Goal: Transaction & Acquisition: Purchase product/service

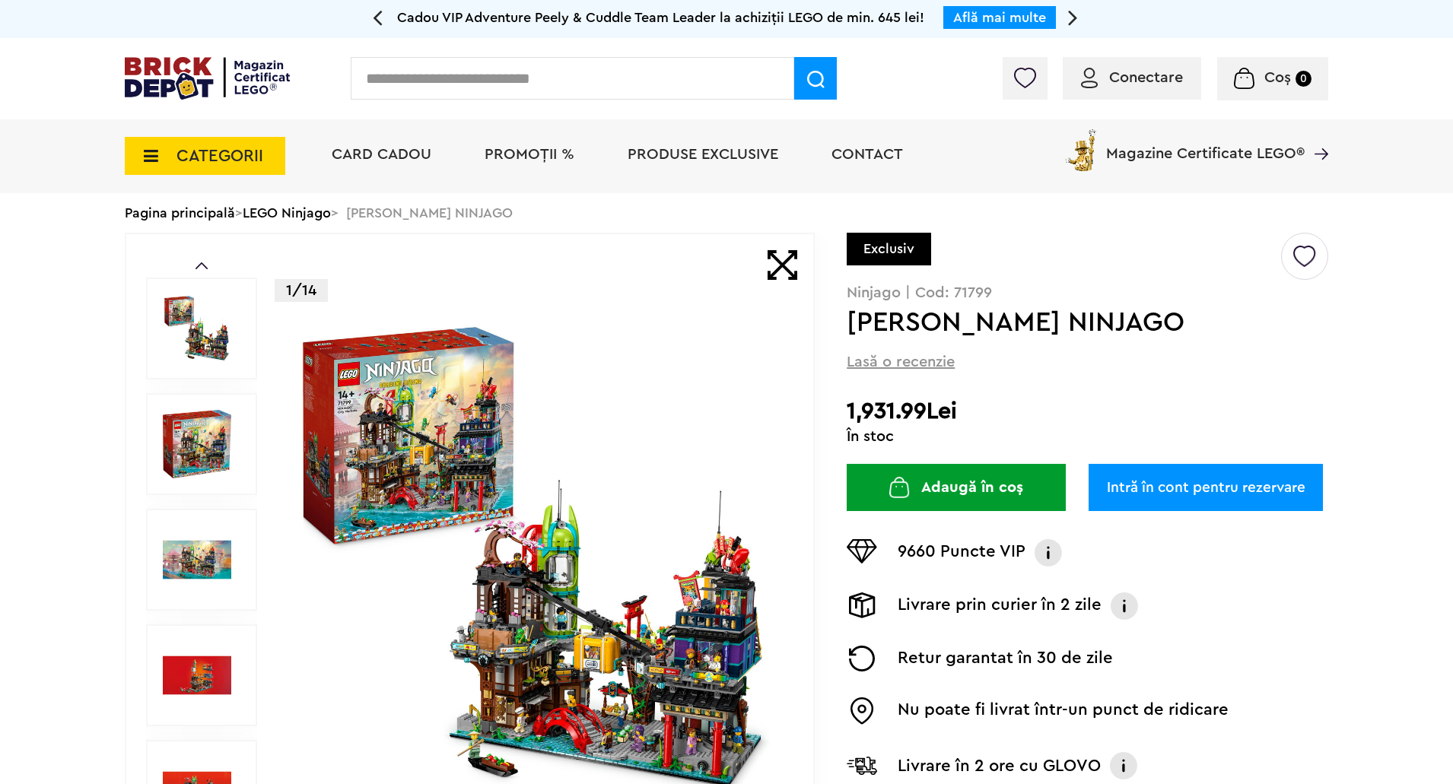
click at [320, 213] on link "LEGO Ninjago" at bounding box center [287, 213] width 88 height 14
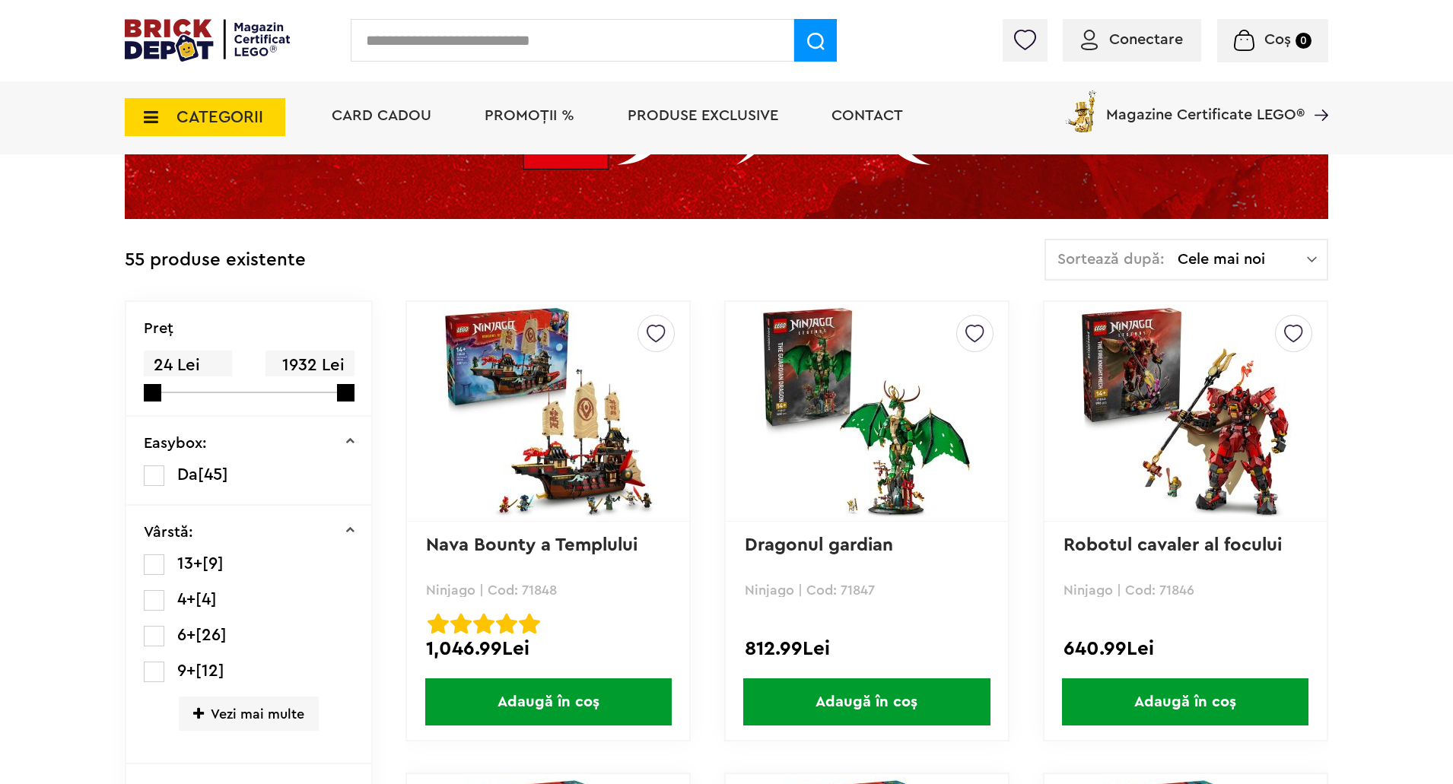
scroll to position [266, 0]
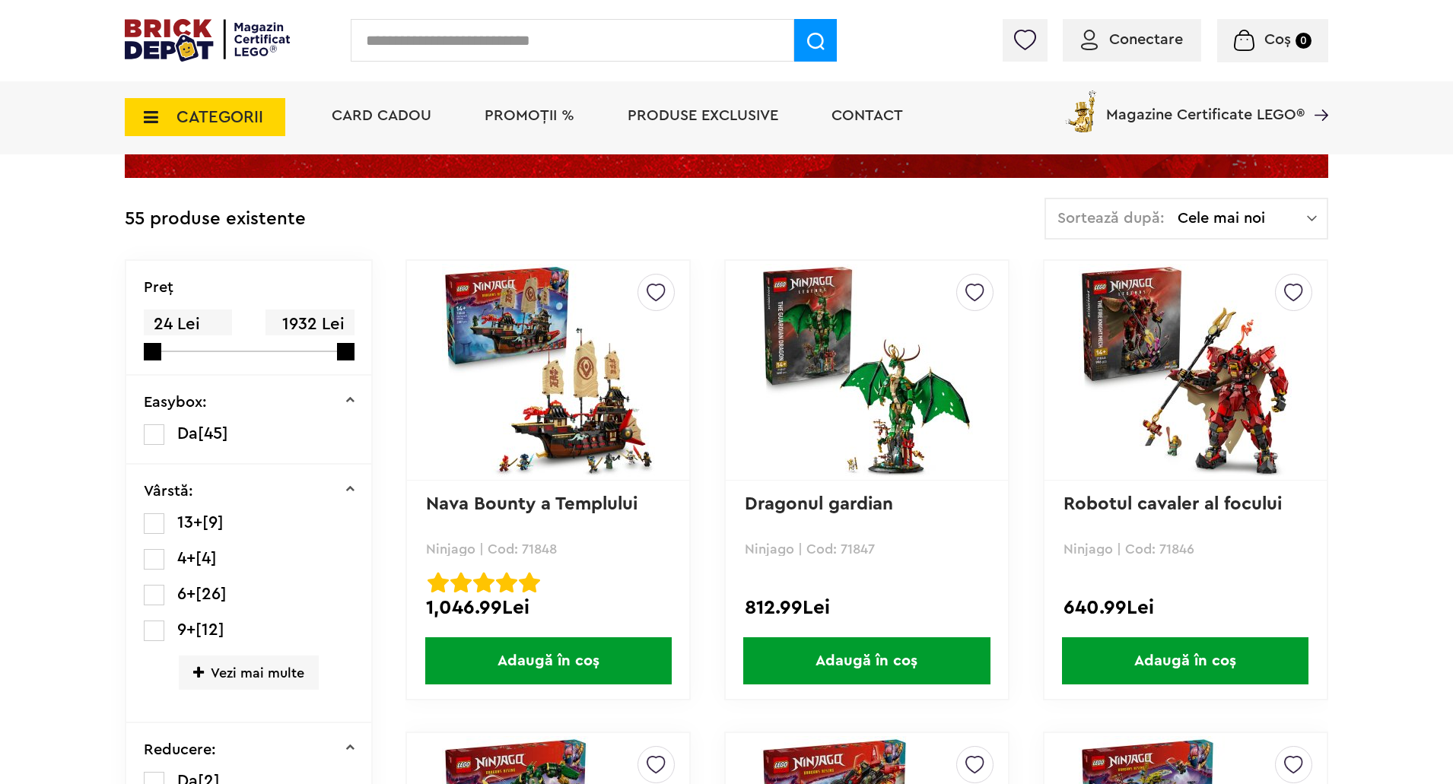
click at [1319, 211] on div "Sortează după: Cele mai noi Cele mai noi Cele mai vechi Cele mai ieftine Cele m…" at bounding box center [1187, 219] width 284 height 42
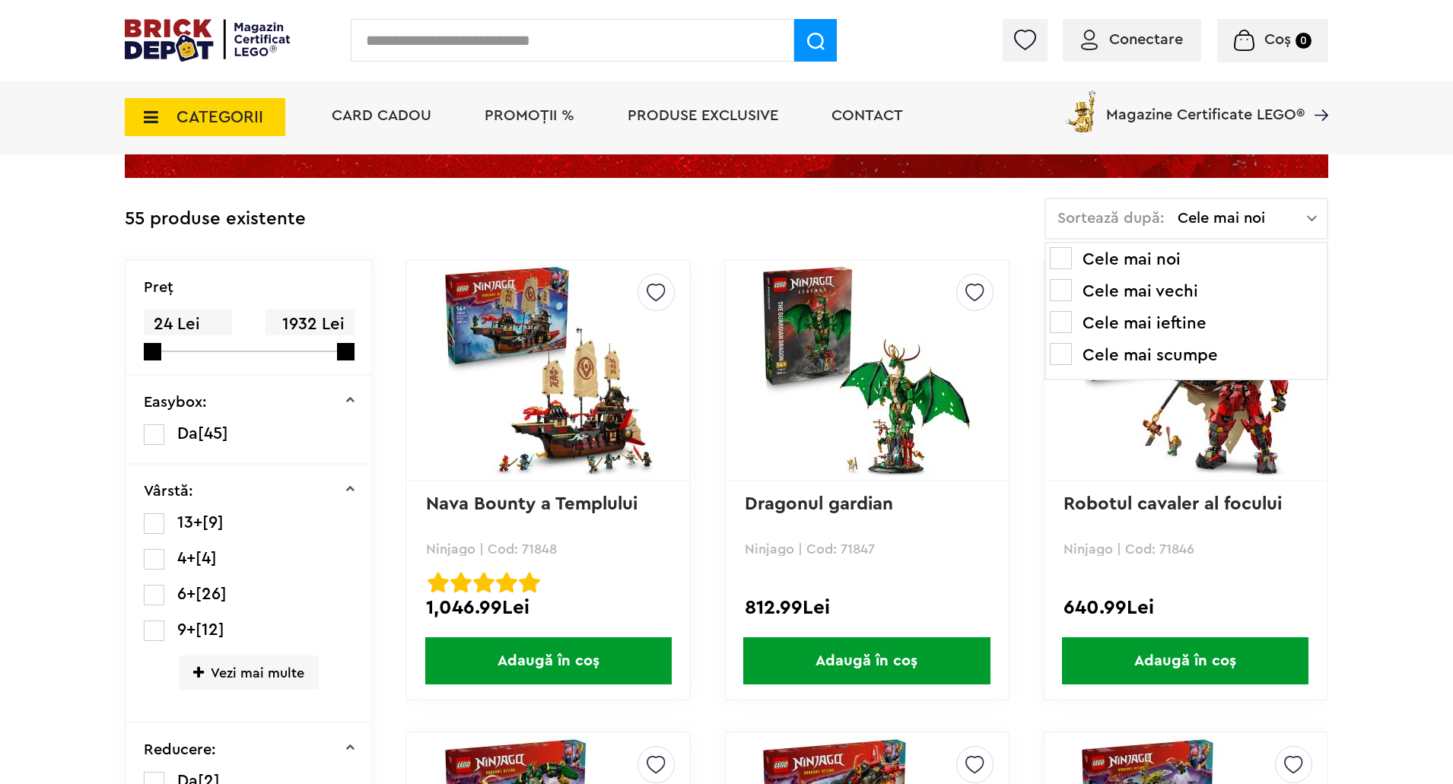
click at [1308, 213] on img at bounding box center [1312, 218] width 10 height 15
click at [1152, 351] on li "Cele mai scumpe" at bounding box center [1186, 355] width 273 height 24
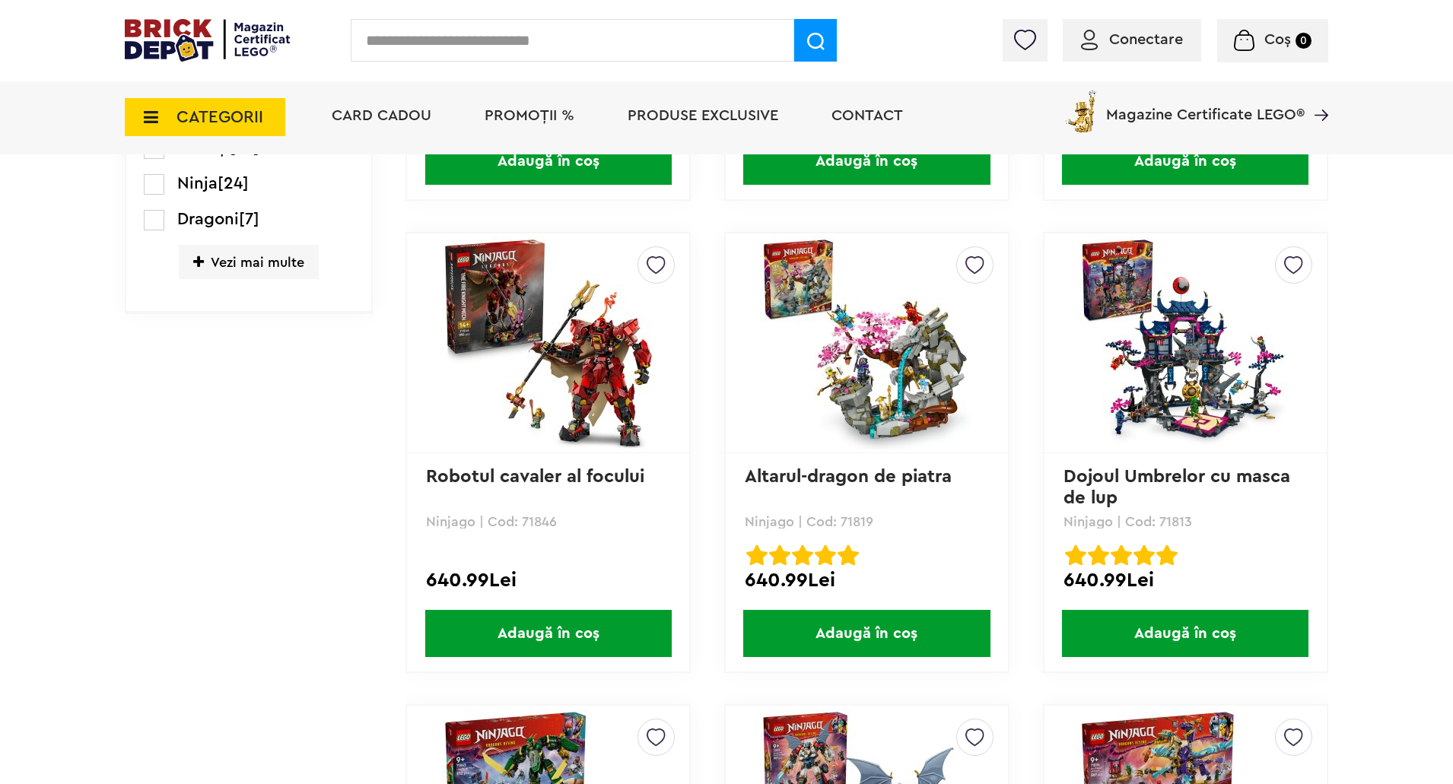
scroll to position [1293, 0]
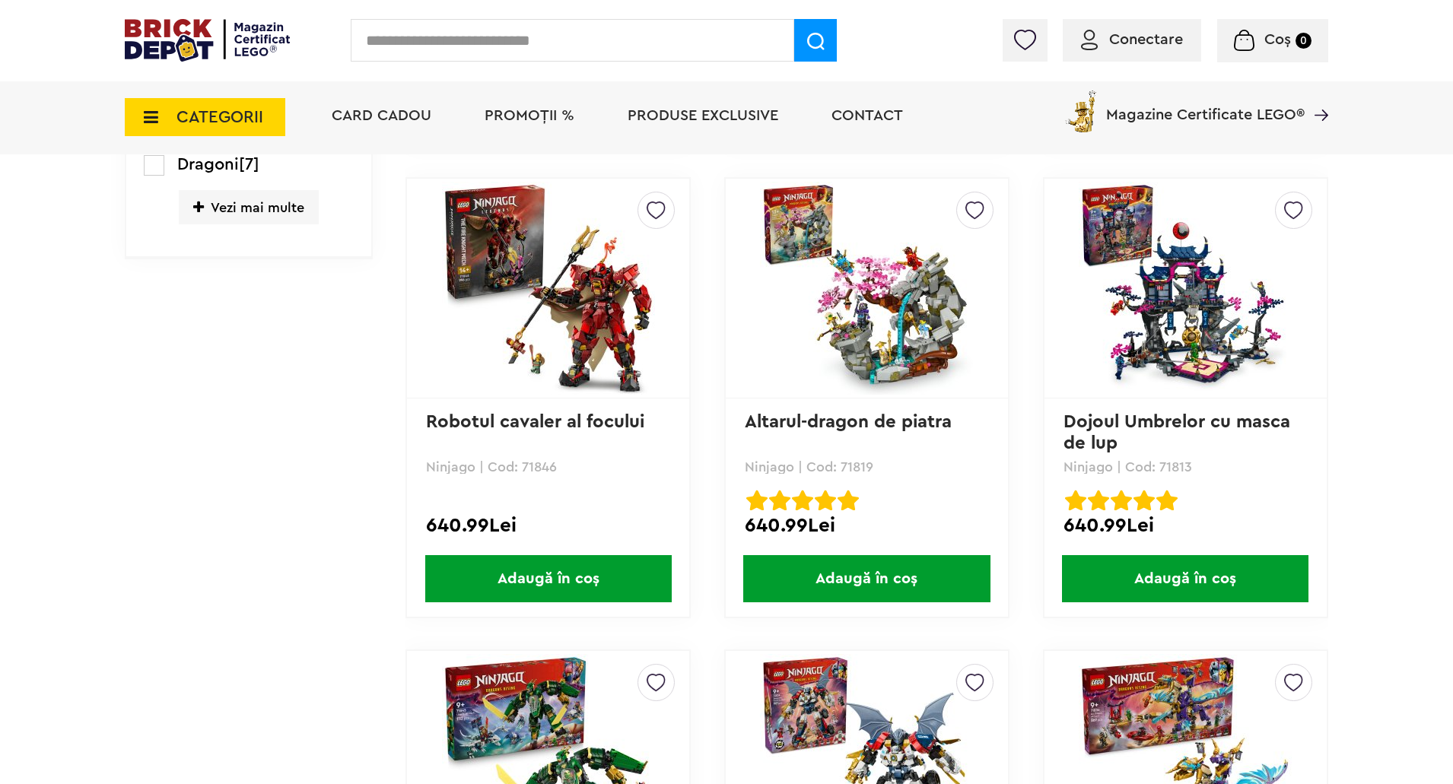
click at [1239, 326] on img at bounding box center [1185, 288] width 213 height 213
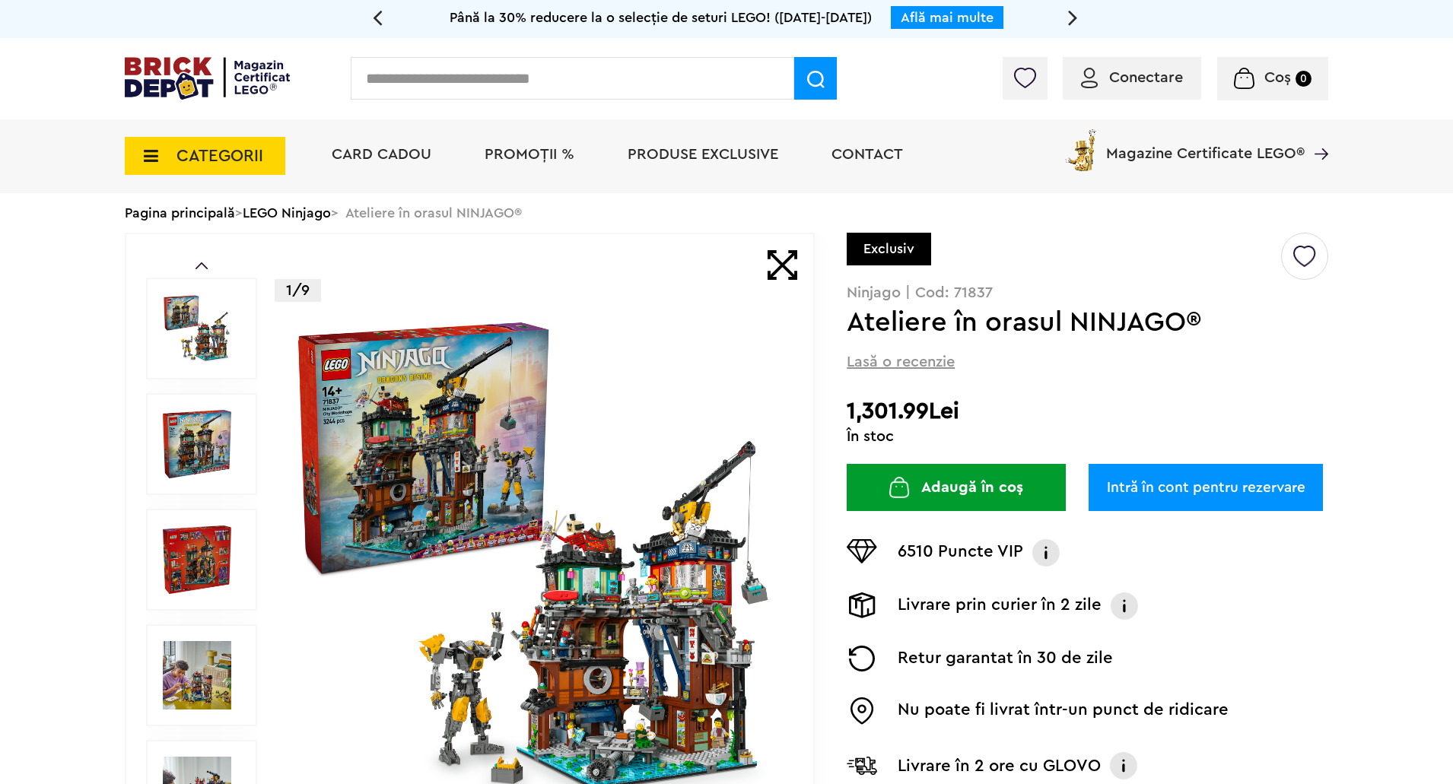
click at [1129, 317] on h1 "Ateliere în orasul NINJAGO®" at bounding box center [1063, 322] width 432 height 27
copy h1 "NINJAGO"
click at [967, 294] on p "Ninjago | Cod: 71837" at bounding box center [1088, 292] width 482 height 15
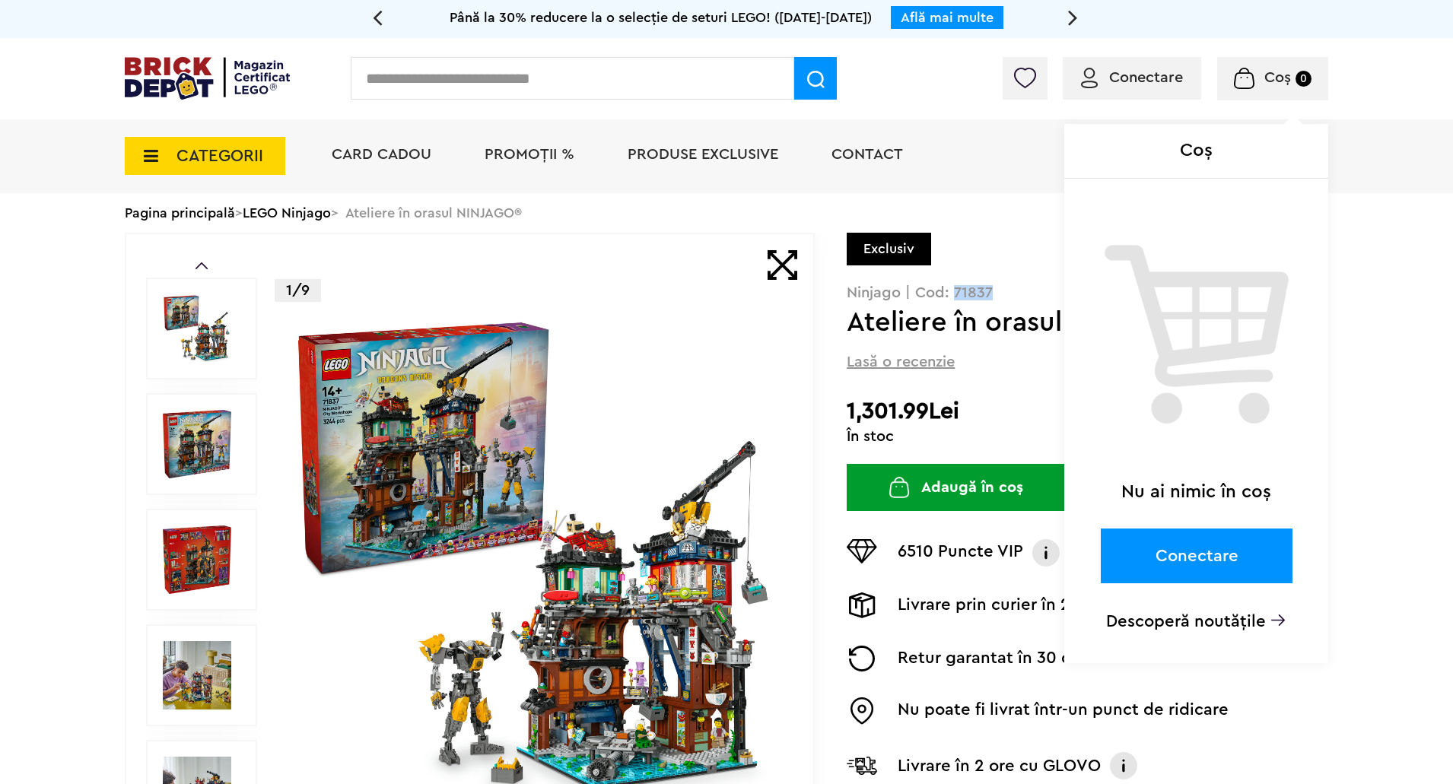
copy p "71837"
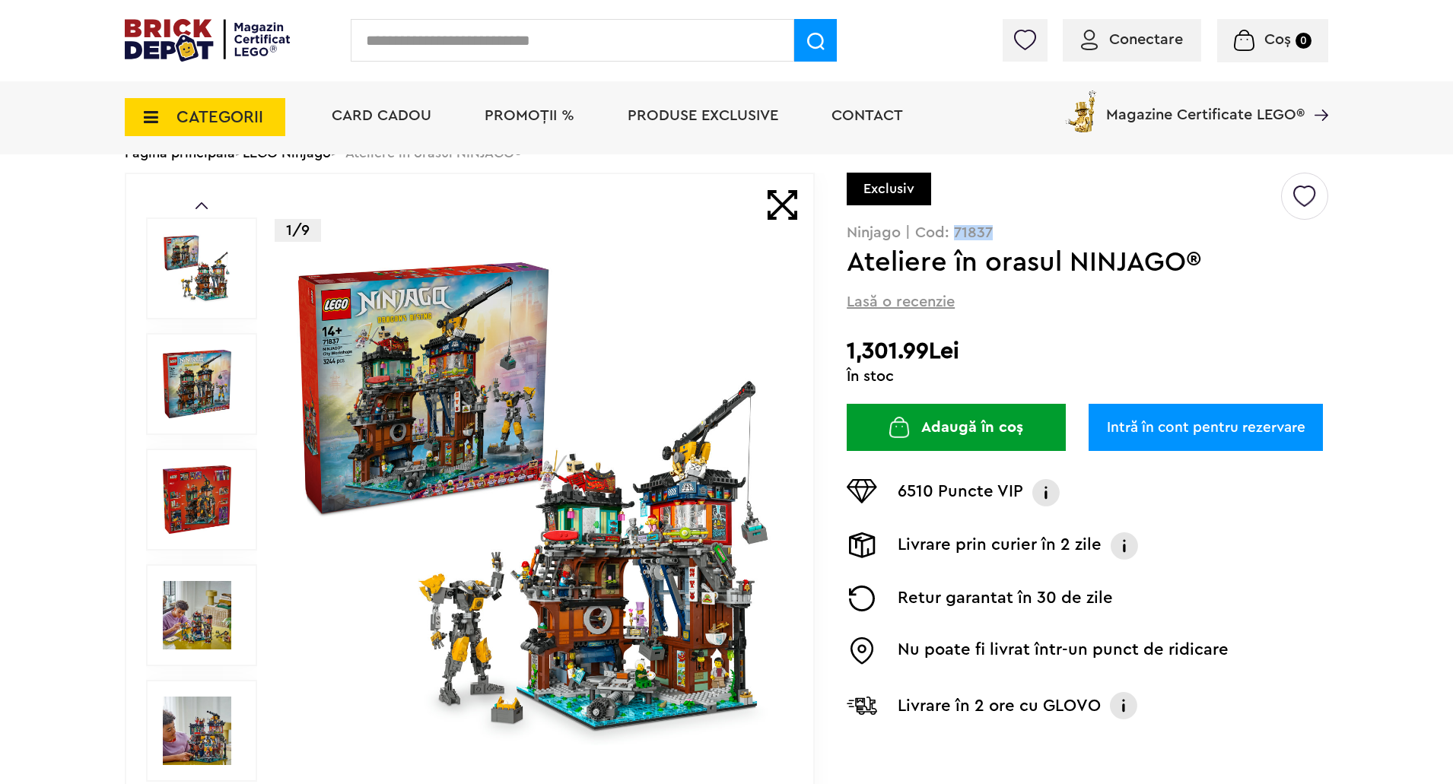
scroll to position [152, 0]
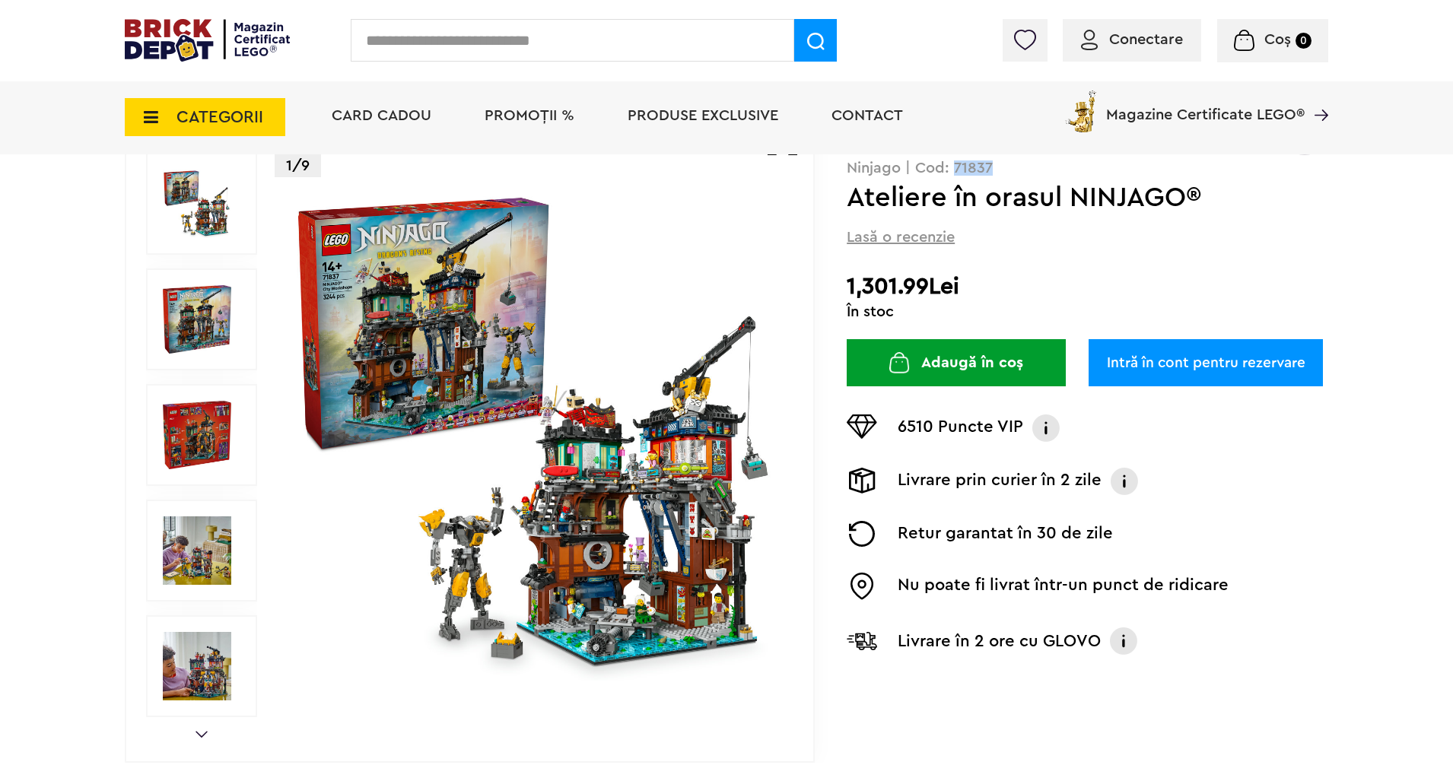
click at [1178, 359] on link "Intră în cont pentru rezervare" at bounding box center [1206, 362] width 234 height 47
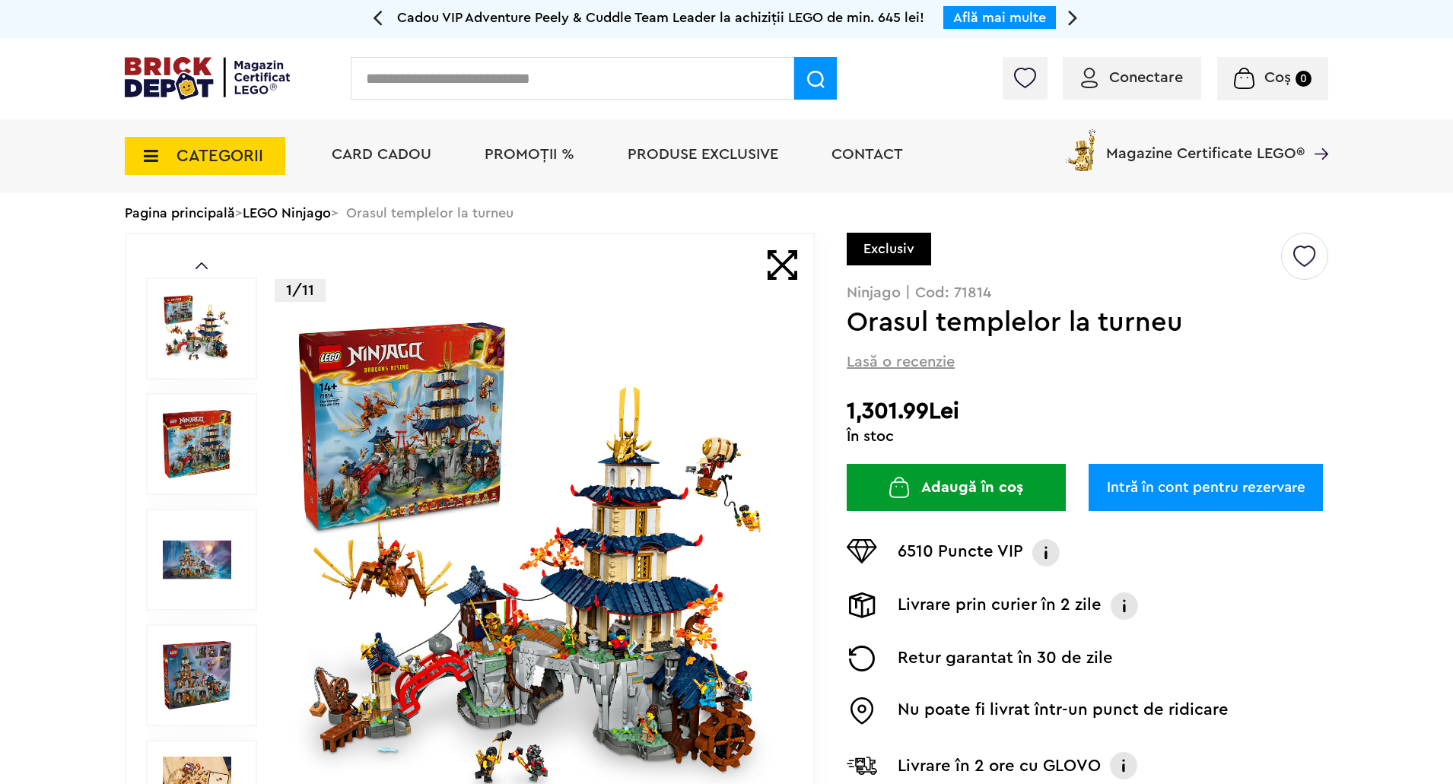
click at [1181, 497] on link "Intră în cont pentru rezervare" at bounding box center [1206, 487] width 234 height 47
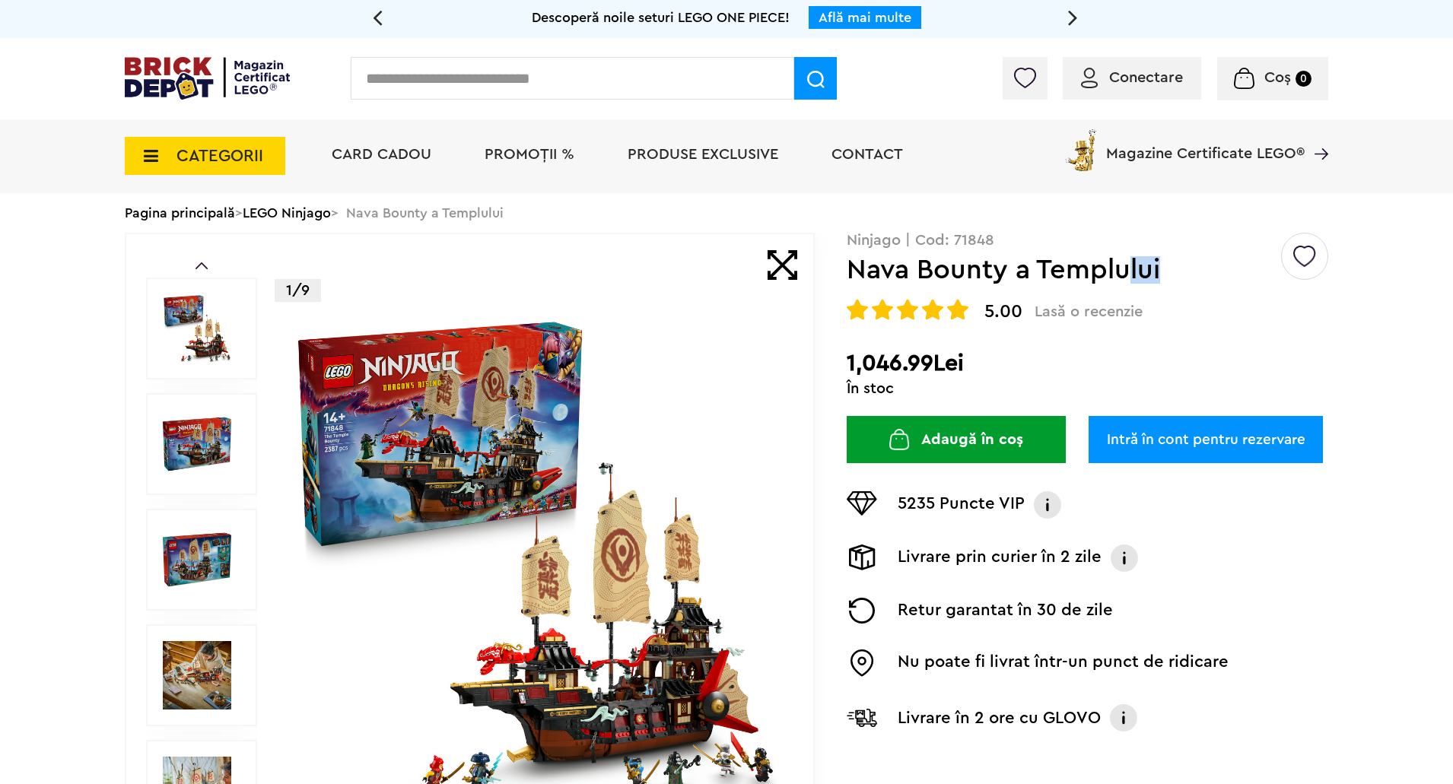
drag, startPoint x: 1166, startPoint y: 278, endPoint x: 1123, endPoint y: 281, distance: 42.8
click at [1123, 281] on h1 "Nava Bounty a Templului" at bounding box center [1063, 269] width 432 height 27
click at [980, 234] on p "Ninjago | Cod: 71848" at bounding box center [1088, 240] width 482 height 15
copy p "71848"
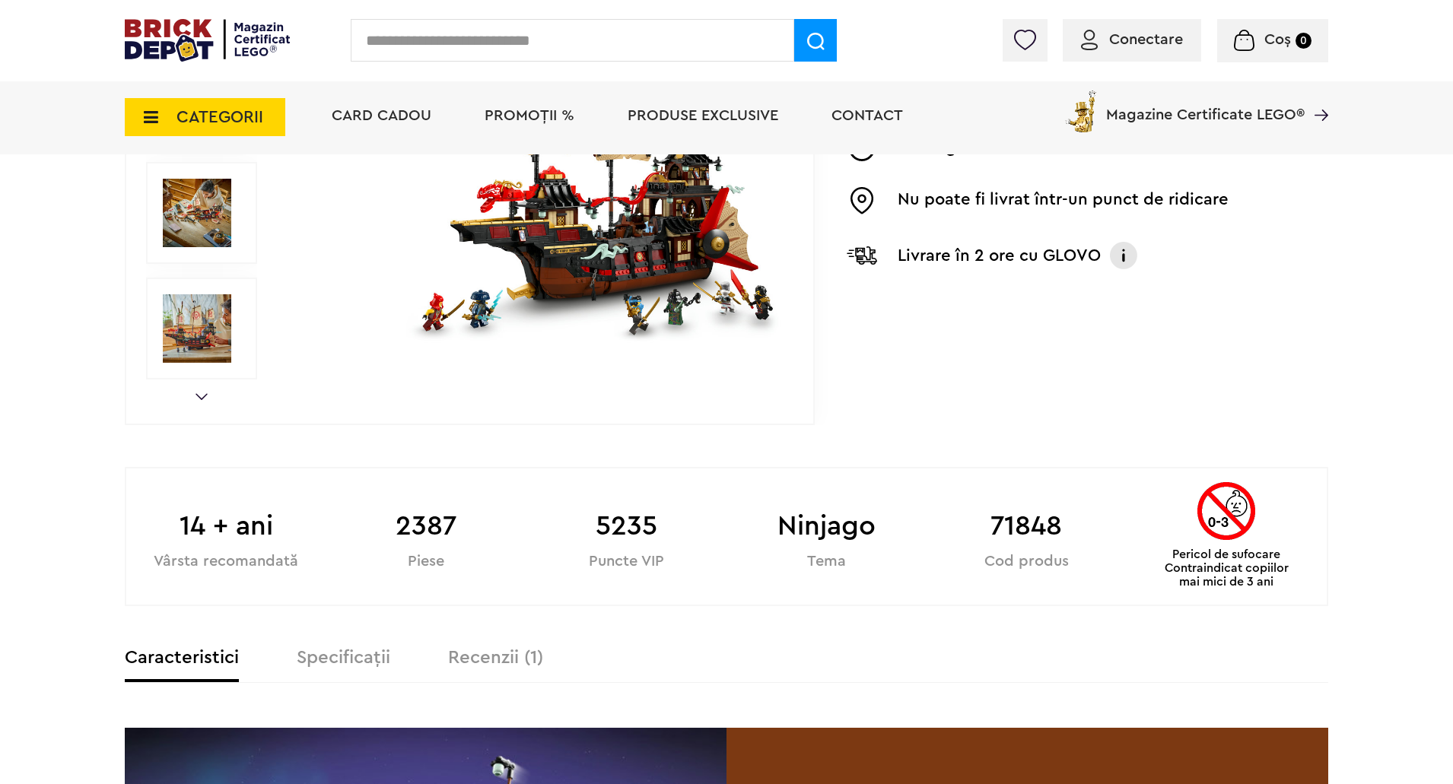
scroll to position [456, 0]
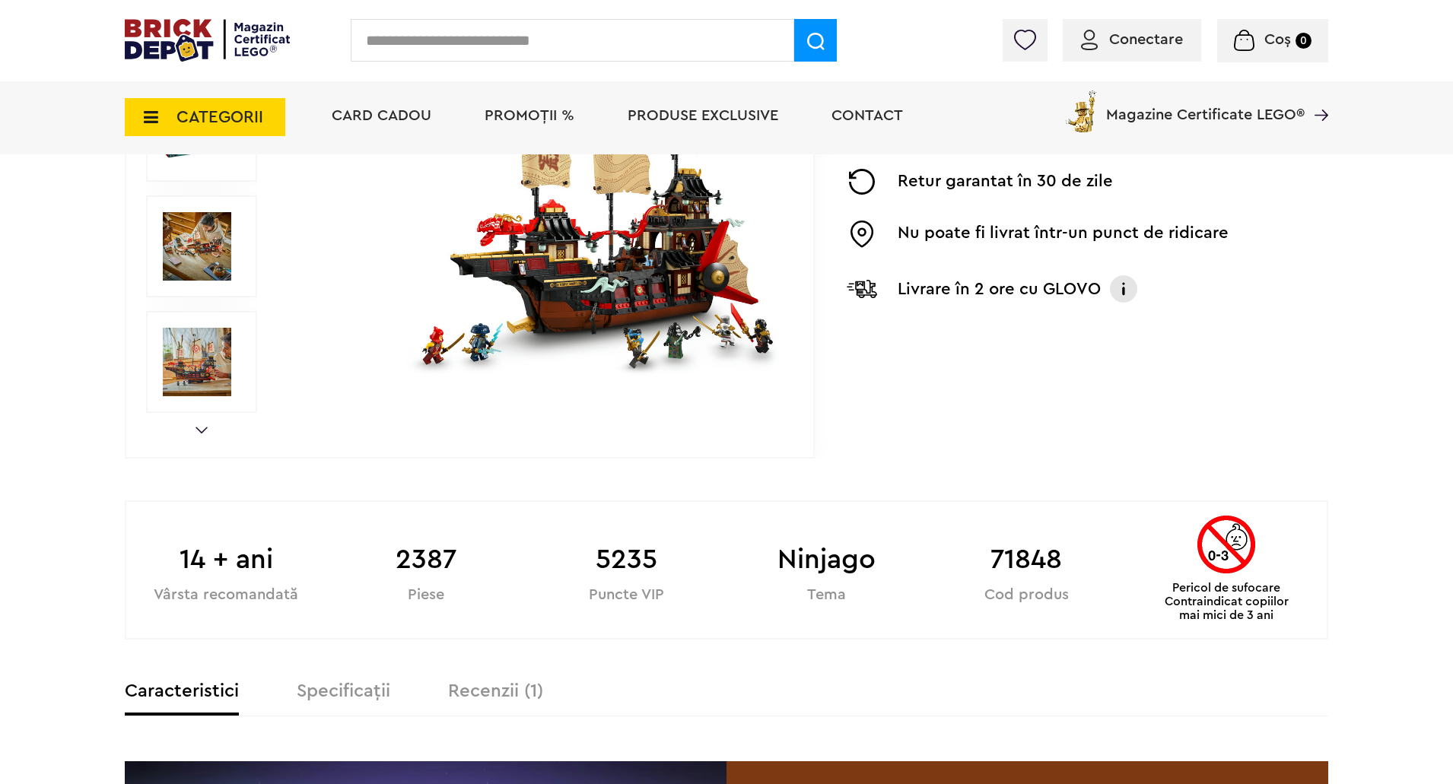
click at [538, 686] on label "Recenzii (1)" at bounding box center [495, 691] width 95 height 18
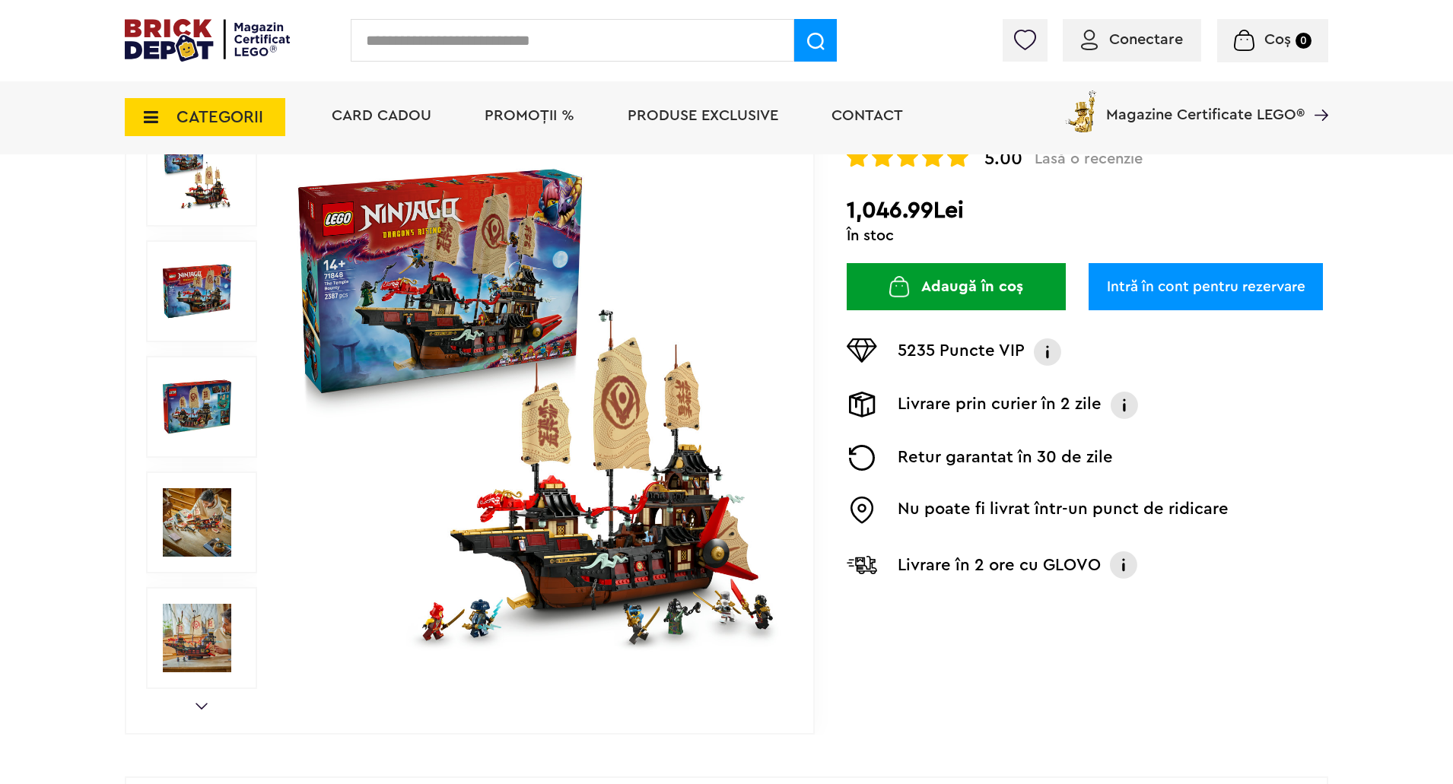
scroll to position [0, 0]
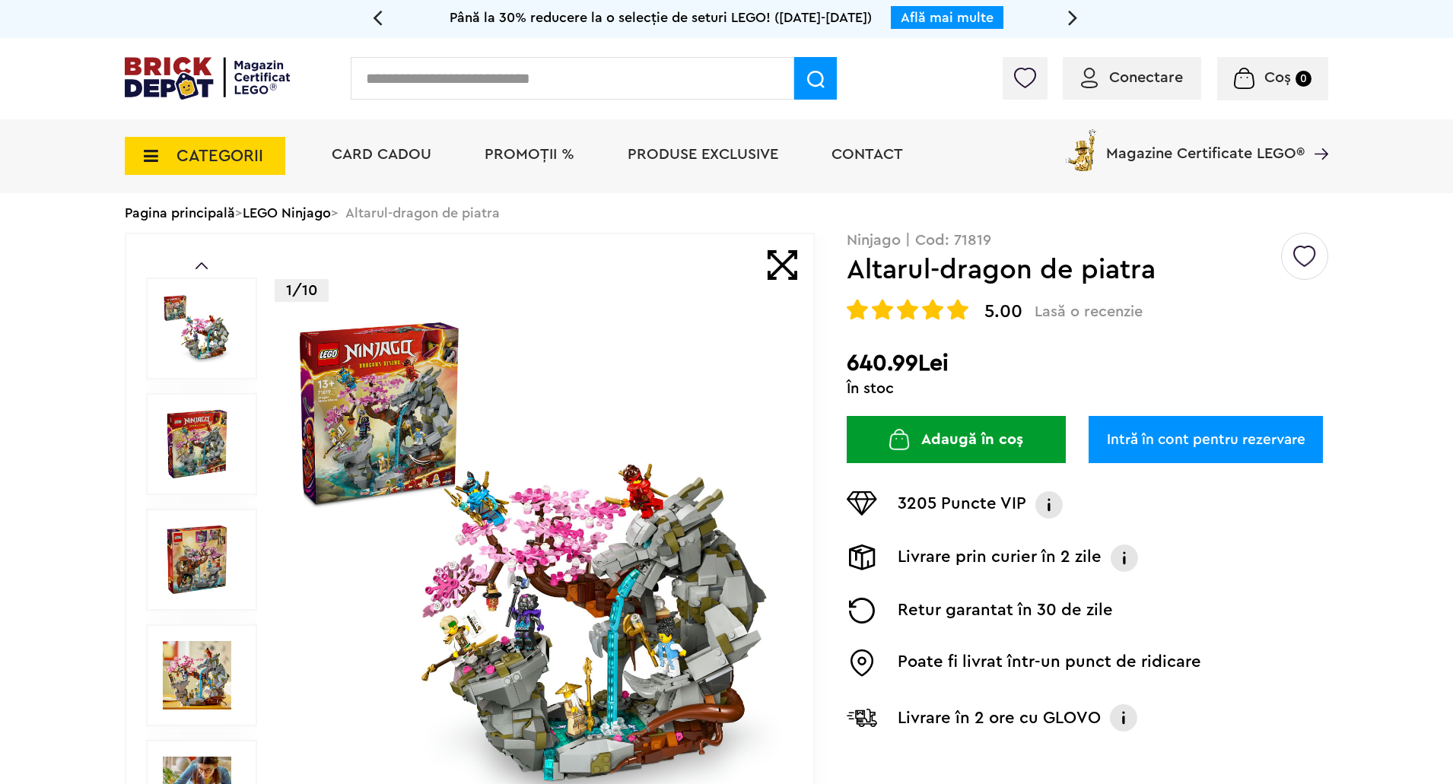
click at [1152, 70] on span "Conectare" at bounding box center [1146, 77] width 74 height 15
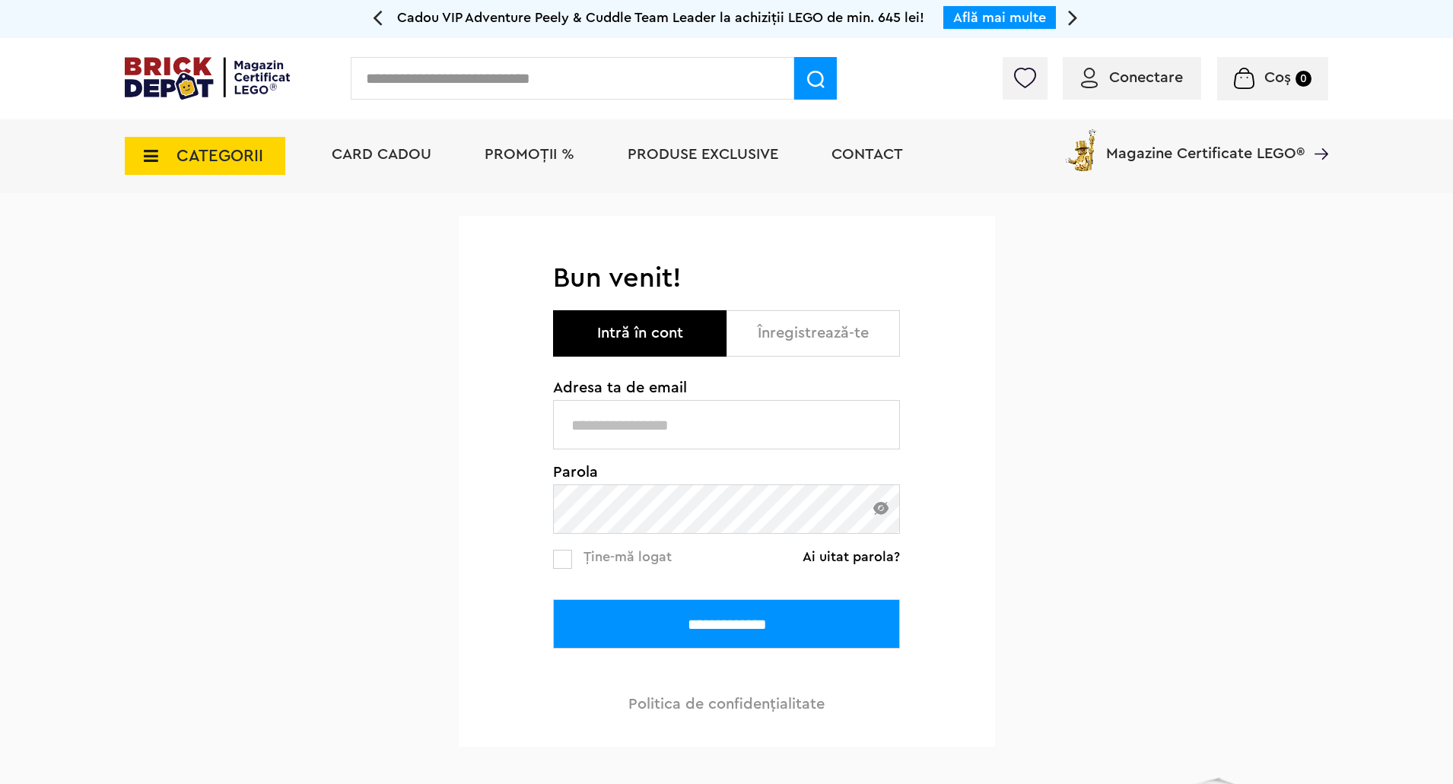
type input "**********"
click at [797, 616] on input "**********" at bounding box center [726, 623] width 347 height 49
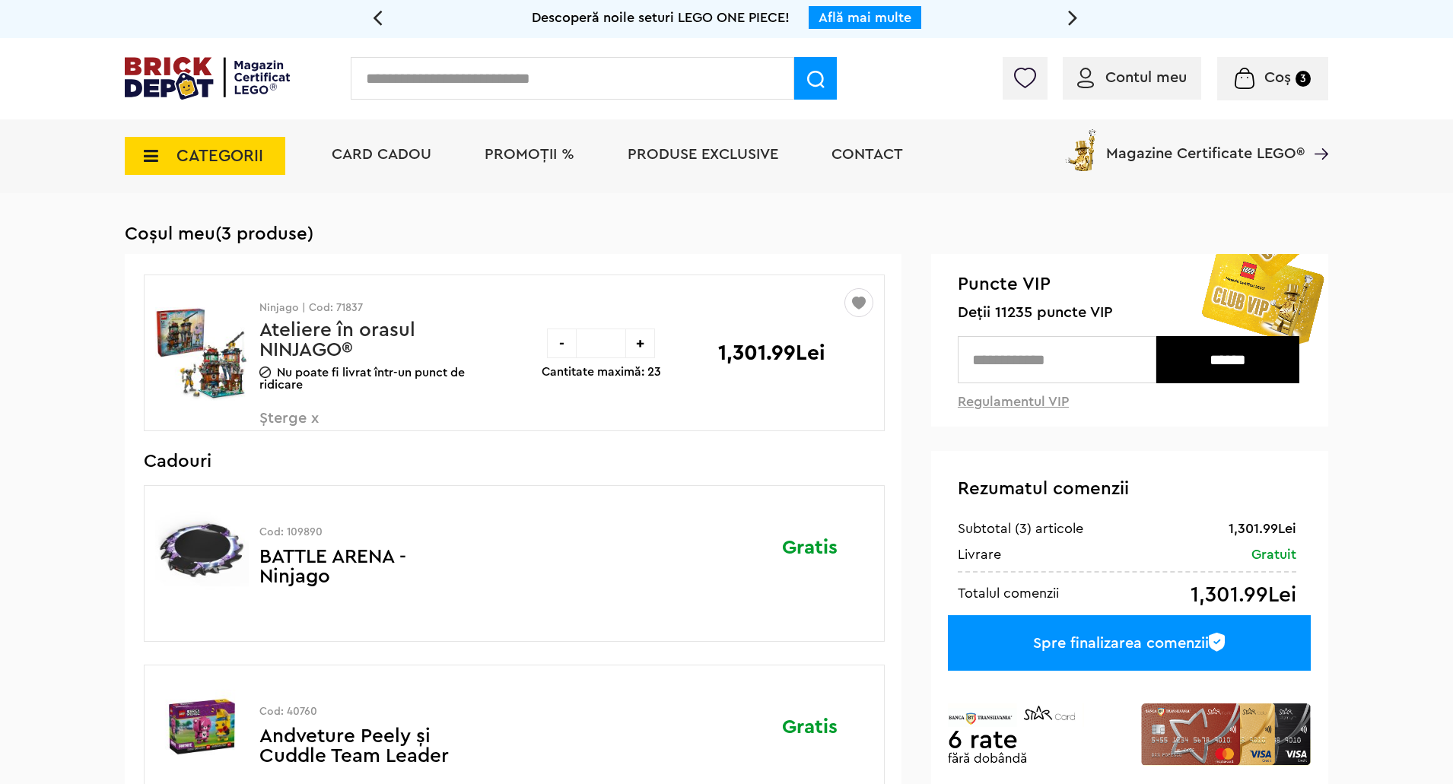
click at [1054, 358] on input "text" at bounding box center [1057, 359] width 199 height 47
click at [1013, 313] on span "Deții 11235 puncte VIP" at bounding box center [1130, 312] width 345 height 17
click at [1010, 314] on span "Deții 11235 puncte VIP" at bounding box center [1130, 312] width 345 height 17
click at [1021, 316] on span "Deții 11235 puncte VIP" at bounding box center [1130, 312] width 345 height 17
click at [533, 158] on span "PROMOȚII %" at bounding box center [530, 154] width 90 height 15
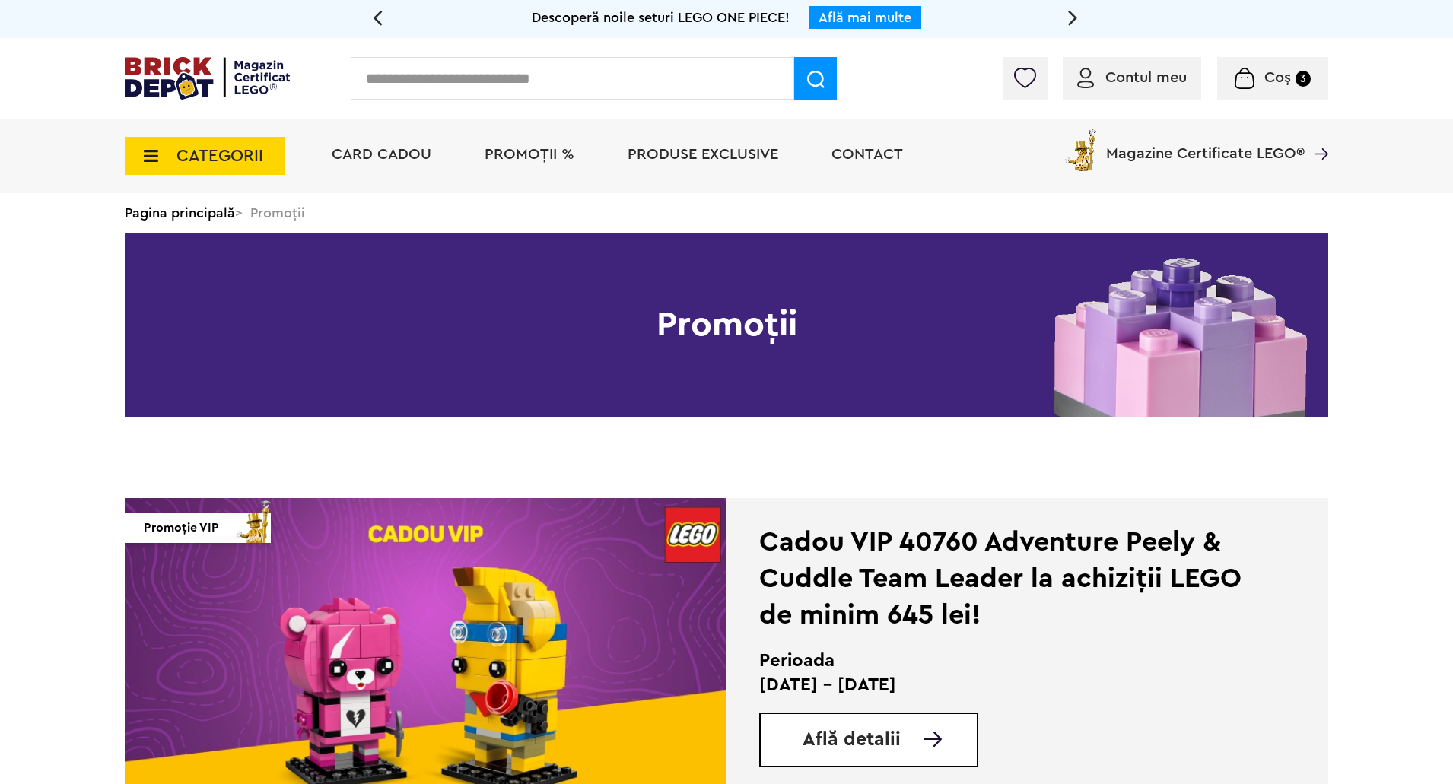
click at [576, 157] on li "PROMOȚII %" at bounding box center [529, 156] width 120 height 74
click at [547, 161] on span "PROMOȚII %" at bounding box center [530, 154] width 90 height 15
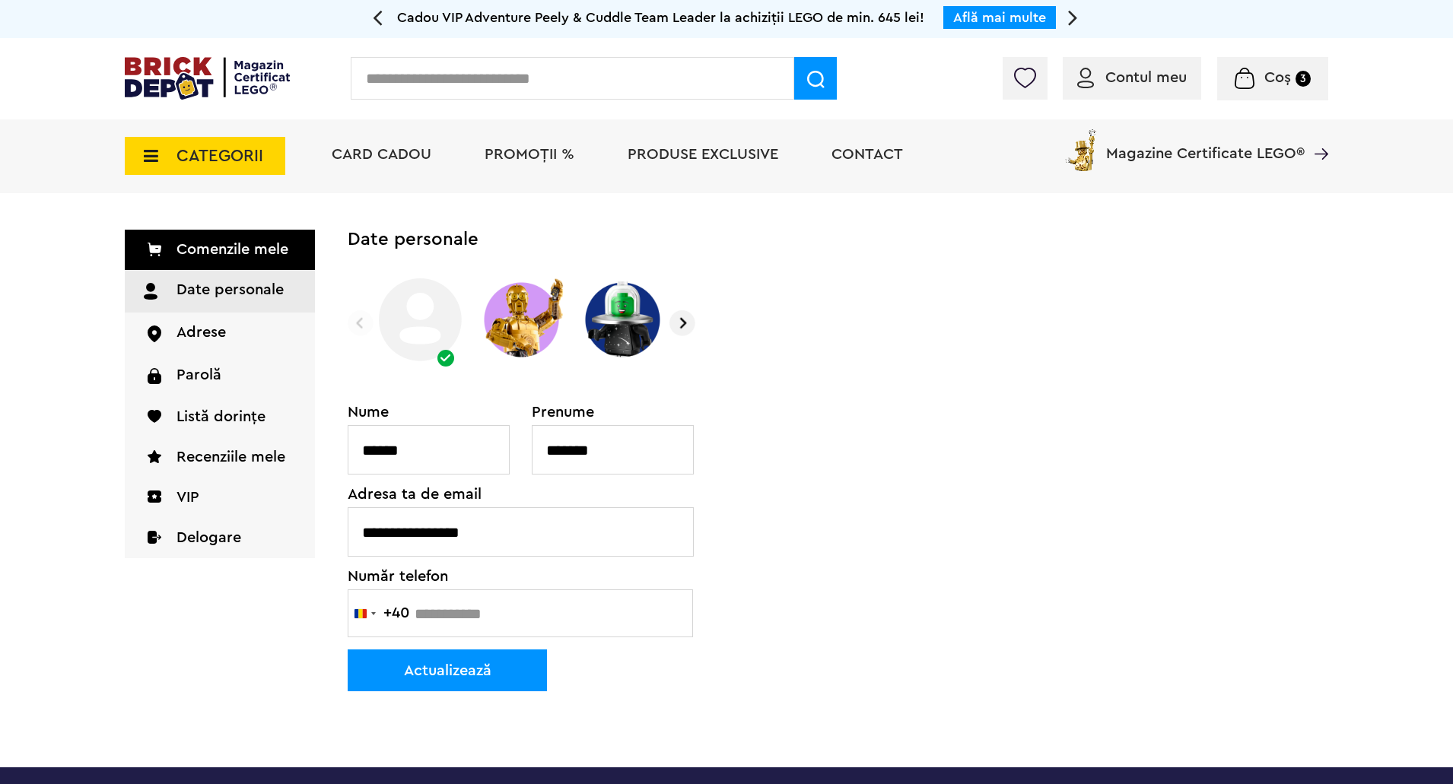
click at [510, 676] on button "Actualizează" at bounding box center [447, 671] width 199 height 42
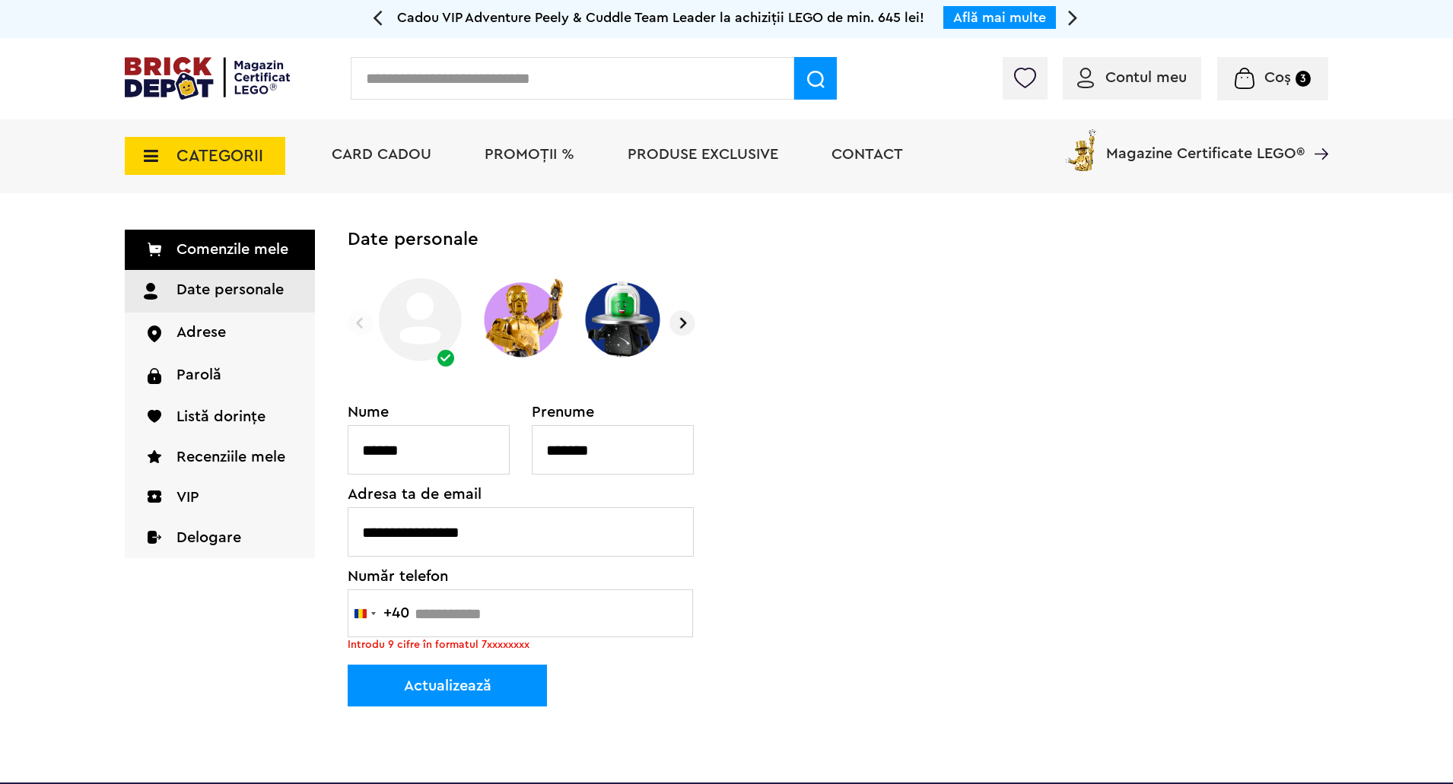
click at [491, 602] on input "Număr telefon" at bounding box center [520, 614] width 345 height 48
type input "**********"
click at [810, 552] on div "**********" at bounding box center [838, 556] width 981 height 302
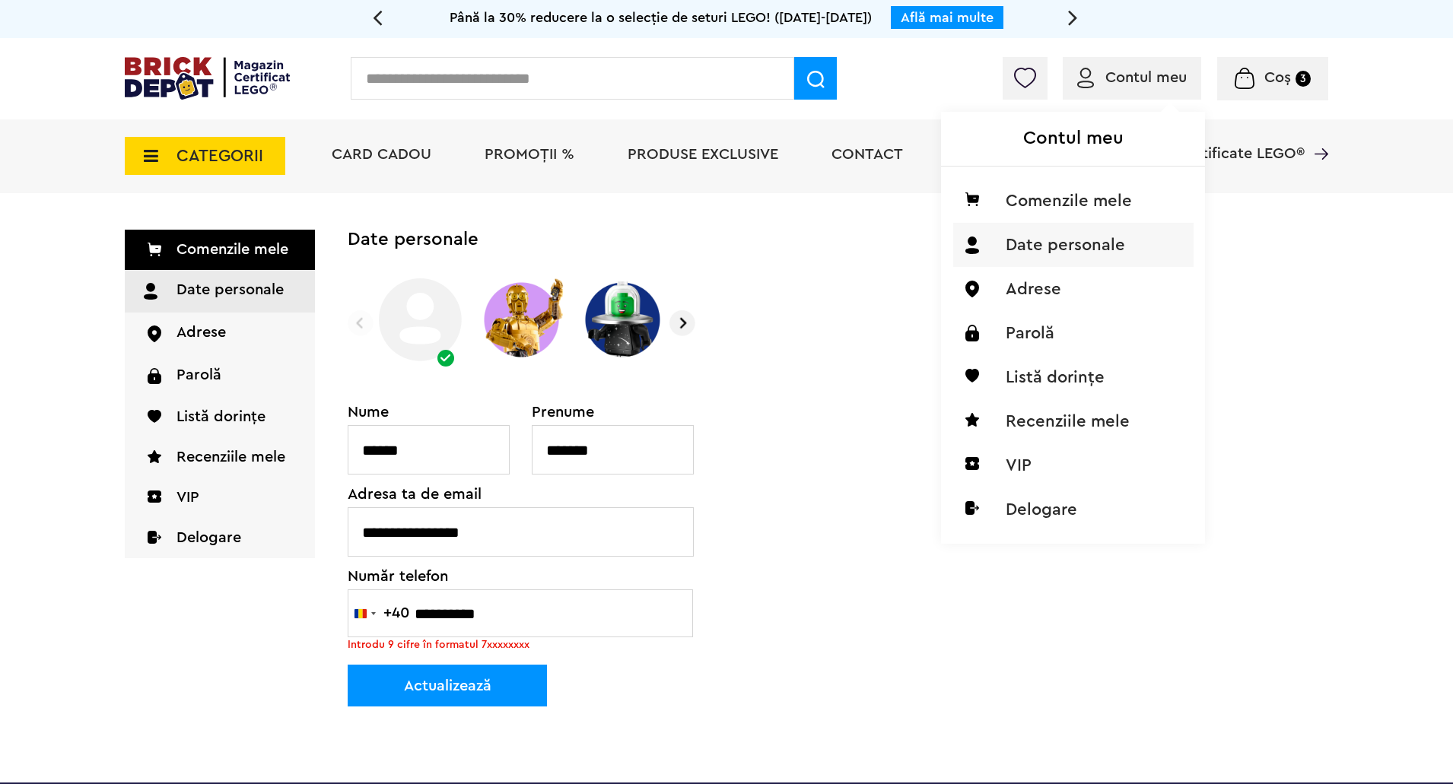
click at [1125, 91] on div "Contul meu Comenzile mele Date personale Adrese Parolă Listă dorințe Recenziile…" at bounding box center [1071, 307] width 260 height 469
click at [1143, 75] on span "Contul meu" at bounding box center [1145, 77] width 81 height 15
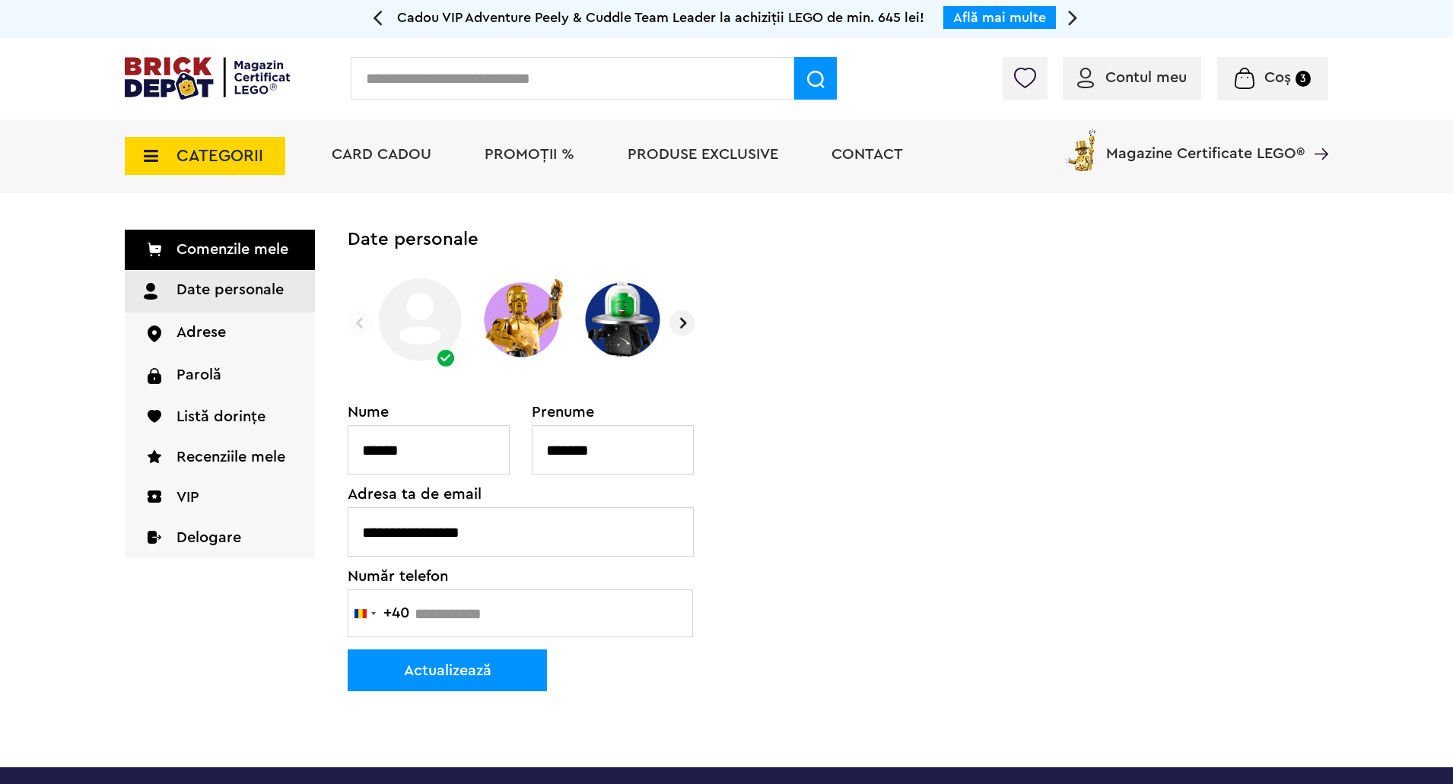
click at [167, 74] on img at bounding box center [207, 78] width 165 height 43
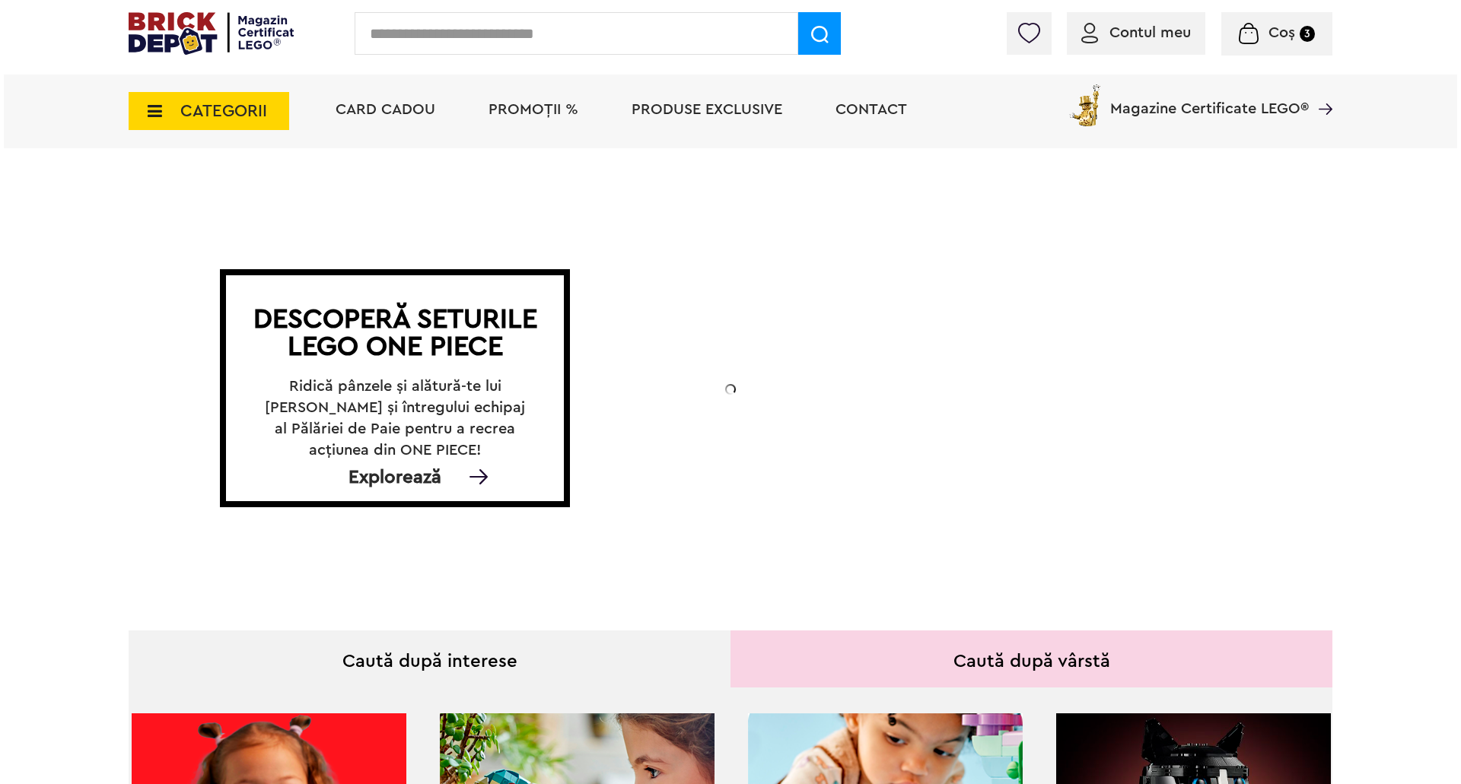
scroll to position [38, 0]
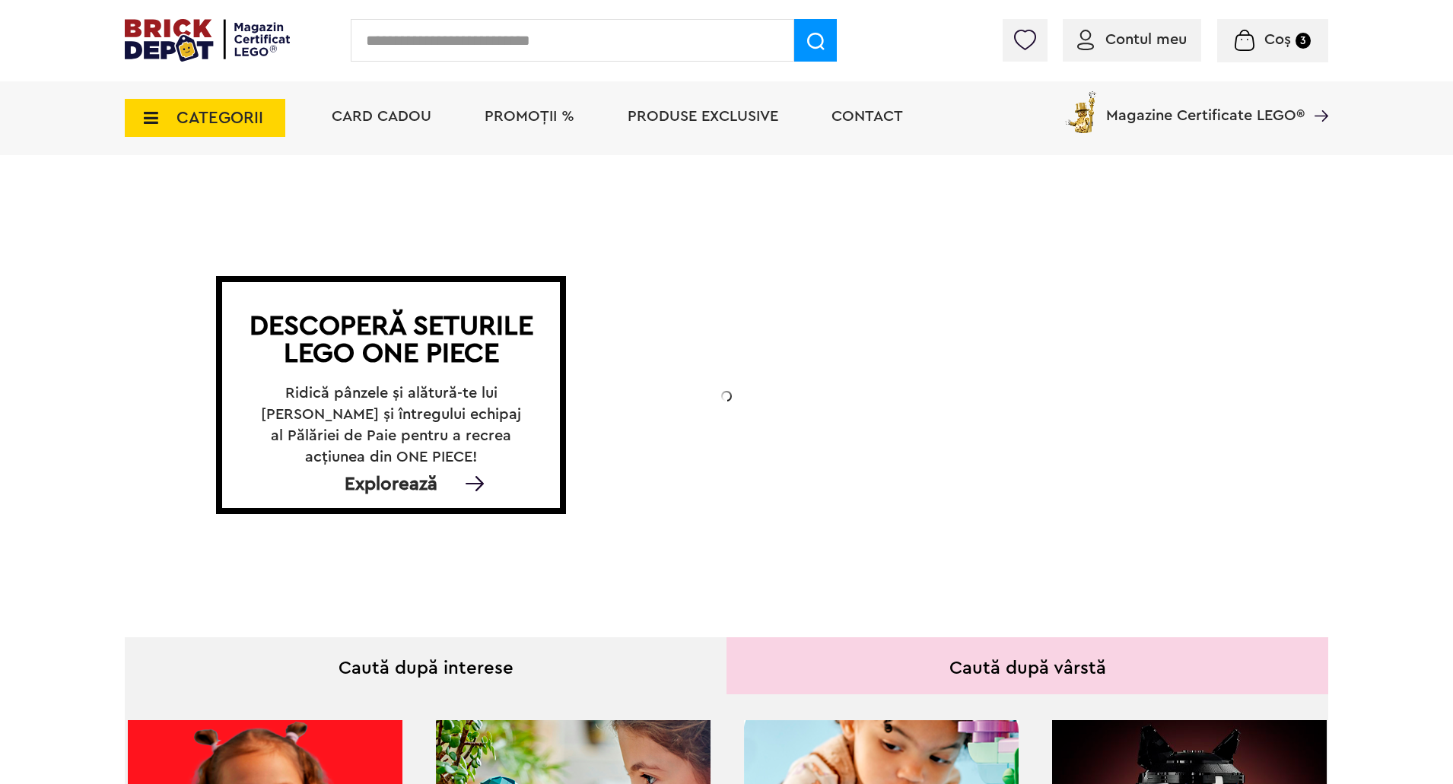
click at [476, 40] on input "text" at bounding box center [573, 40] width 444 height 43
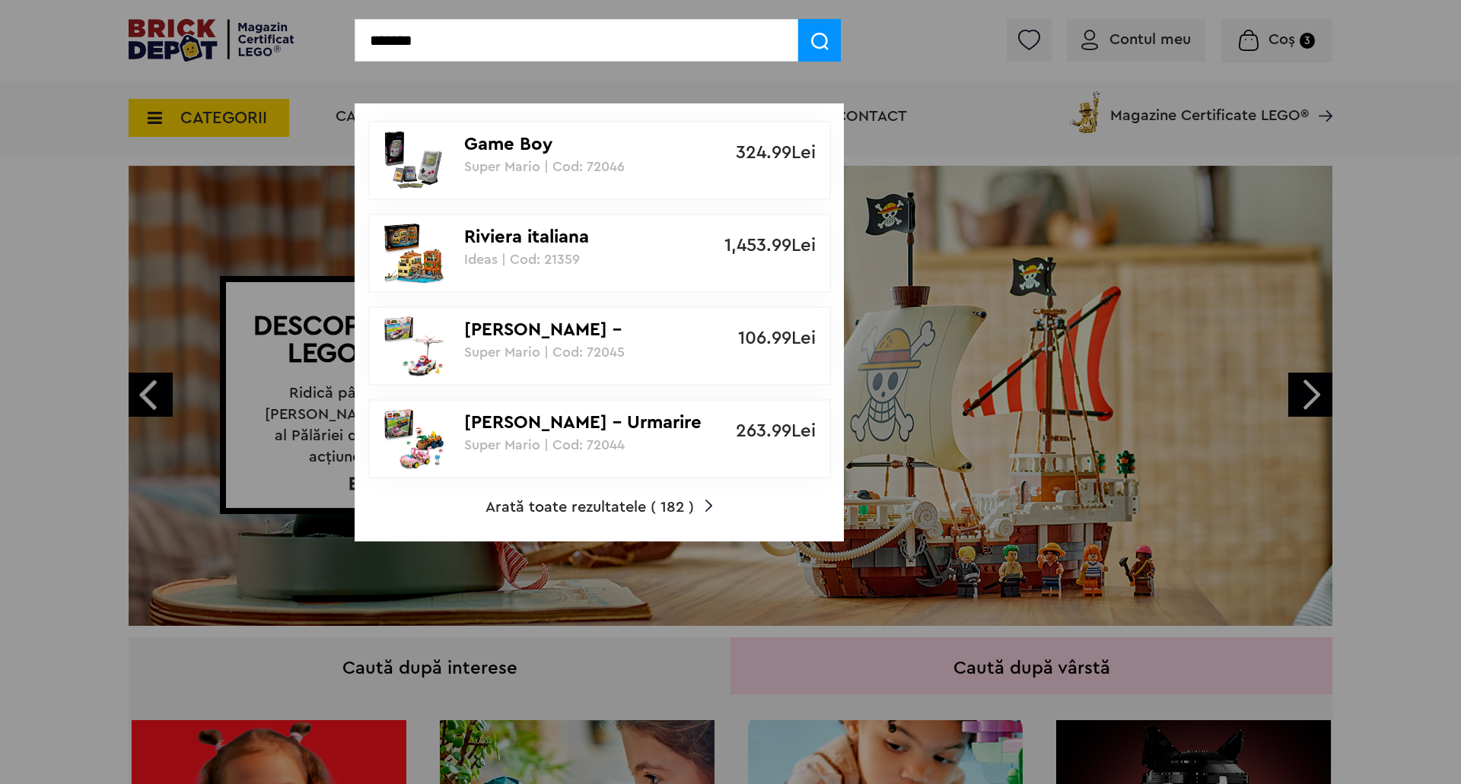
type input "*******"
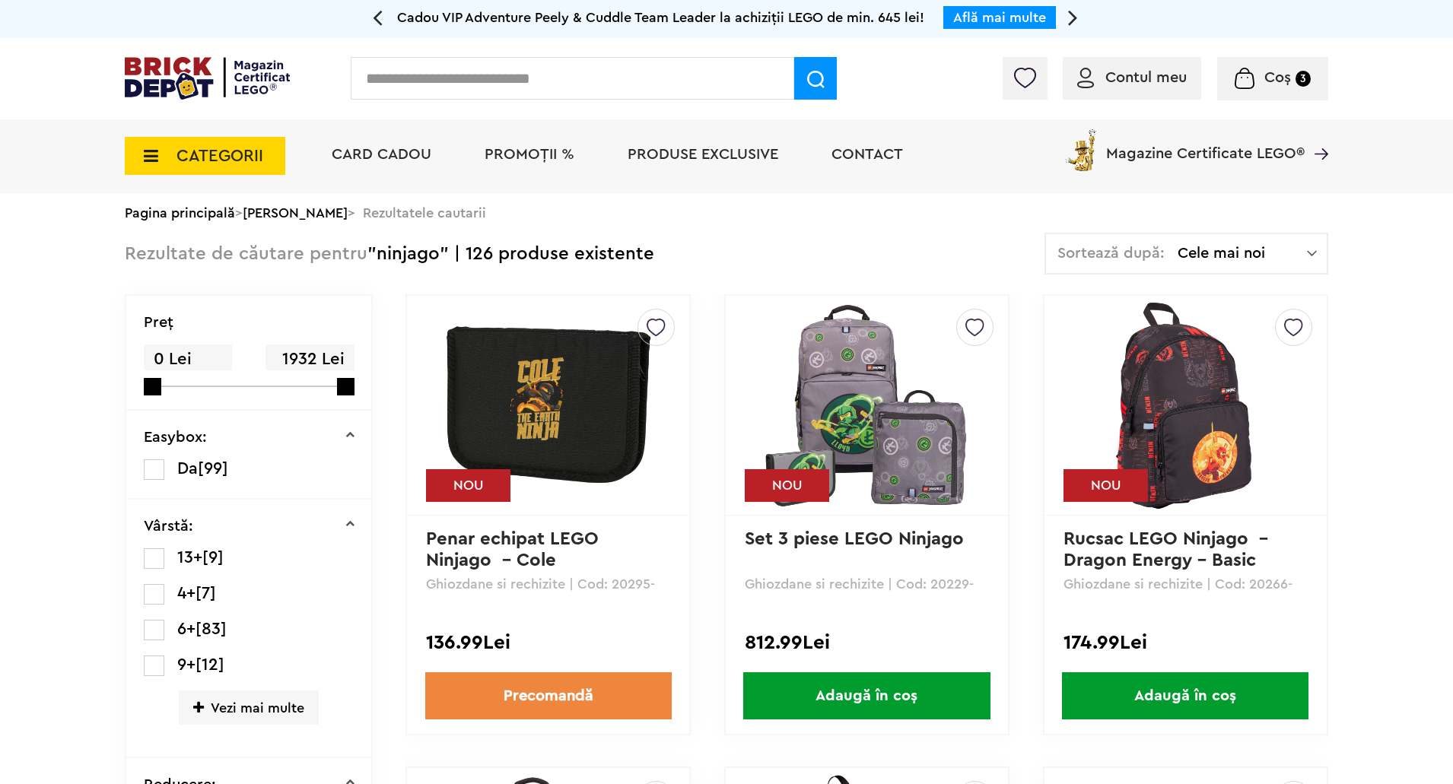
click at [453, 68] on input "text" at bounding box center [573, 78] width 444 height 43
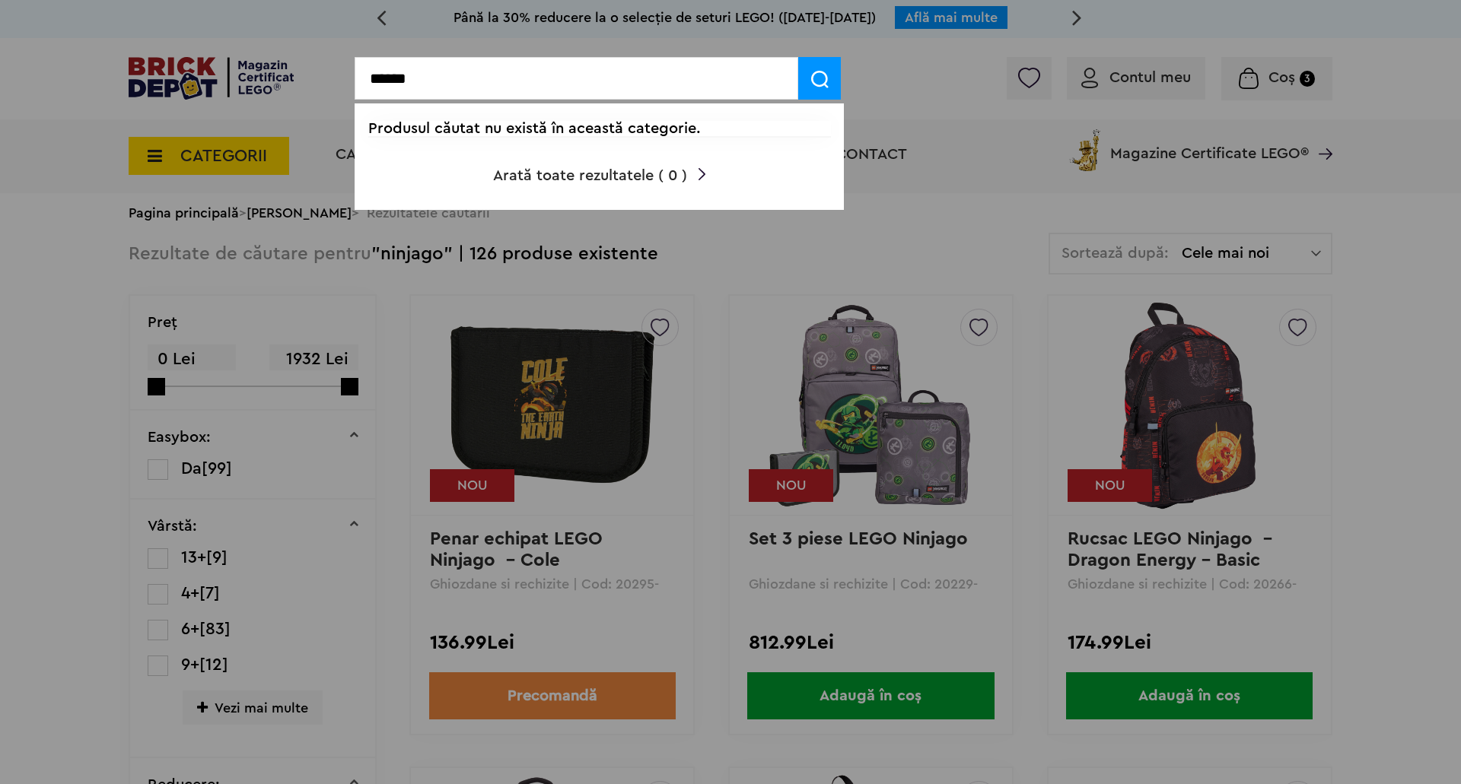
click at [428, 87] on input "******" at bounding box center [577, 78] width 444 height 43
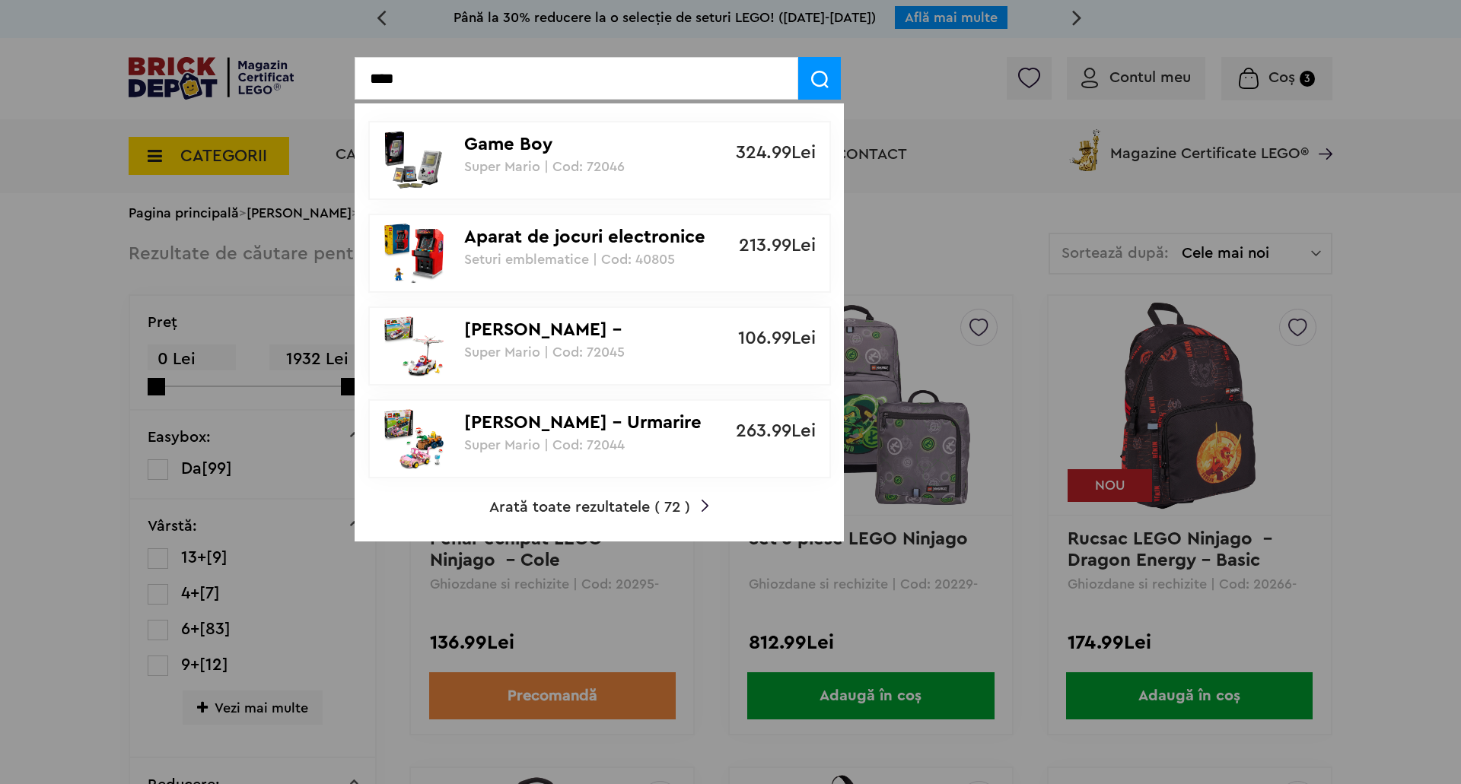
type input "****"
click at [512, 152] on p "Game Boy" at bounding box center [591, 145] width 254 height 22
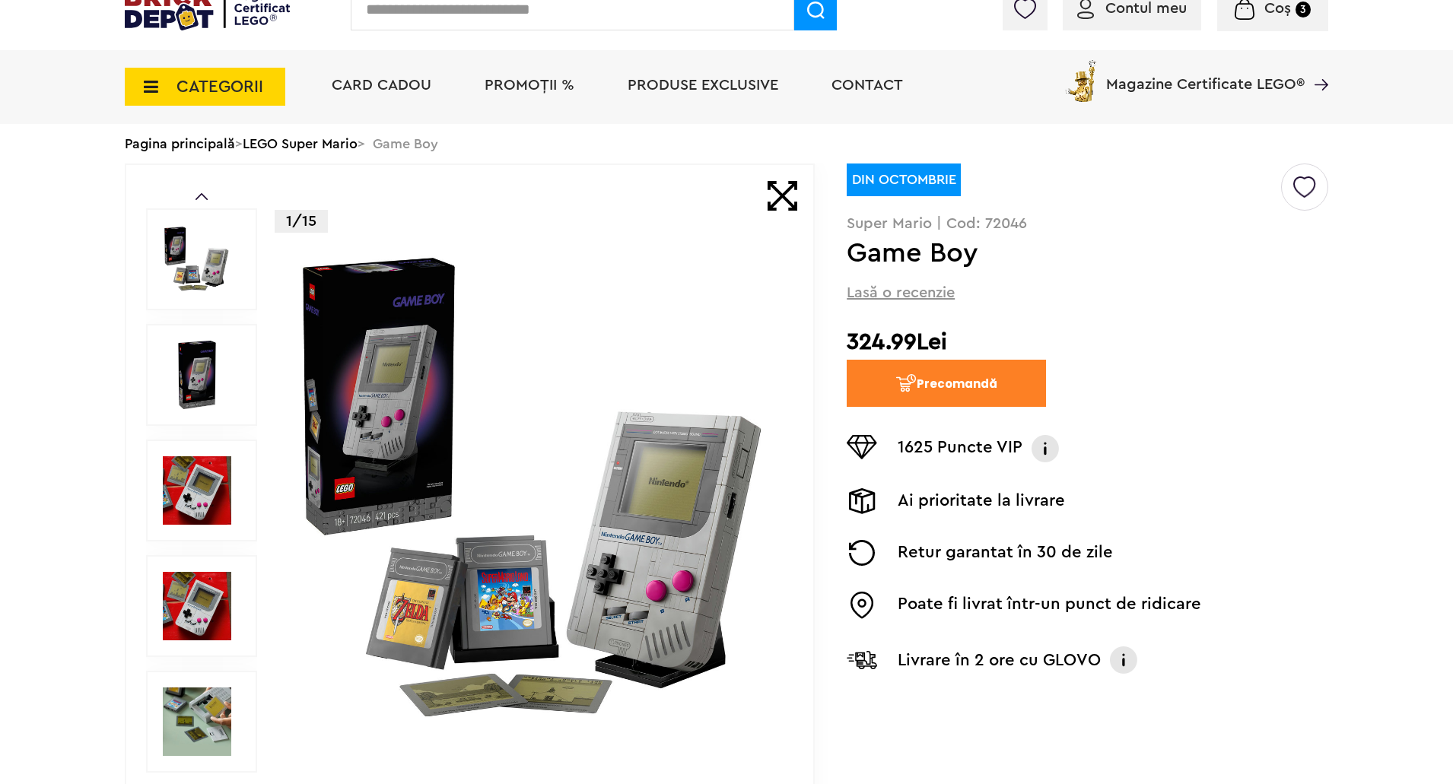
scroll to position [76, 0]
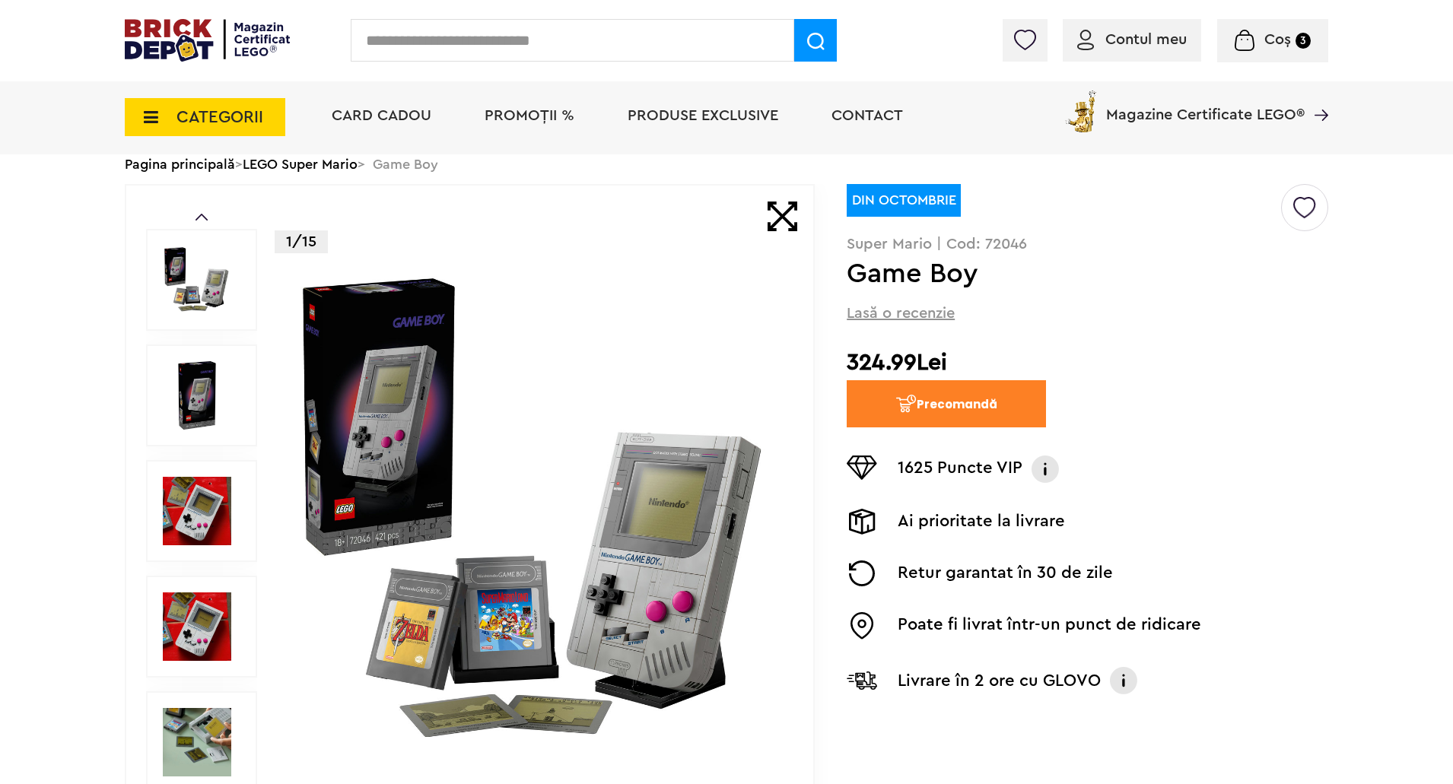
click at [165, 409] on img at bounding box center [197, 395] width 68 height 68
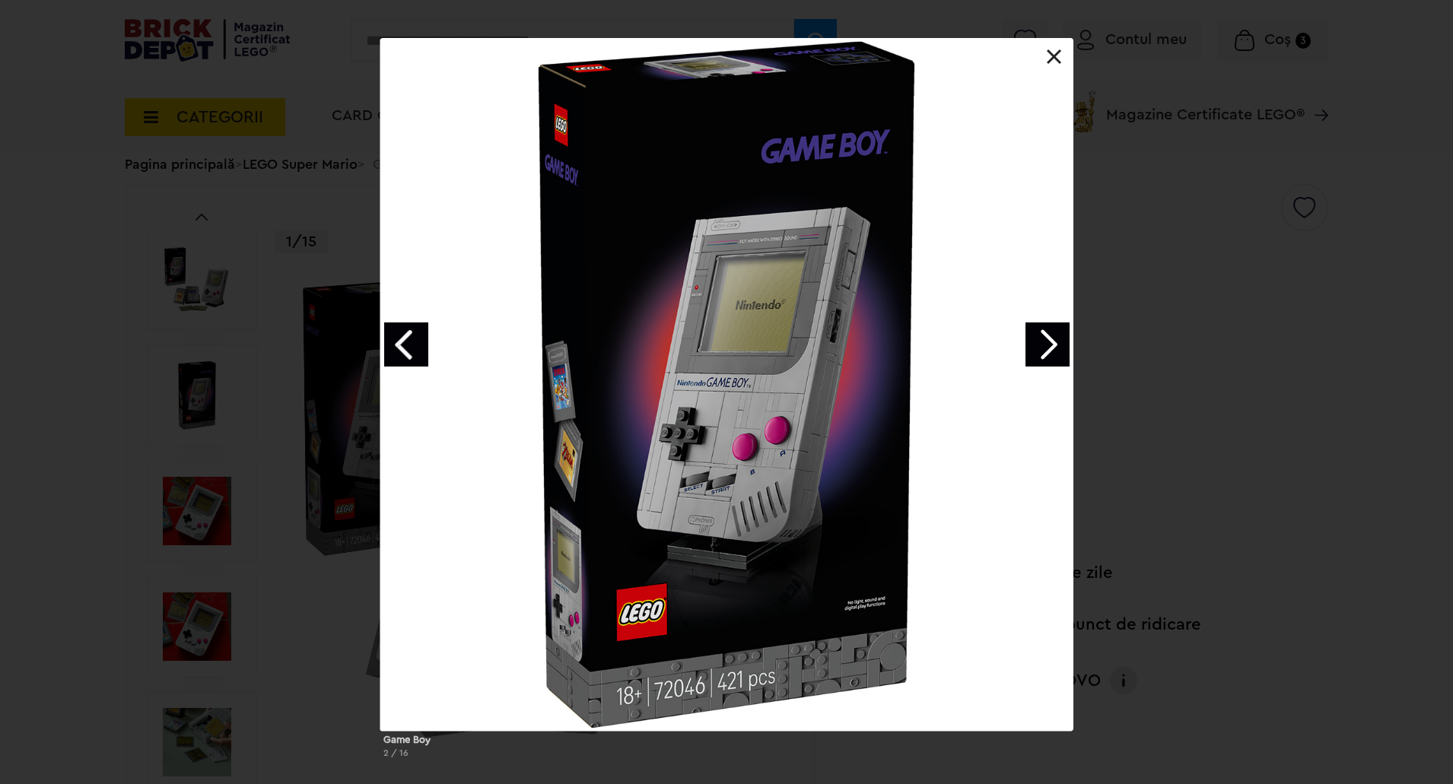
click at [1044, 351] on link "Next image" at bounding box center [1048, 345] width 44 height 44
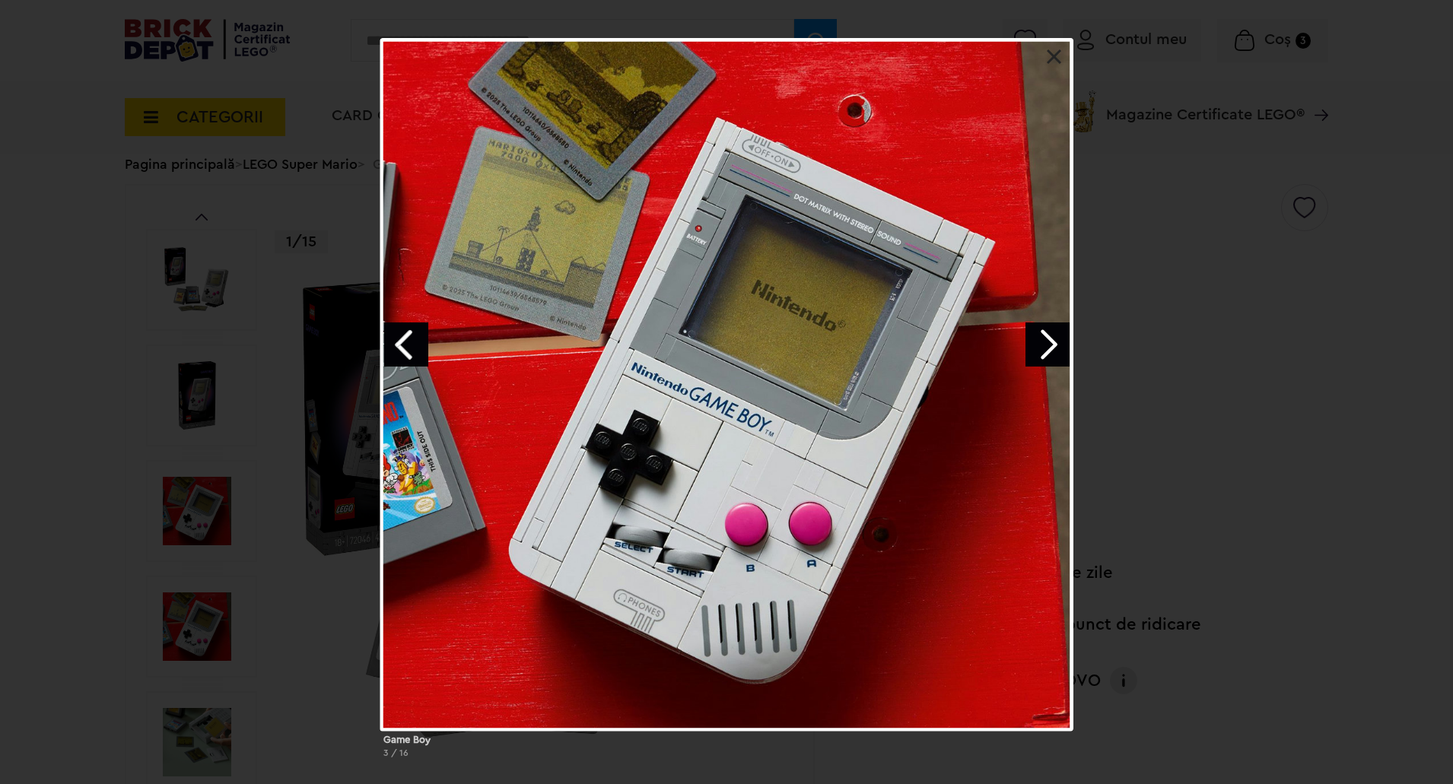
click at [1044, 351] on link "Next image" at bounding box center [1048, 345] width 44 height 44
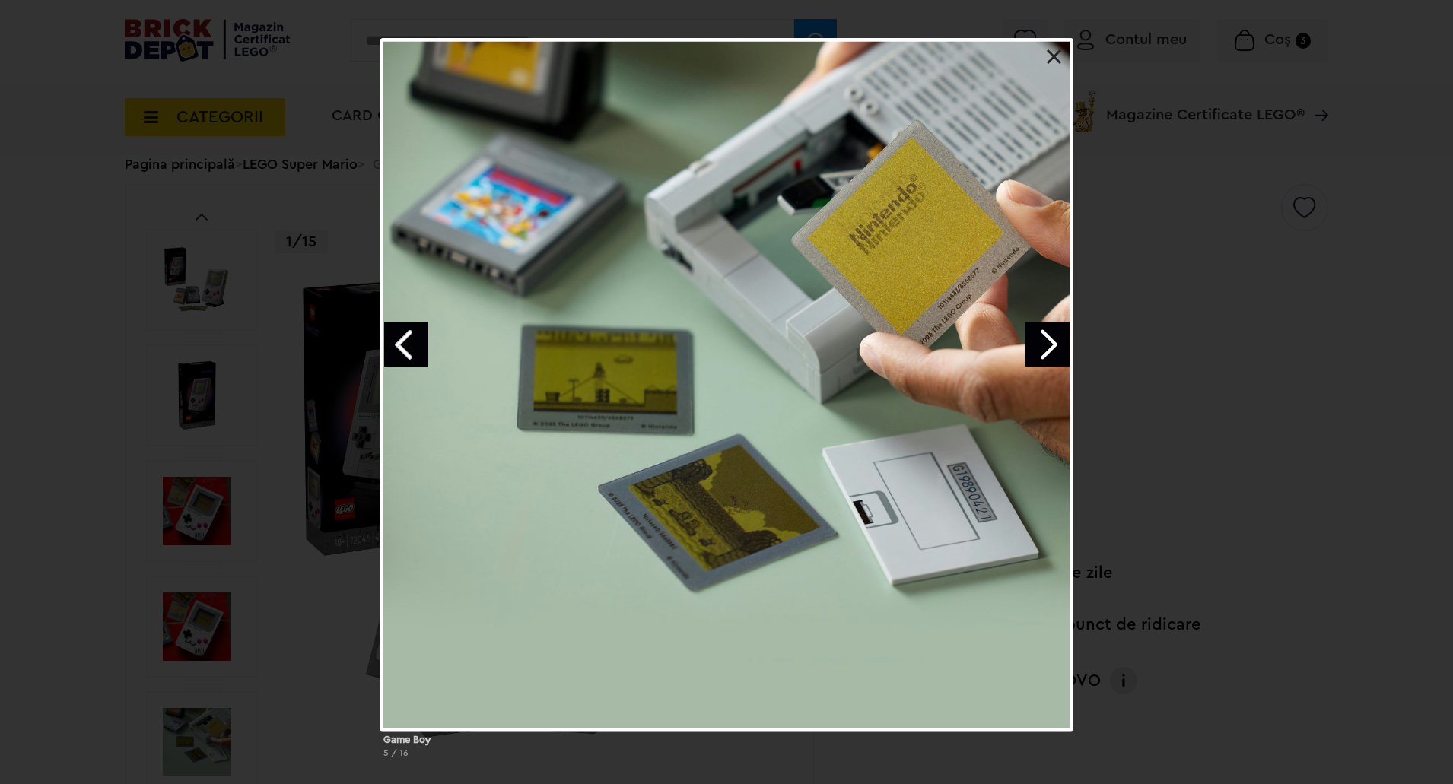
click at [1044, 351] on link "Next image" at bounding box center [1048, 345] width 44 height 44
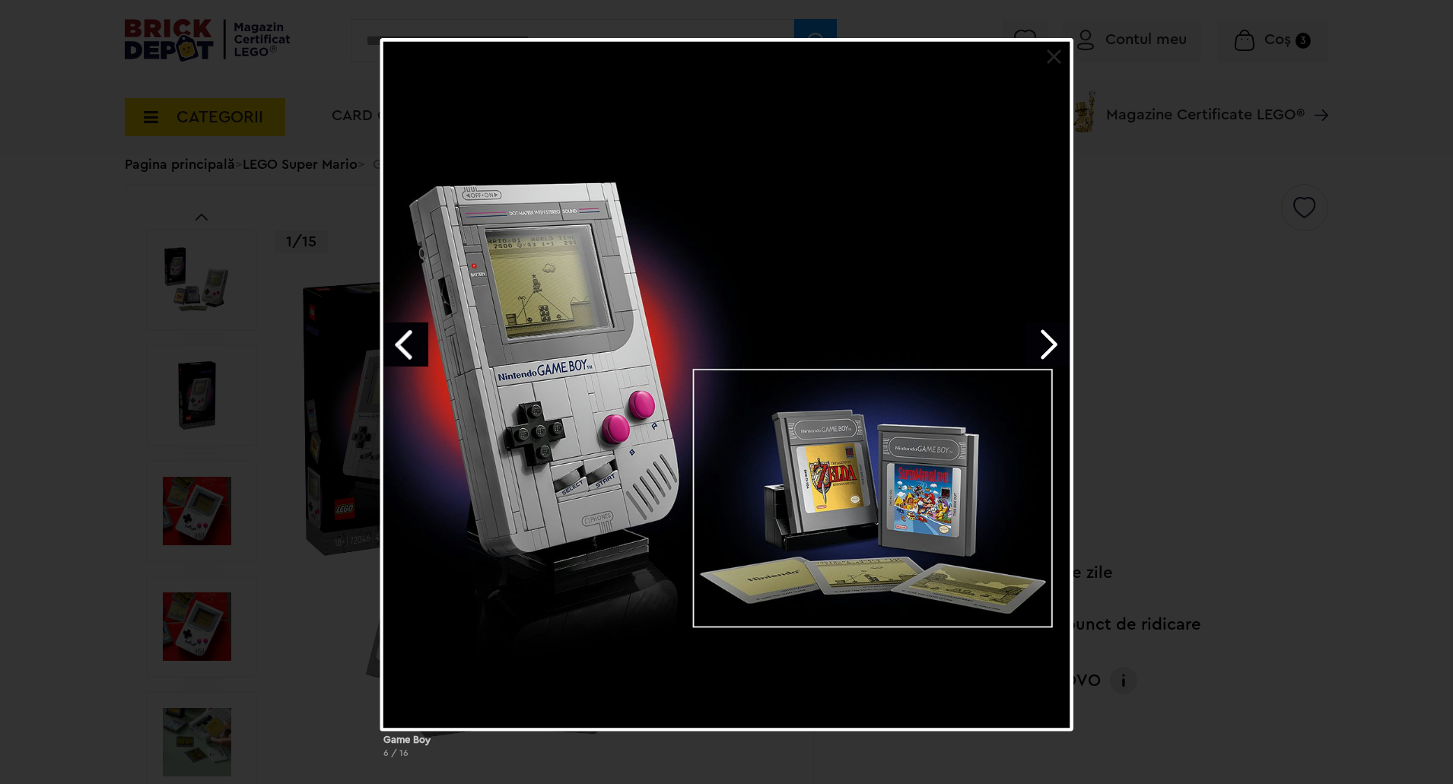
click at [1044, 351] on link "Next image" at bounding box center [1048, 345] width 44 height 44
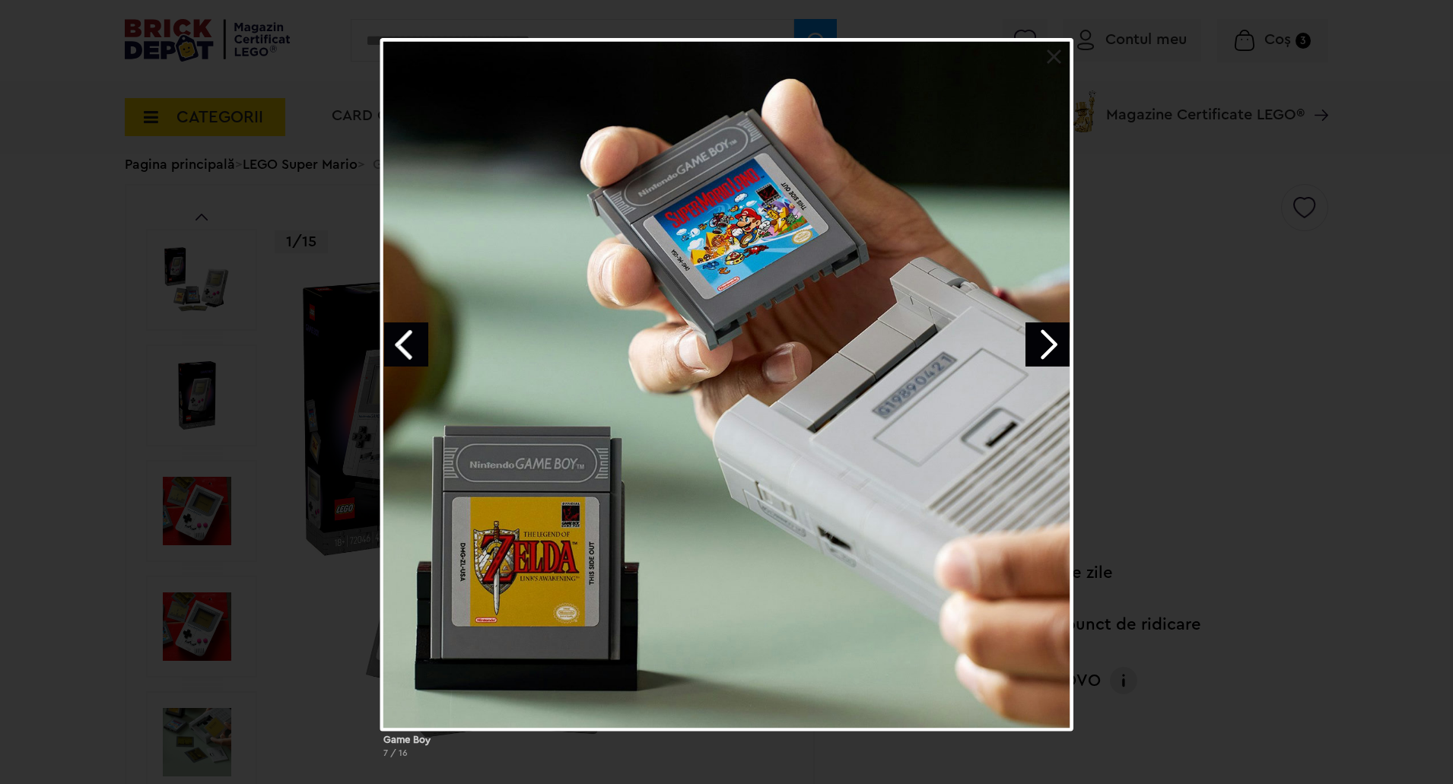
click at [1044, 351] on link "Next image" at bounding box center [1048, 345] width 44 height 44
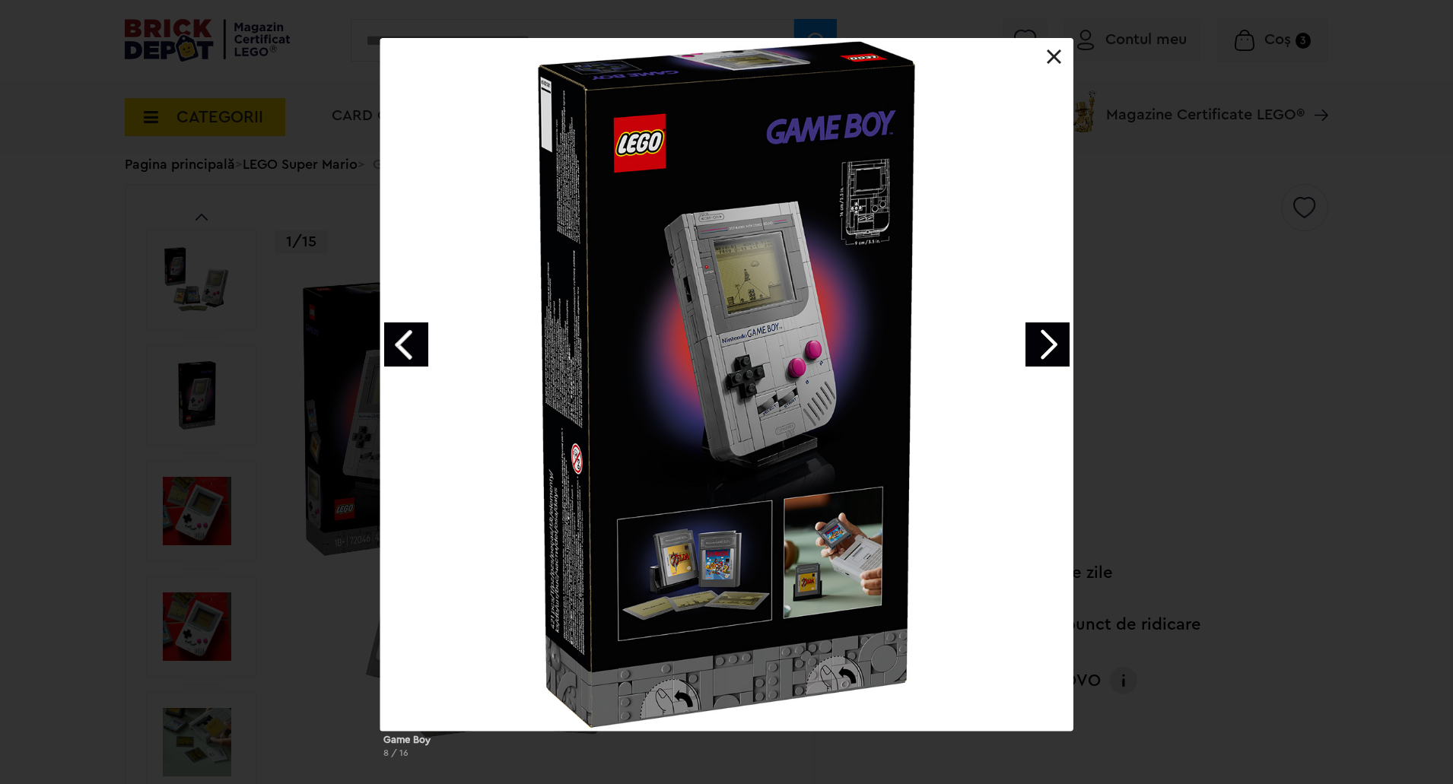
click at [1044, 351] on link "Next image" at bounding box center [1048, 345] width 44 height 44
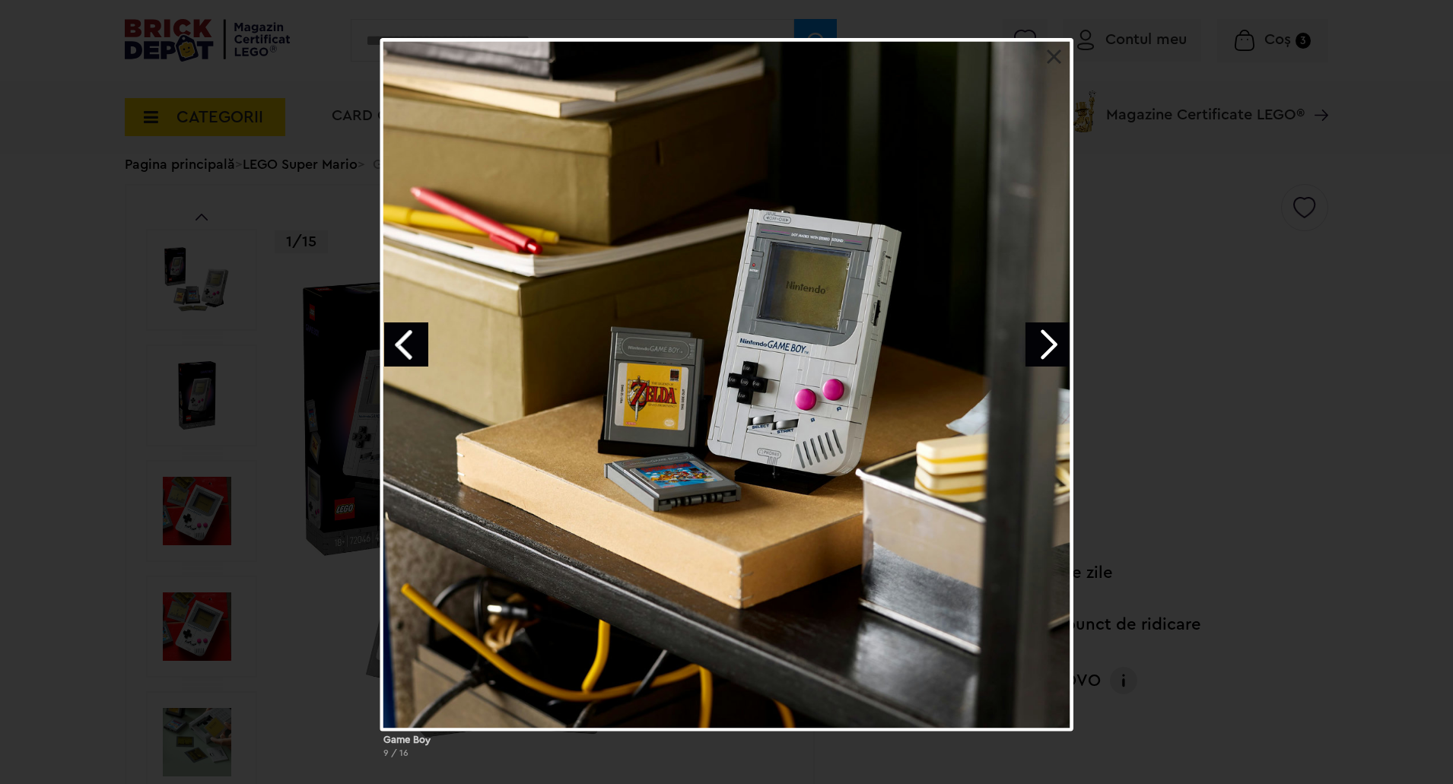
click at [1044, 351] on link "Next image" at bounding box center [1048, 345] width 44 height 44
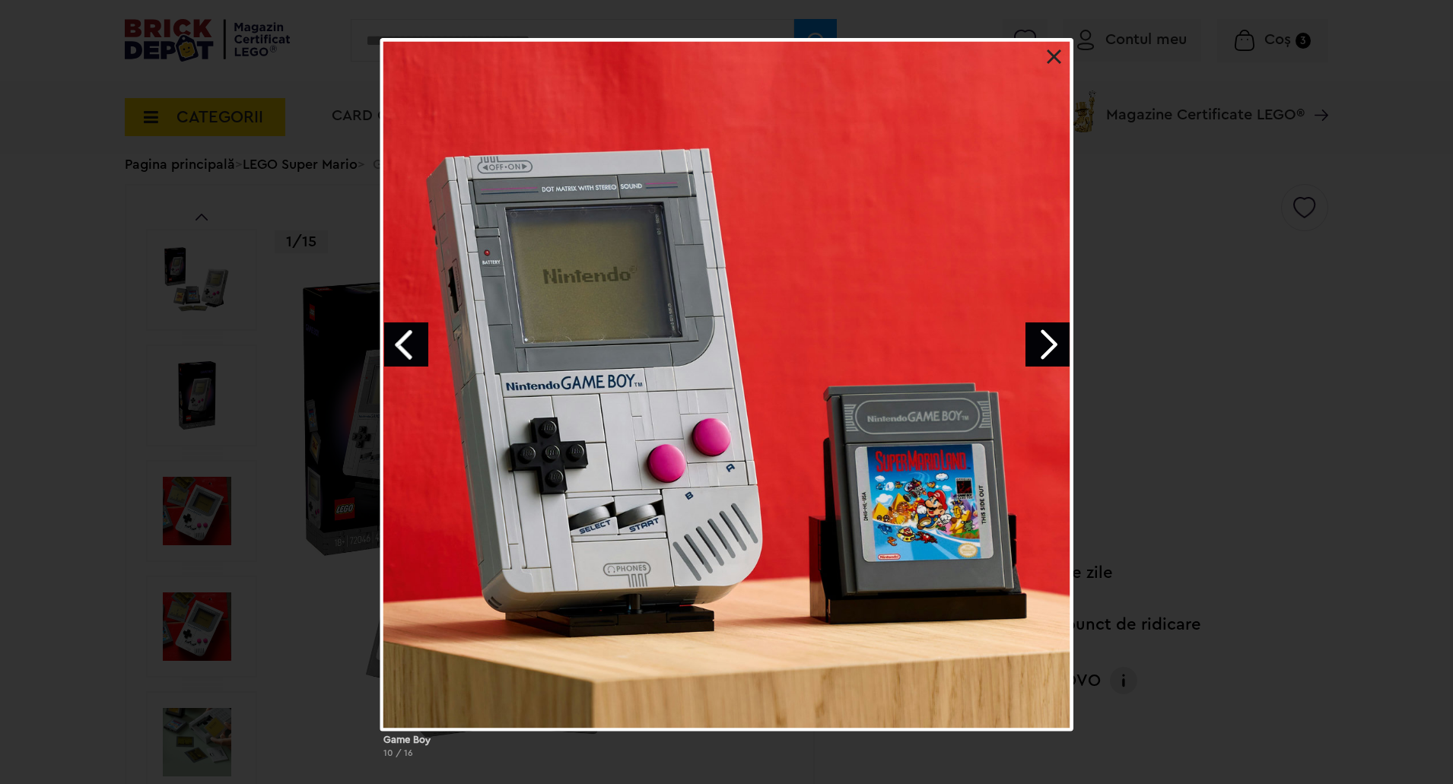
click at [1053, 347] on link "Next image" at bounding box center [1048, 345] width 44 height 44
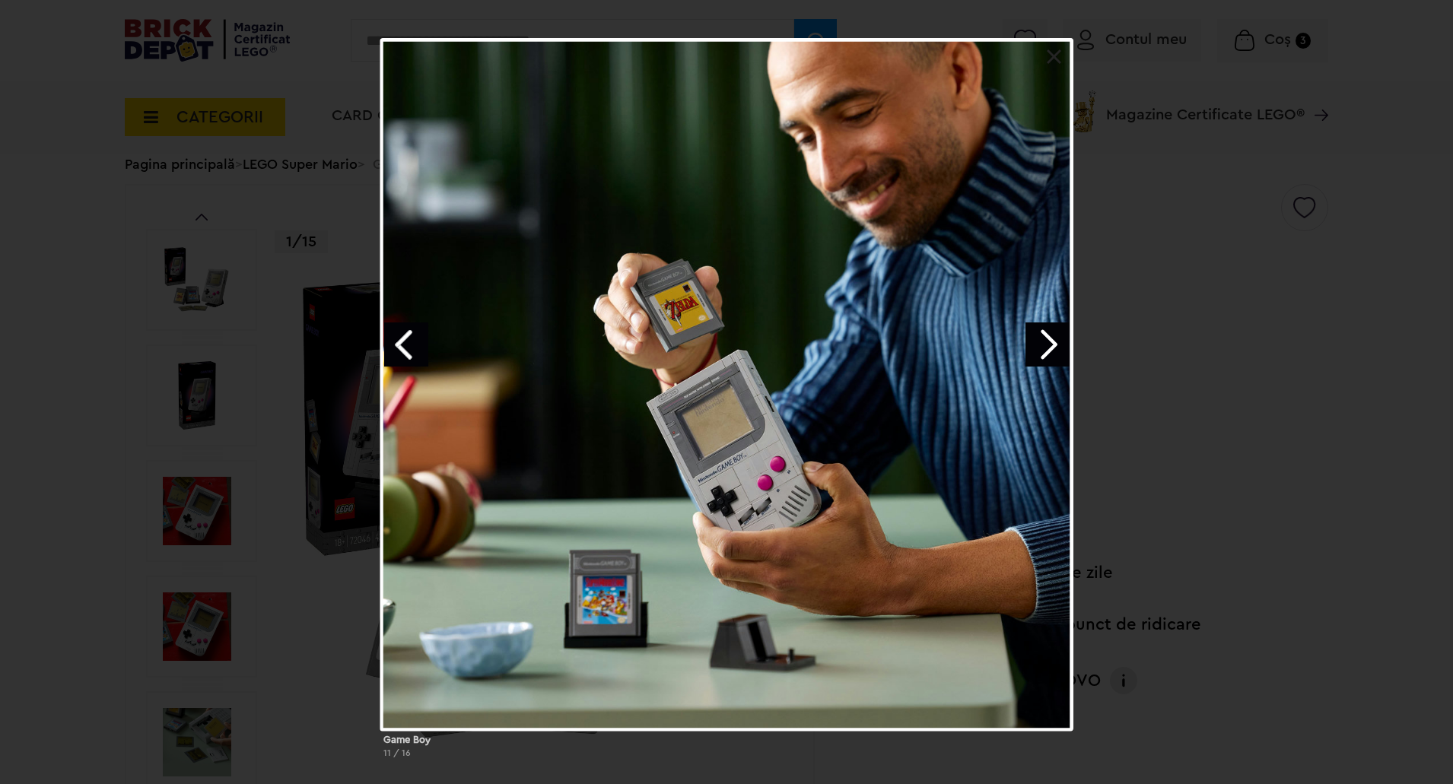
click at [1053, 347] on link "Next image" at bounding box center [1048, 345] width 44 height 44
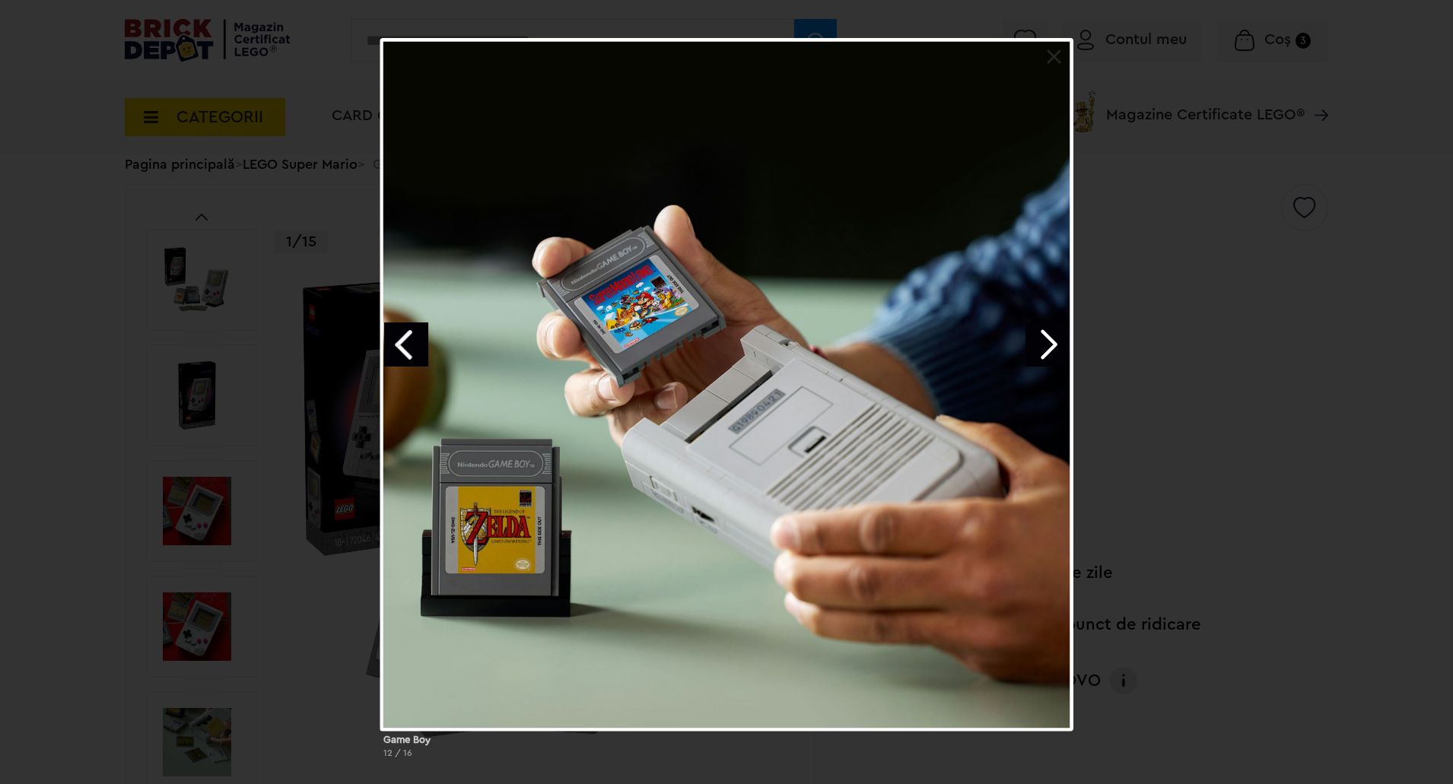
click at [1053, 347] on link "Next image" at bounding box center [1048, 345] width 44 height 44
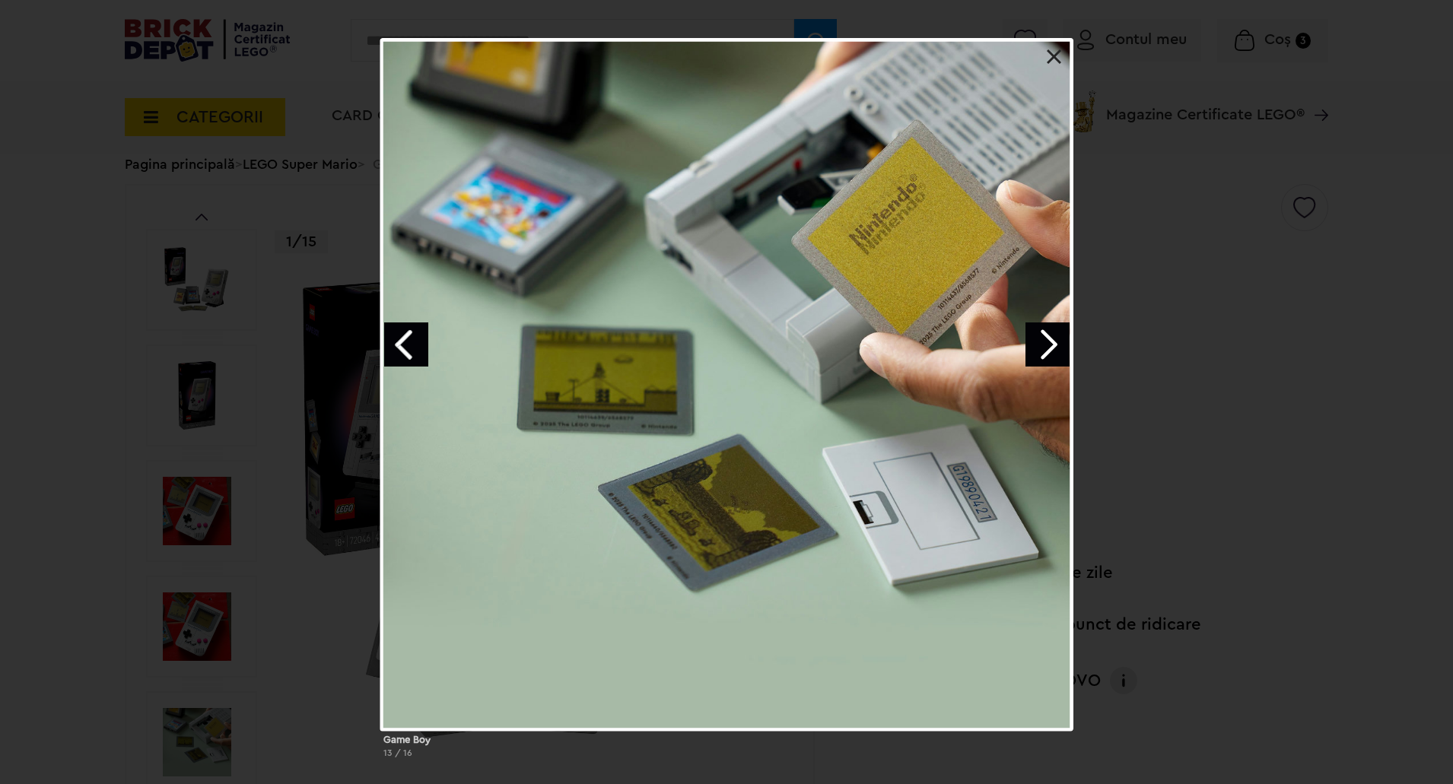
click at [1058, 52] on link at bounding box center [1054, 56] width 15 height 15
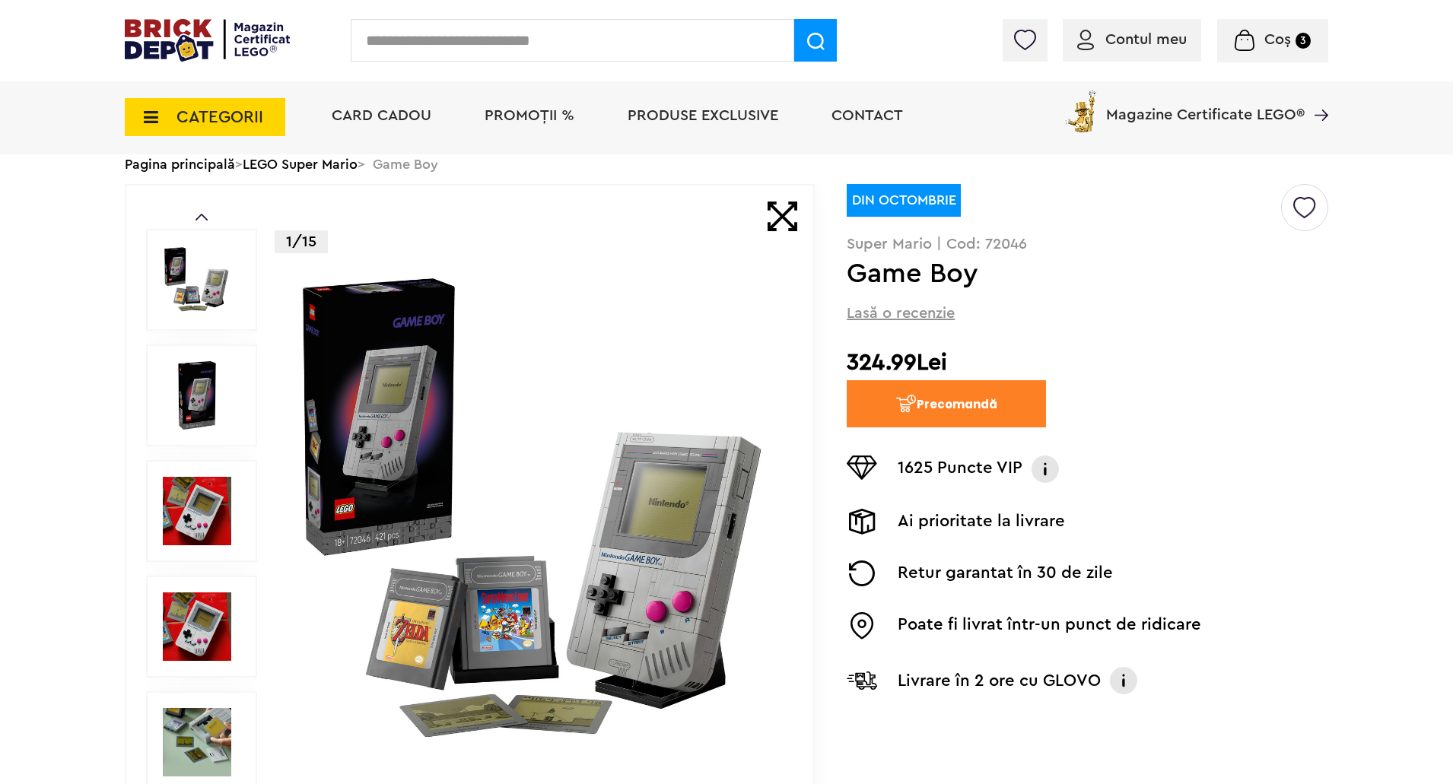
click at [339, 169] on link "LEGO Super Mario" at bounding box center [300, 164] width 115 height 14
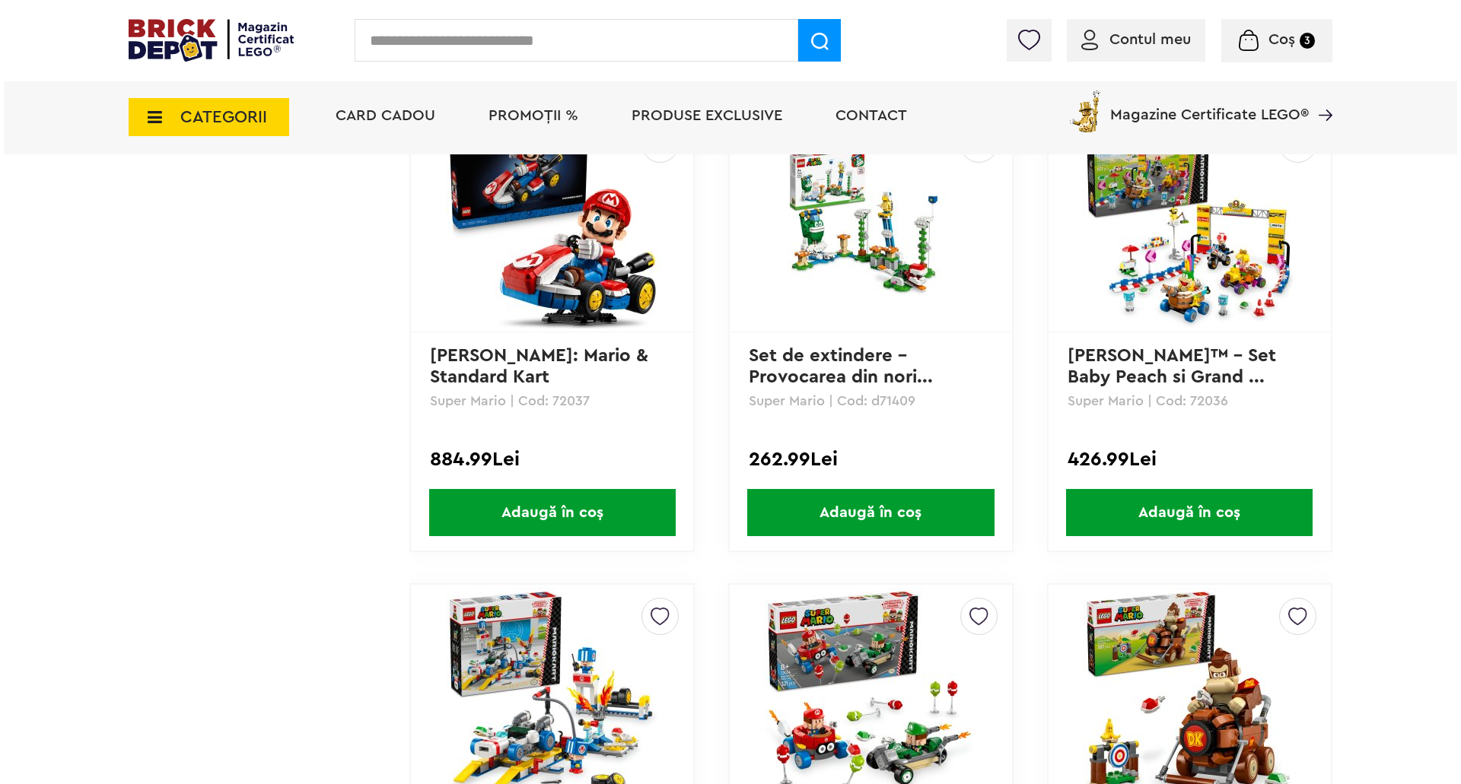
scroll to position [1826, 0]
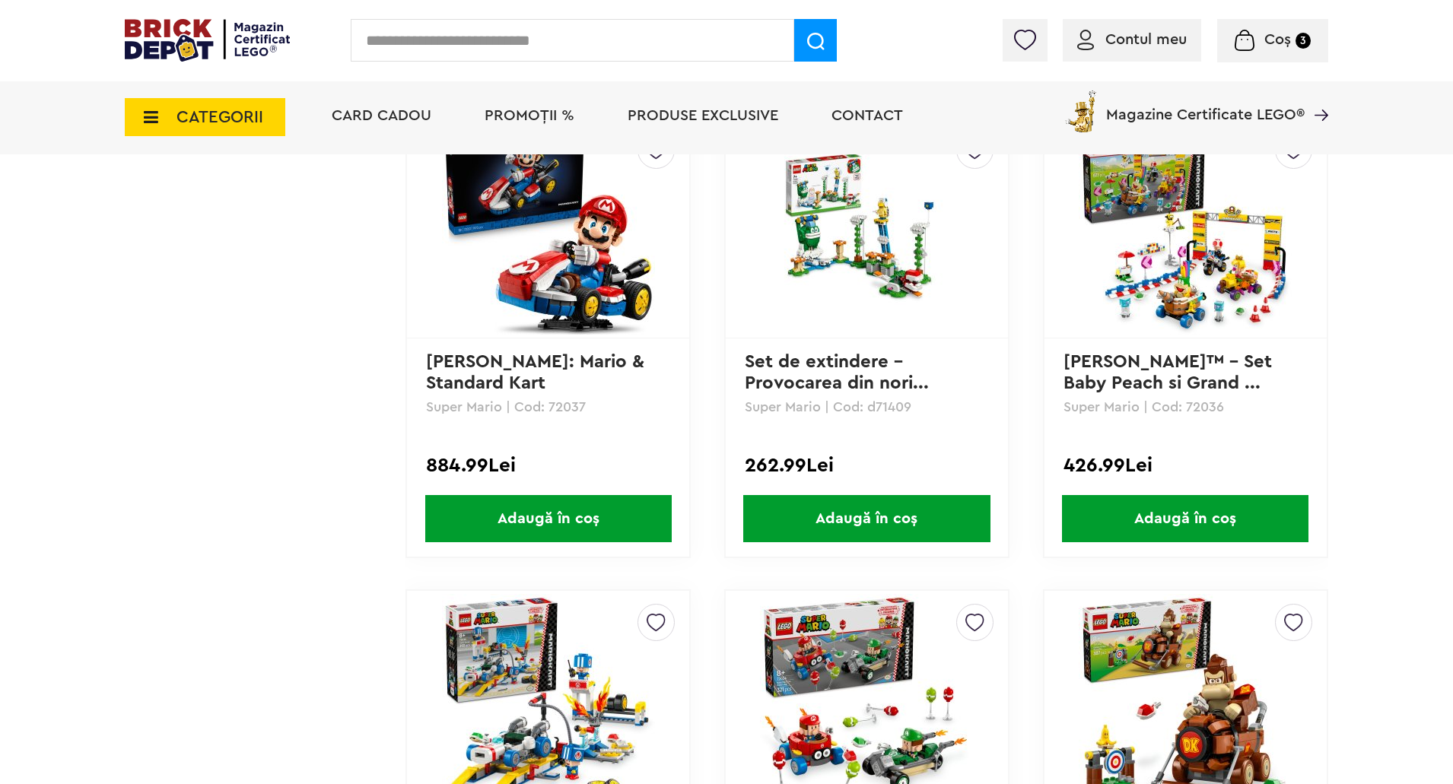
click at [488, 52] on input "text" at bounding box center [573, 40] width 444 height 43
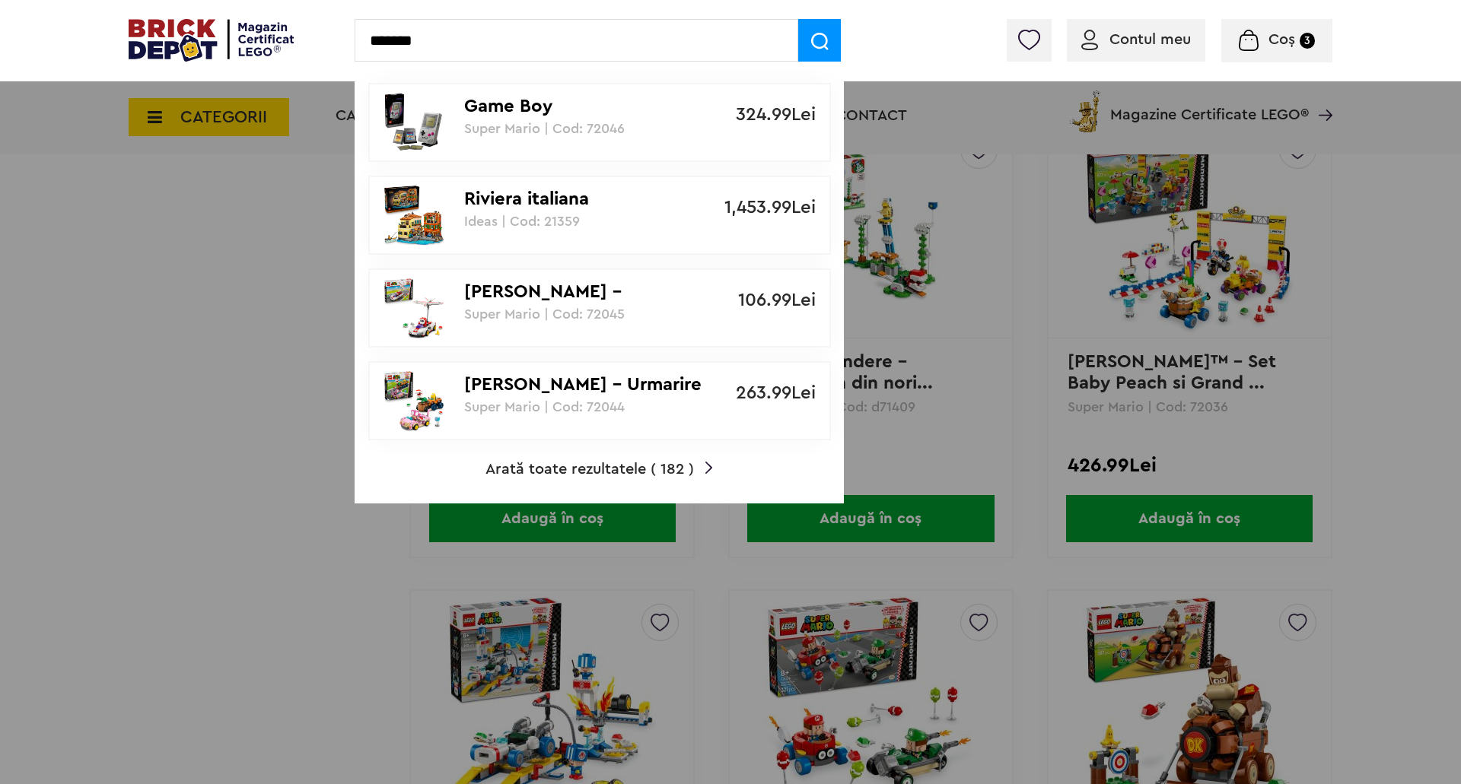
type input "*******"
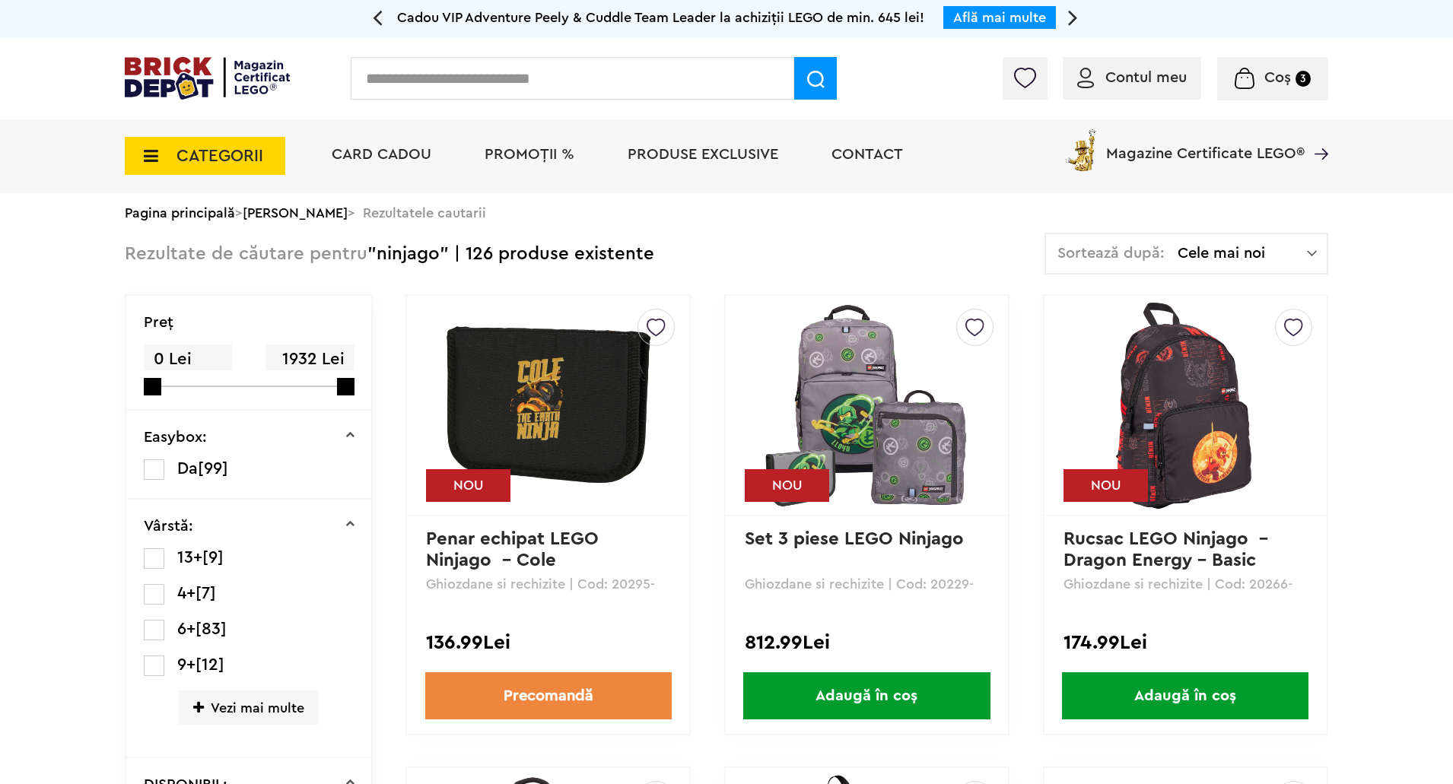
click at [1220, 269] on div "Sortează după: Cele mai noi Cele mai noi Cele mai vechi Cele mai ieftine Cele m…" at bounding box center [1187, 254] width 284 height 42
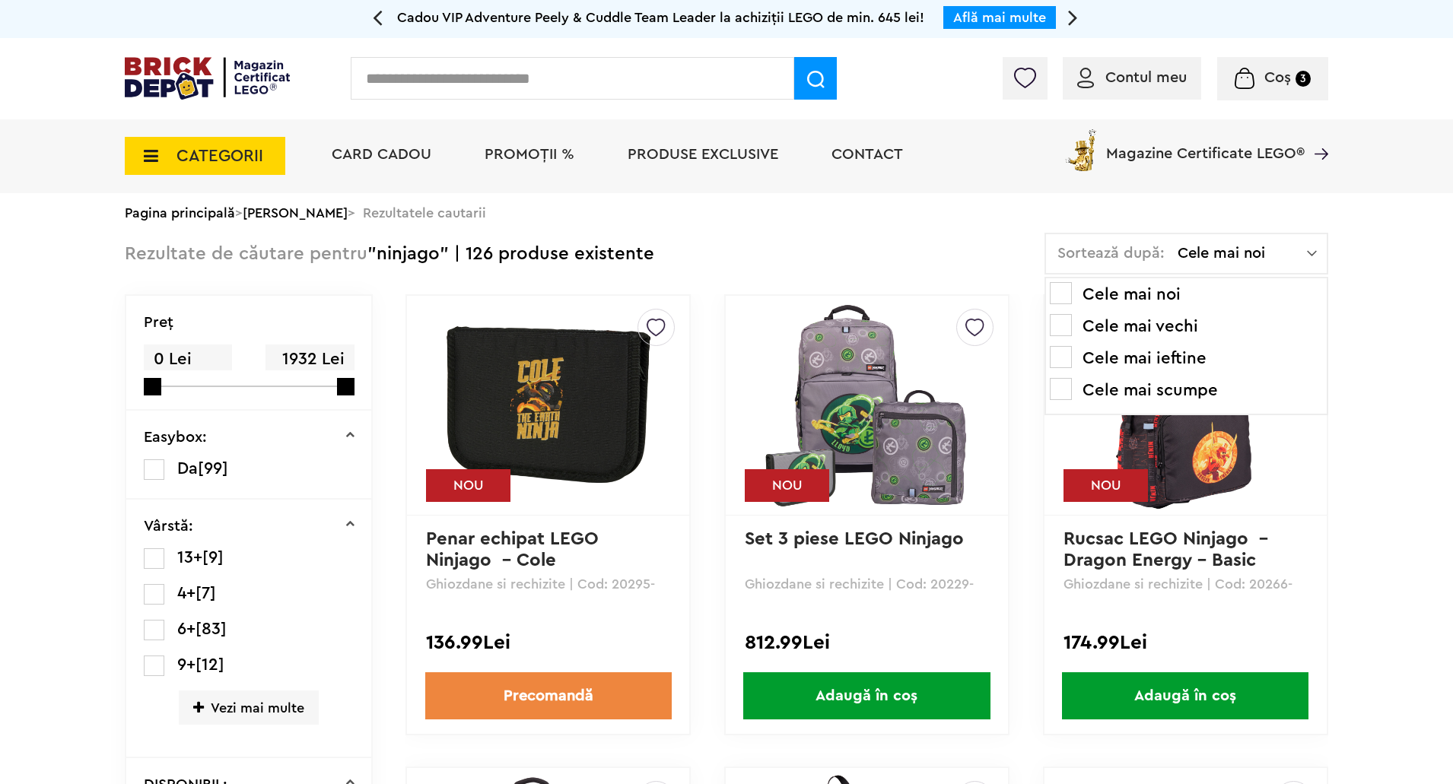
click at [1232, 390] on li "Cele mai scumpe" at bounding box center [1186, 390] width 273 height 24
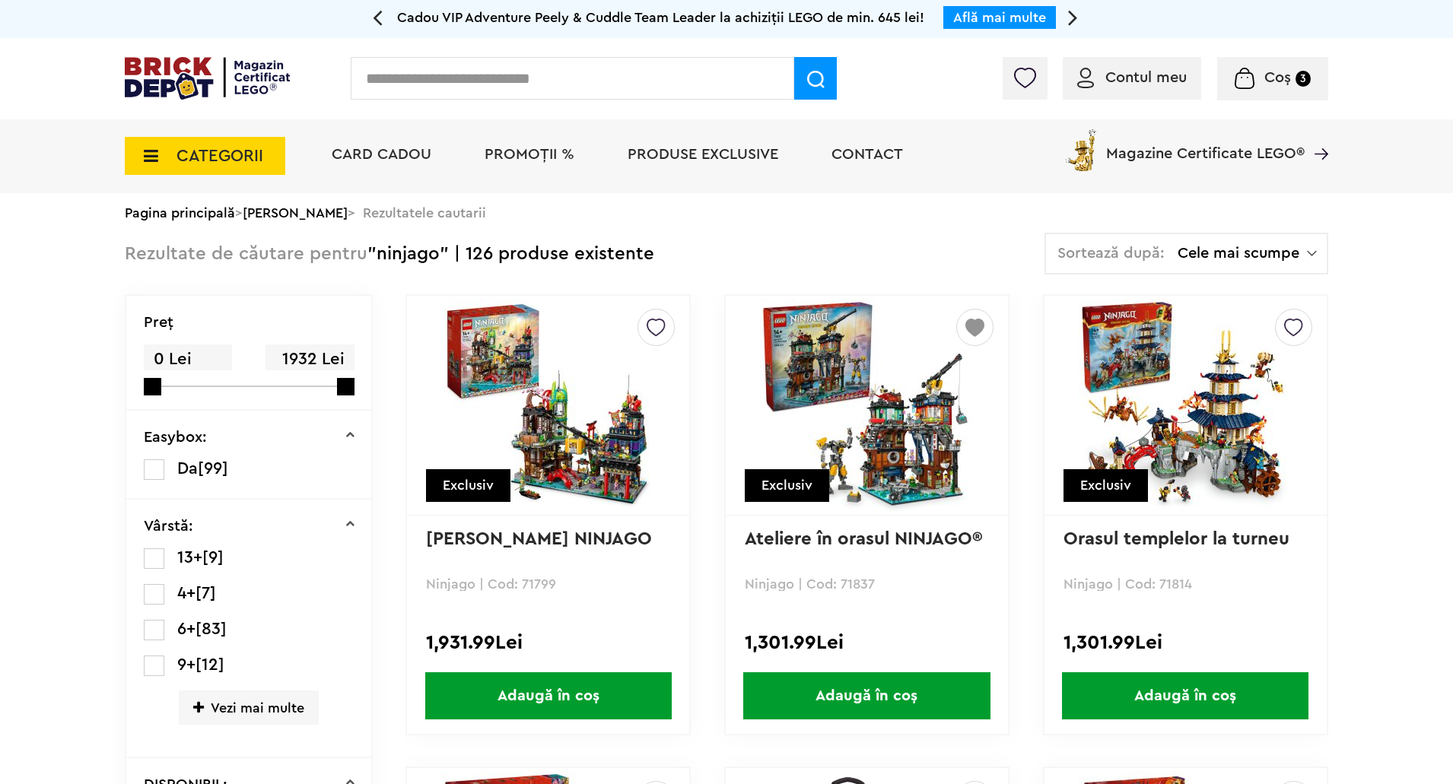
click at [908, 474] on img at bounding box center [866, 405] width 213 height 213
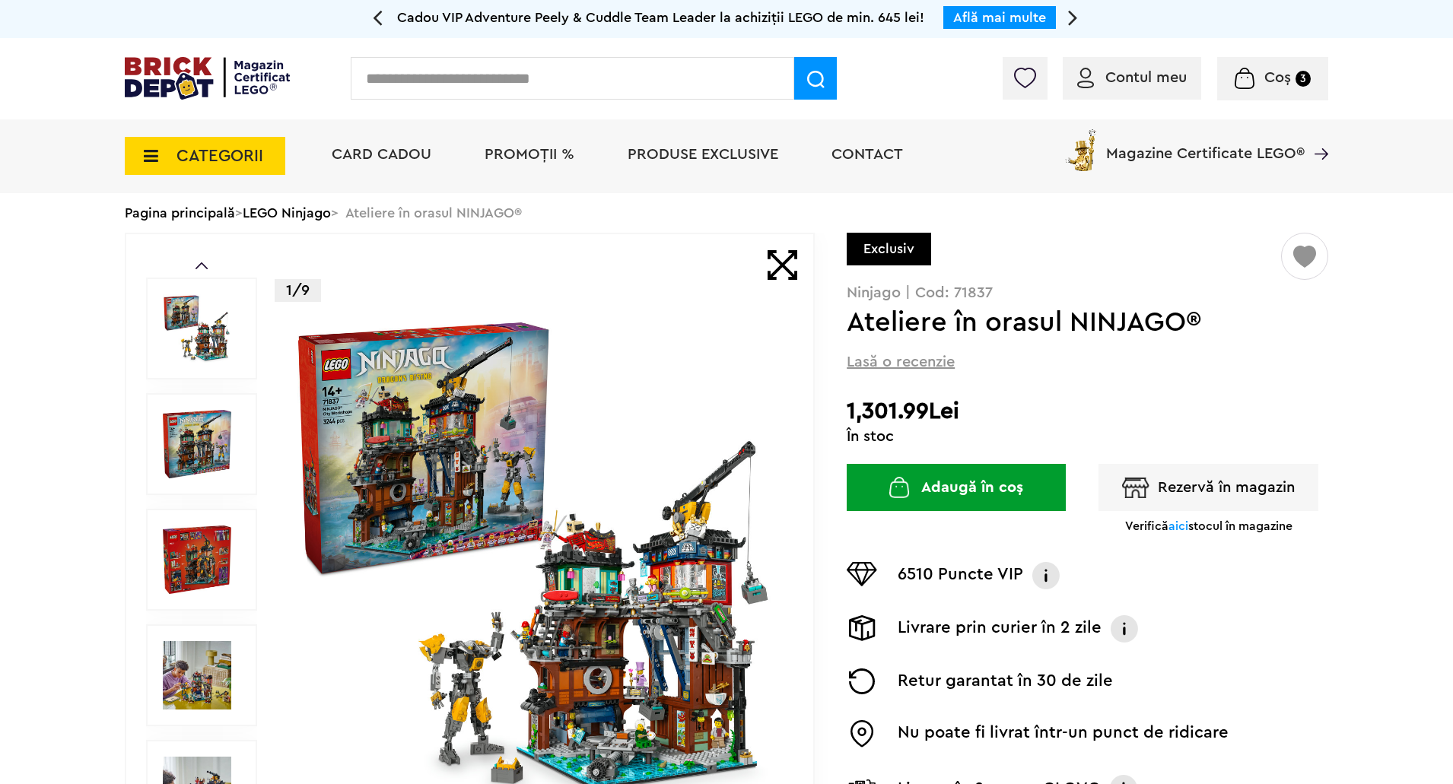
click at [1182, 526] on span "aici" at bounding box center [1179, 526] width 20 height 12
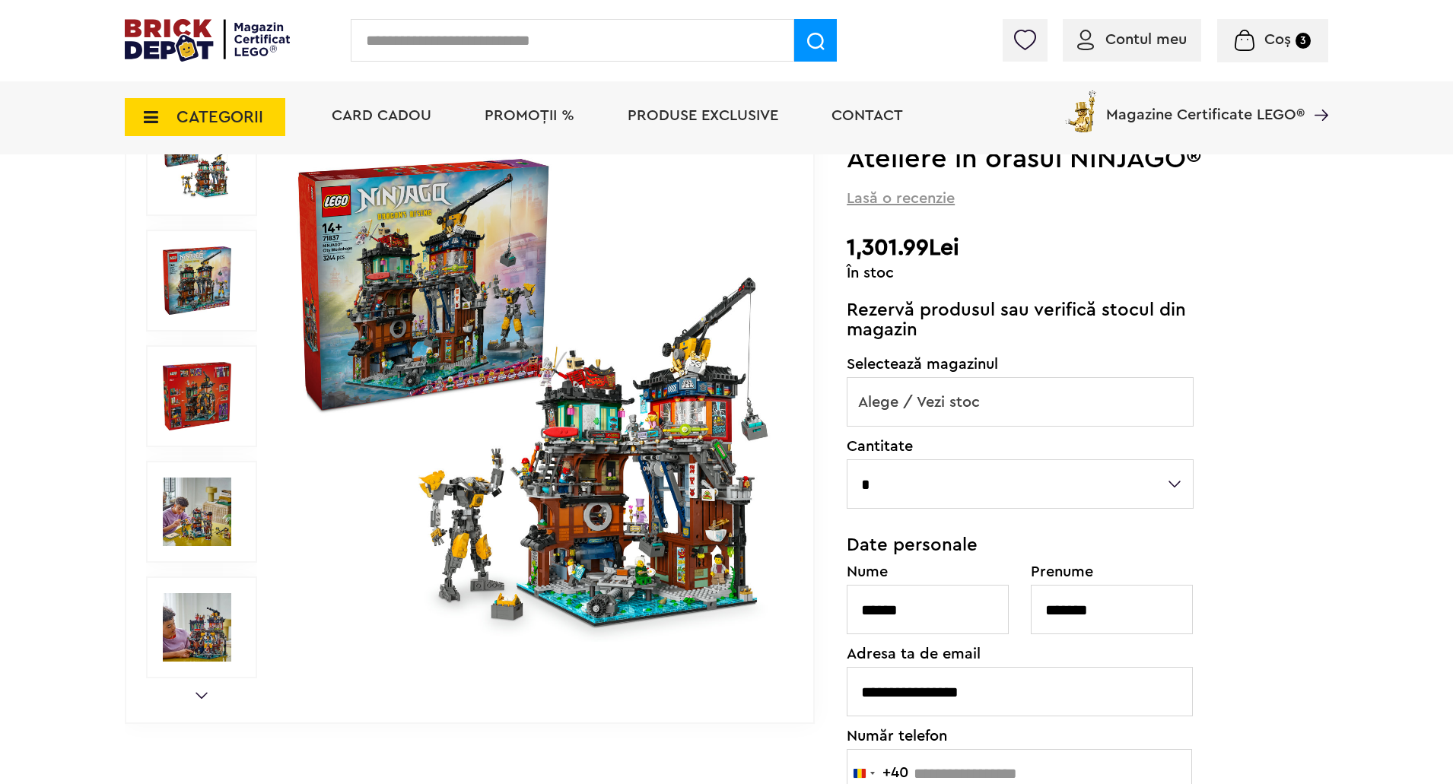
scroll to position [152, 0]
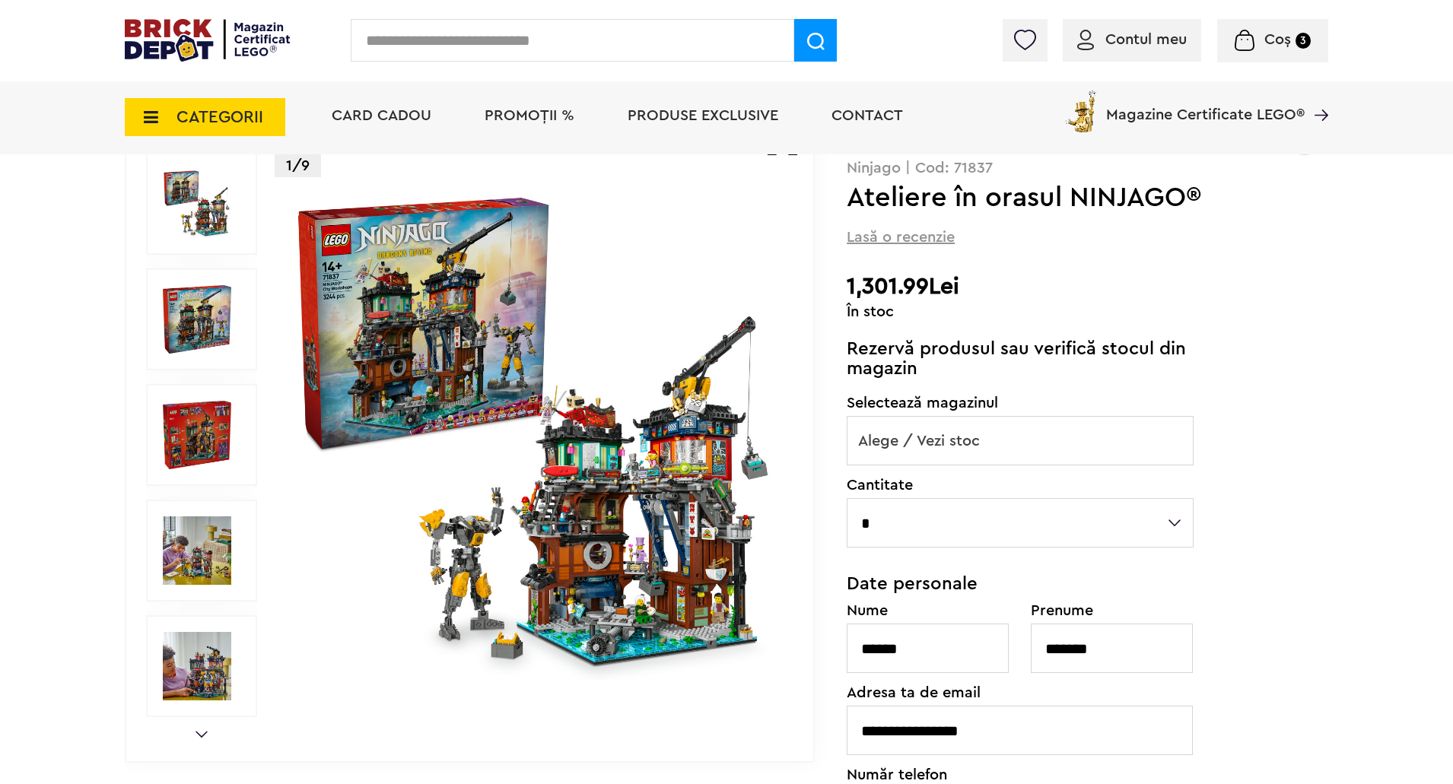
click at [1132, 428] on span "Alege / Vezi stoc" at bounding box center [1020, 441] width 345 height 49
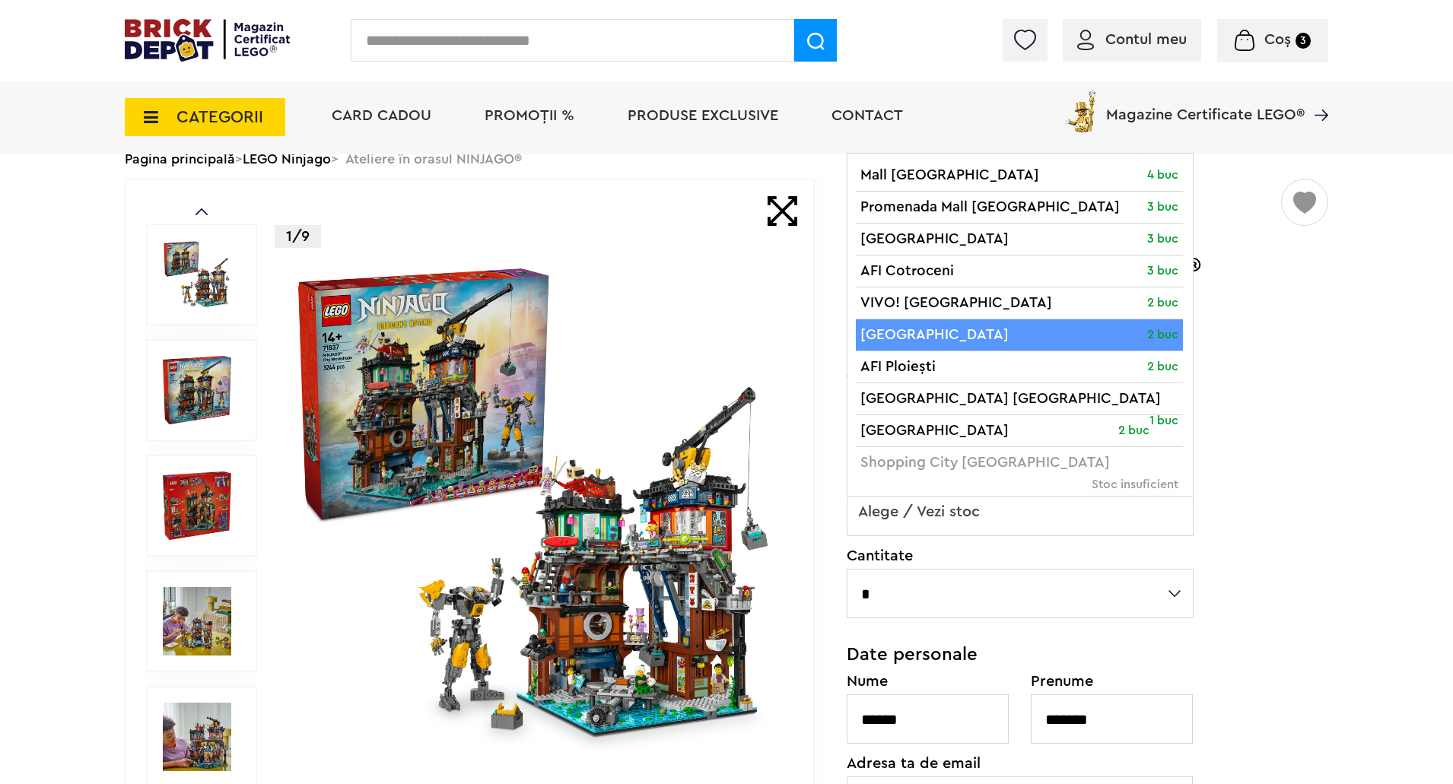
scroll to position [76, 0]
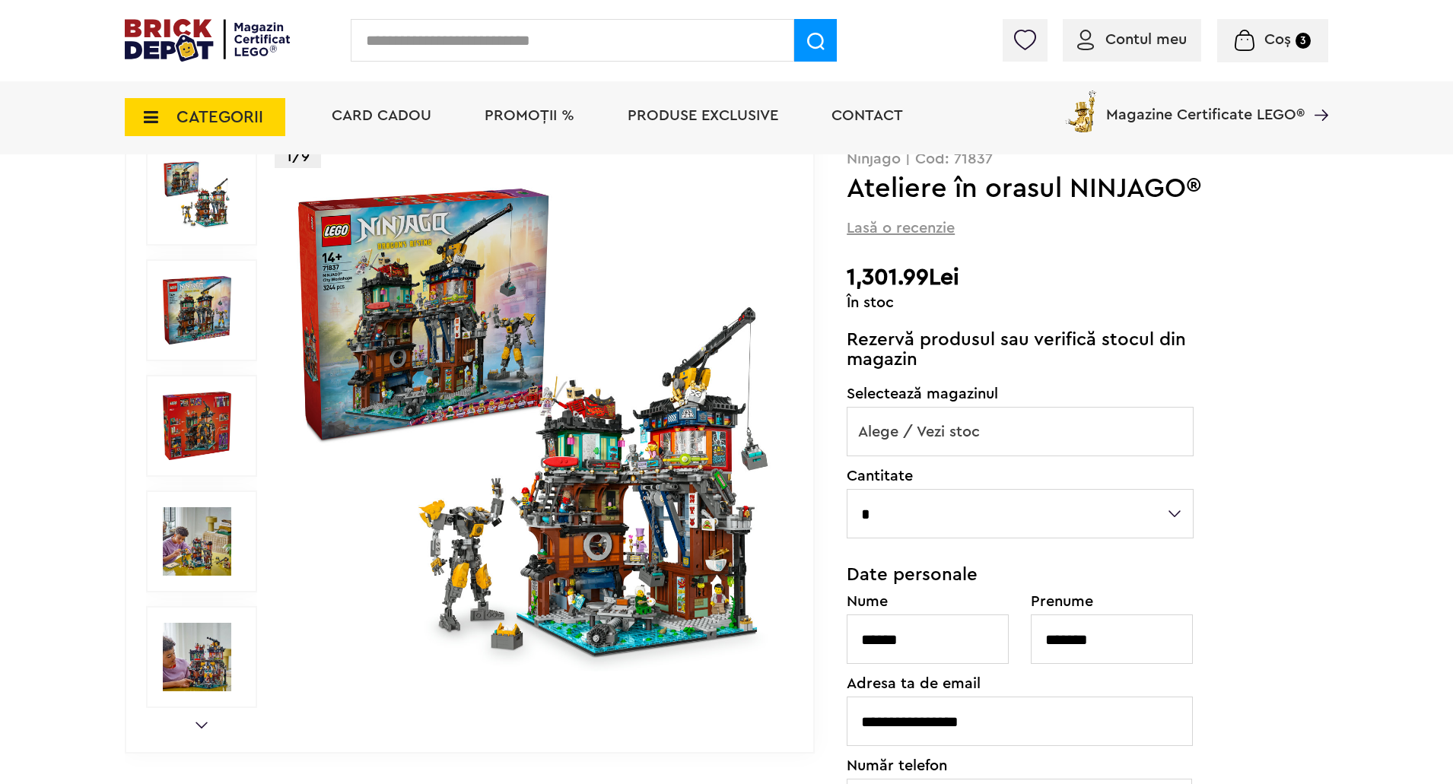
scroll to position [152, 0]
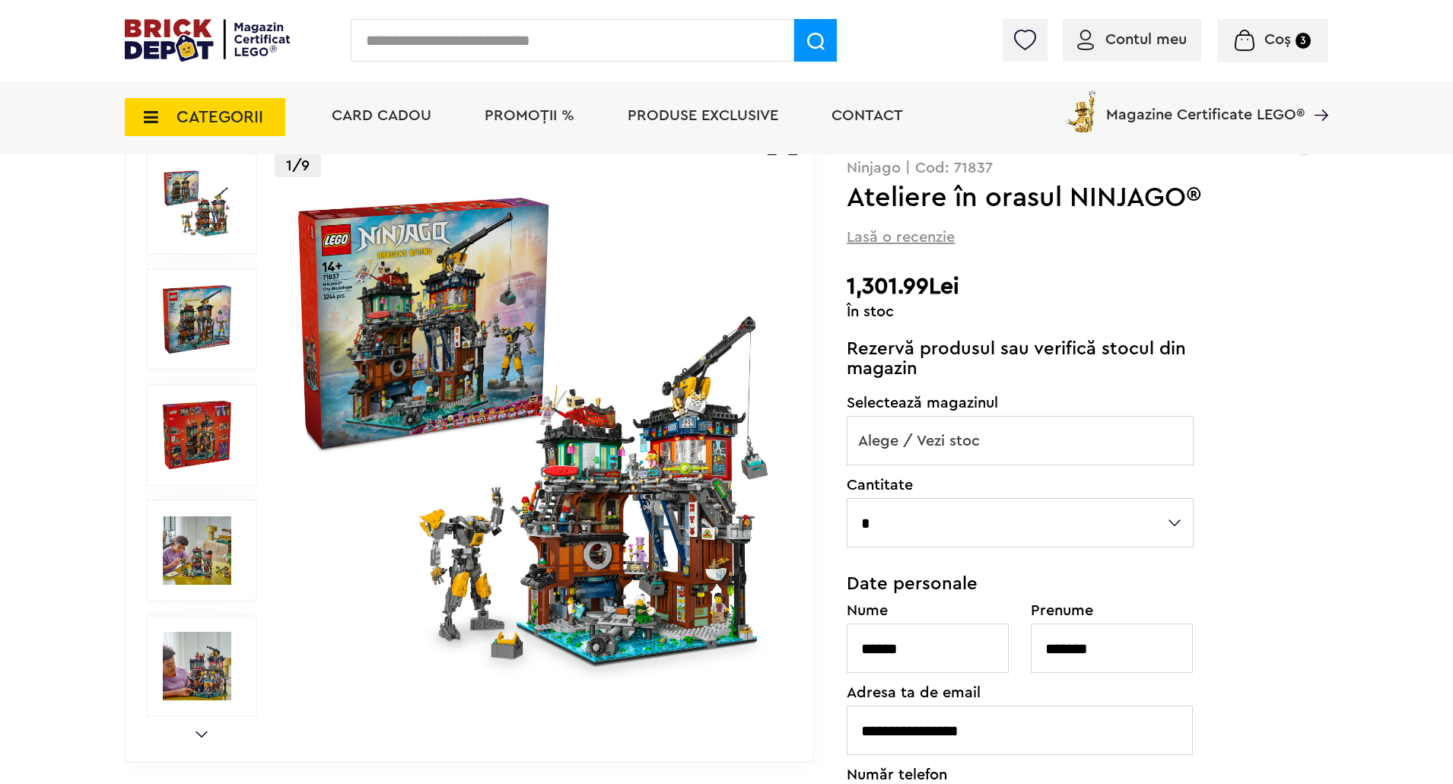
click at [697, 519] on img at bounding box center [536, 435] width 490 height 490
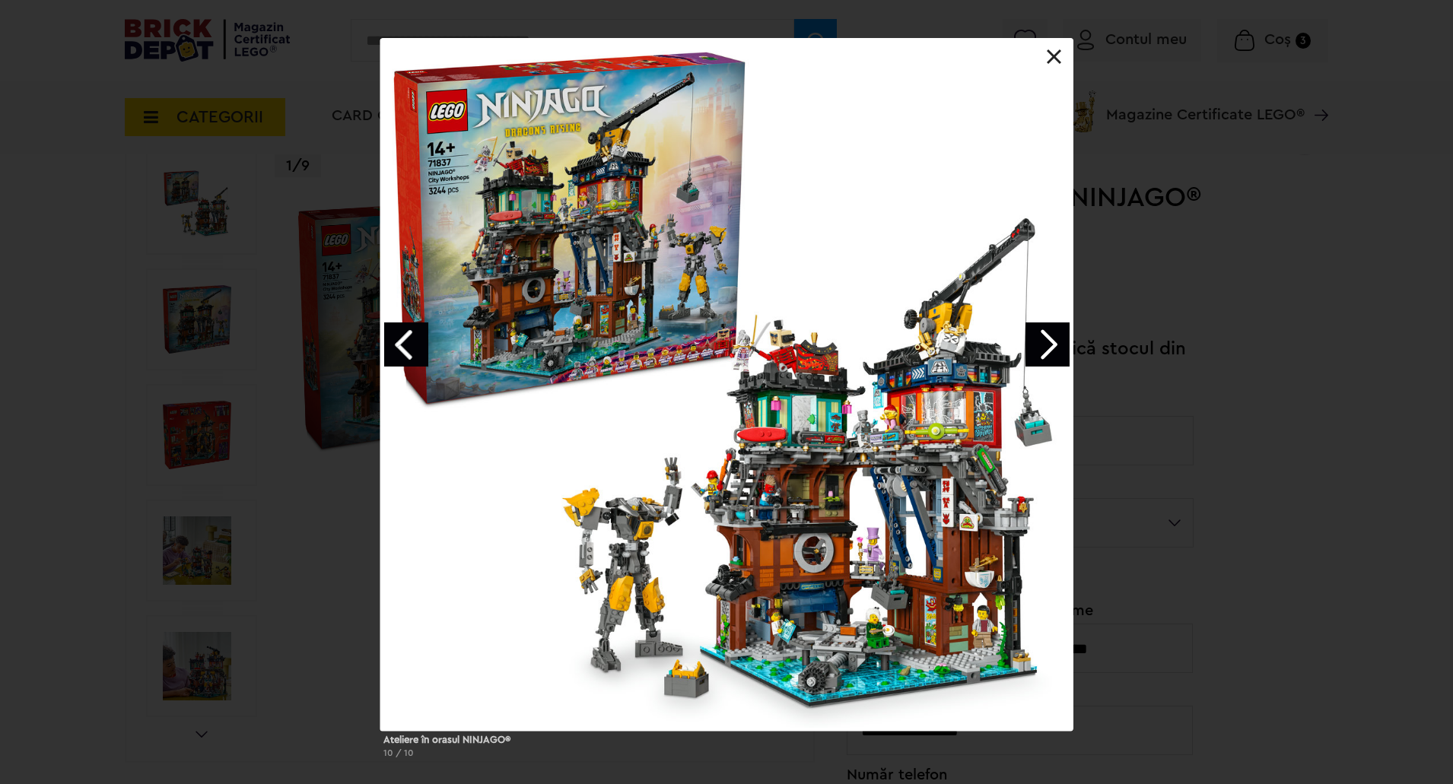
click at [1028, 345] on link "Next image" at bounding box center [1048, 345] width 44 height 44
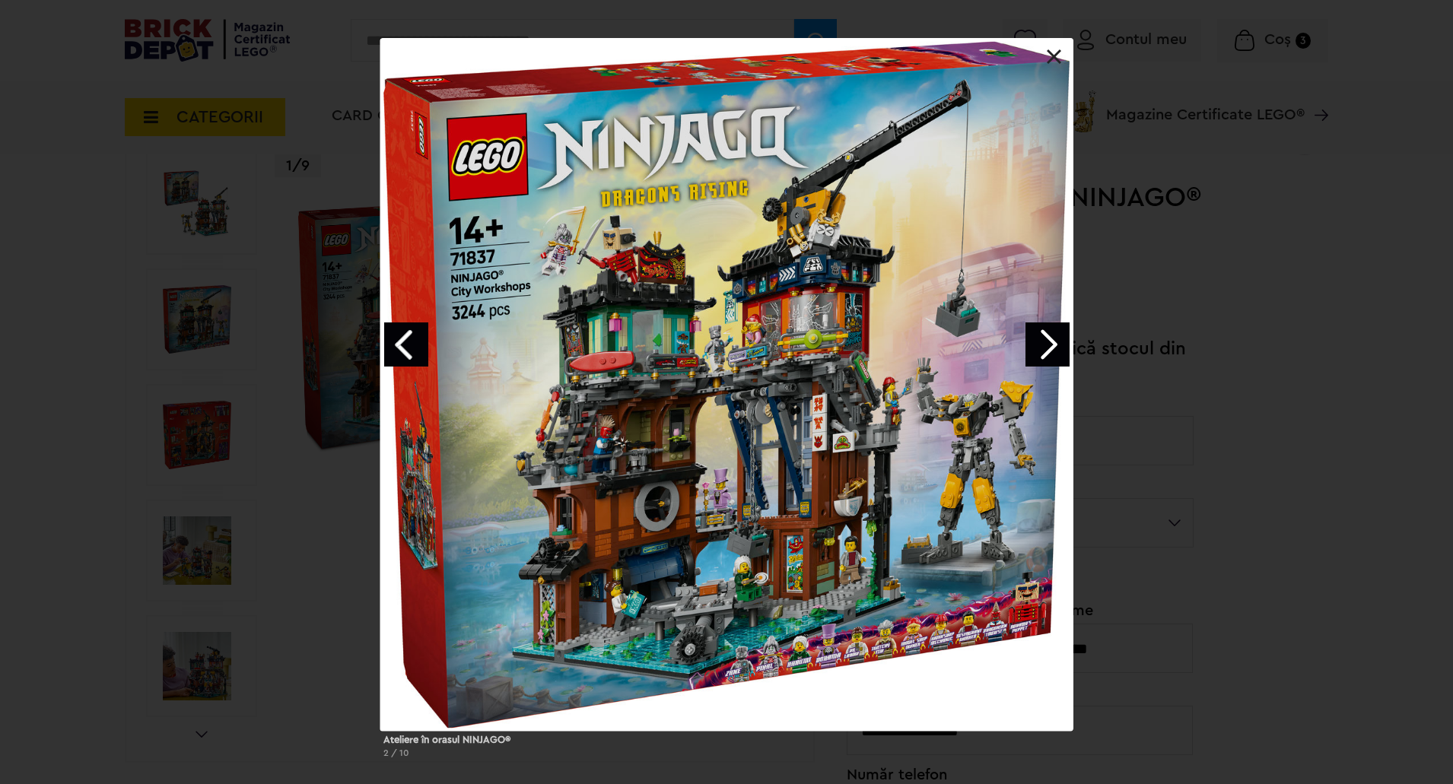
click at [1028, 345] on link "Next image" at bounding box center [1048, 345] width 44 height 44
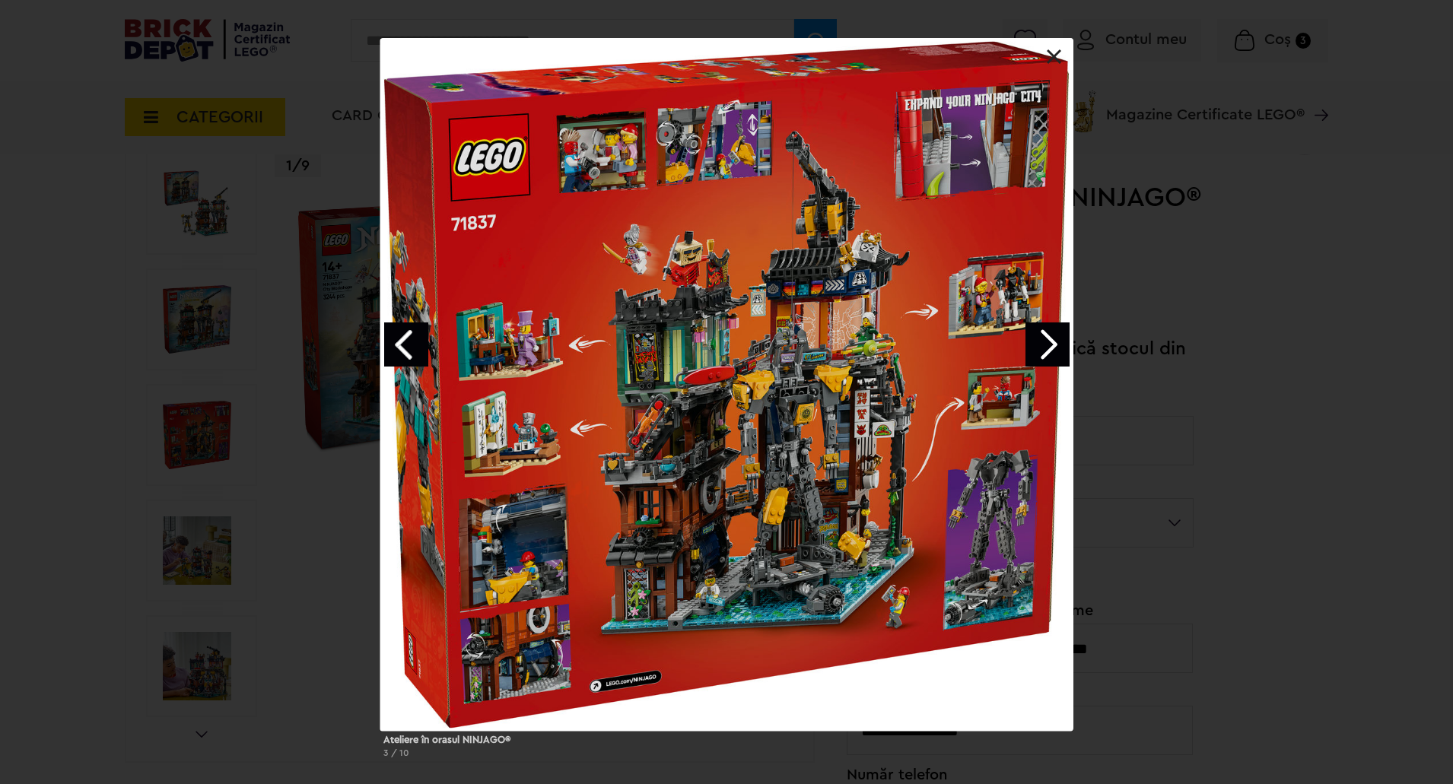
click at [1028, 345] on link "Next image" at bounding box center [1048, 345] width 44 height 44
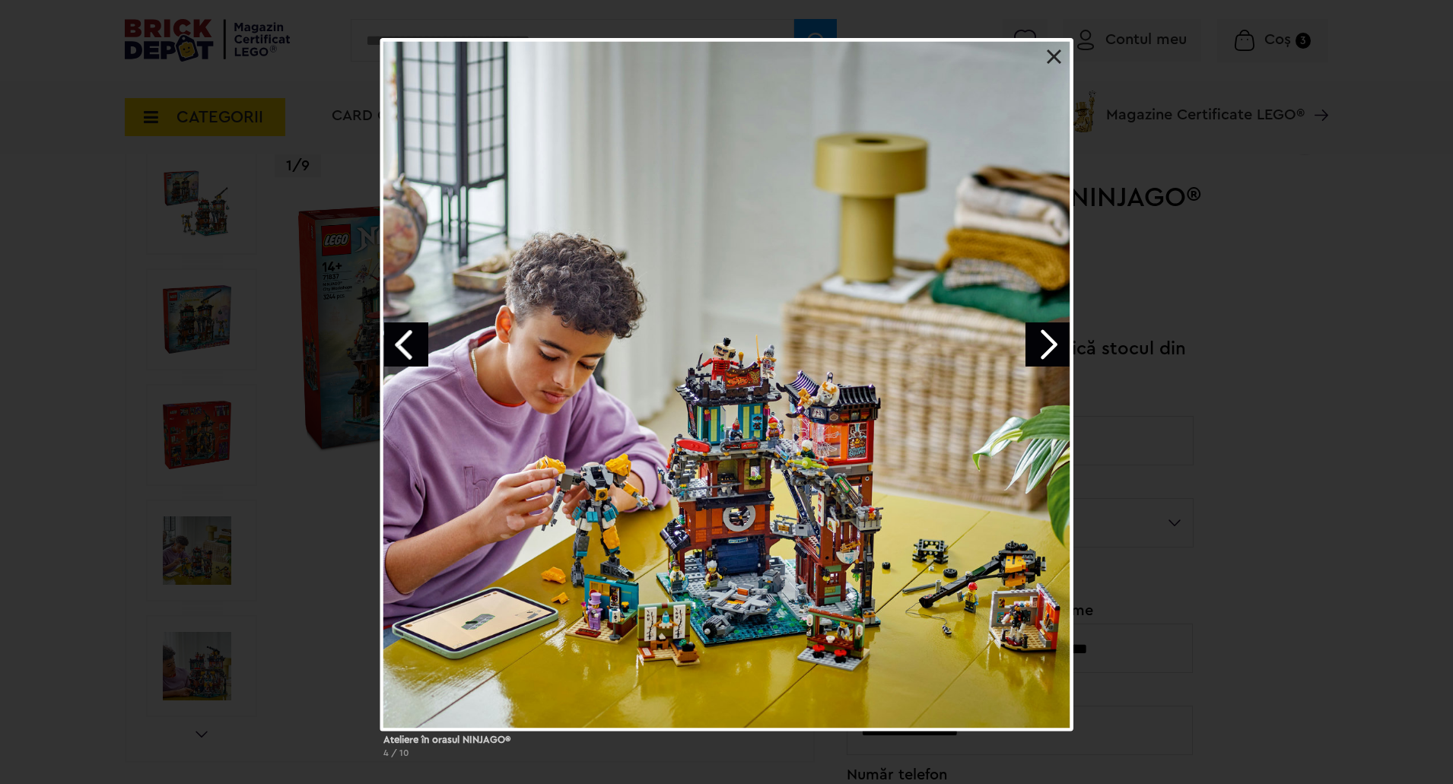
click at [1028, 345] on link "Next image" at bounding box center [1048, 345] width 44 height 44
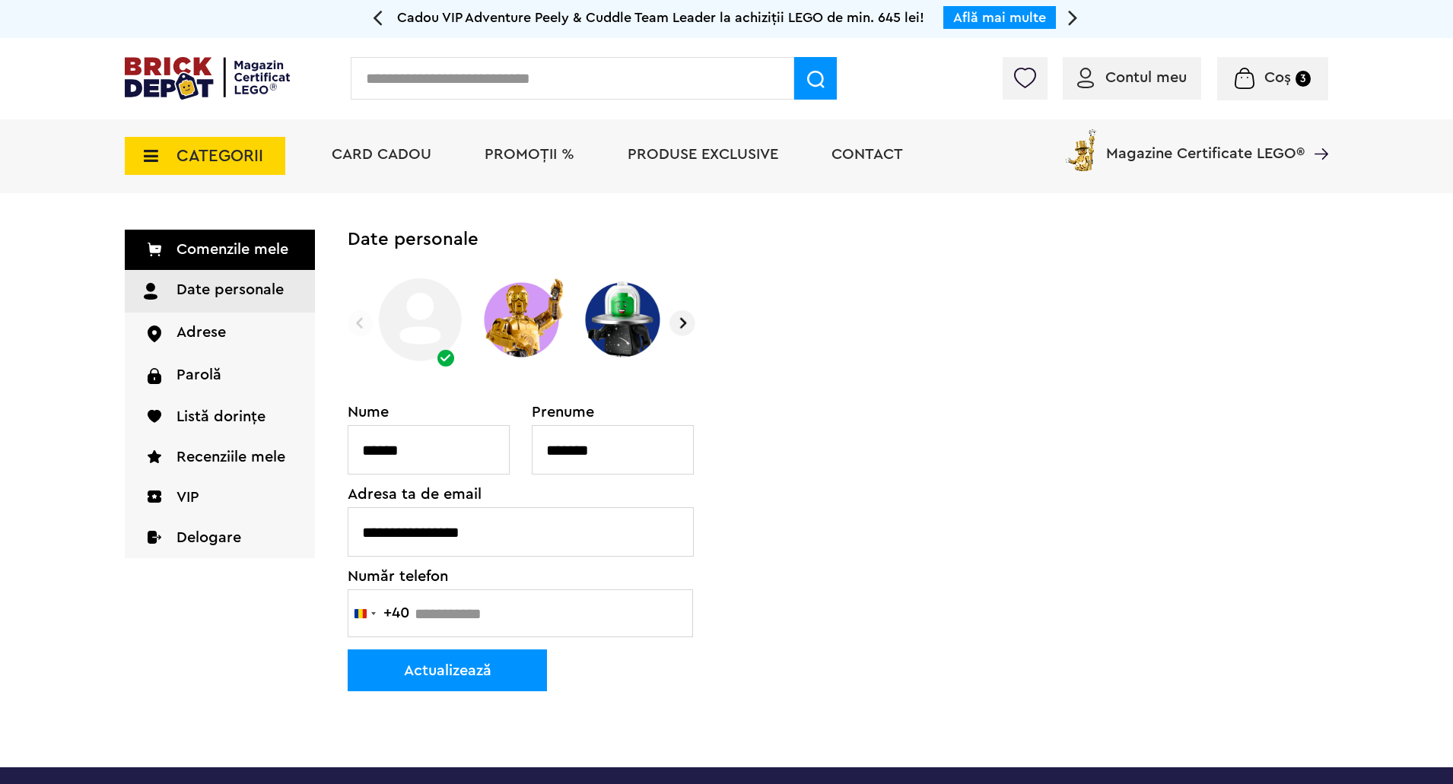
click at [564, 157] on span "PROMOȚII %" at bounding box center [530, 154] width 90 height 15
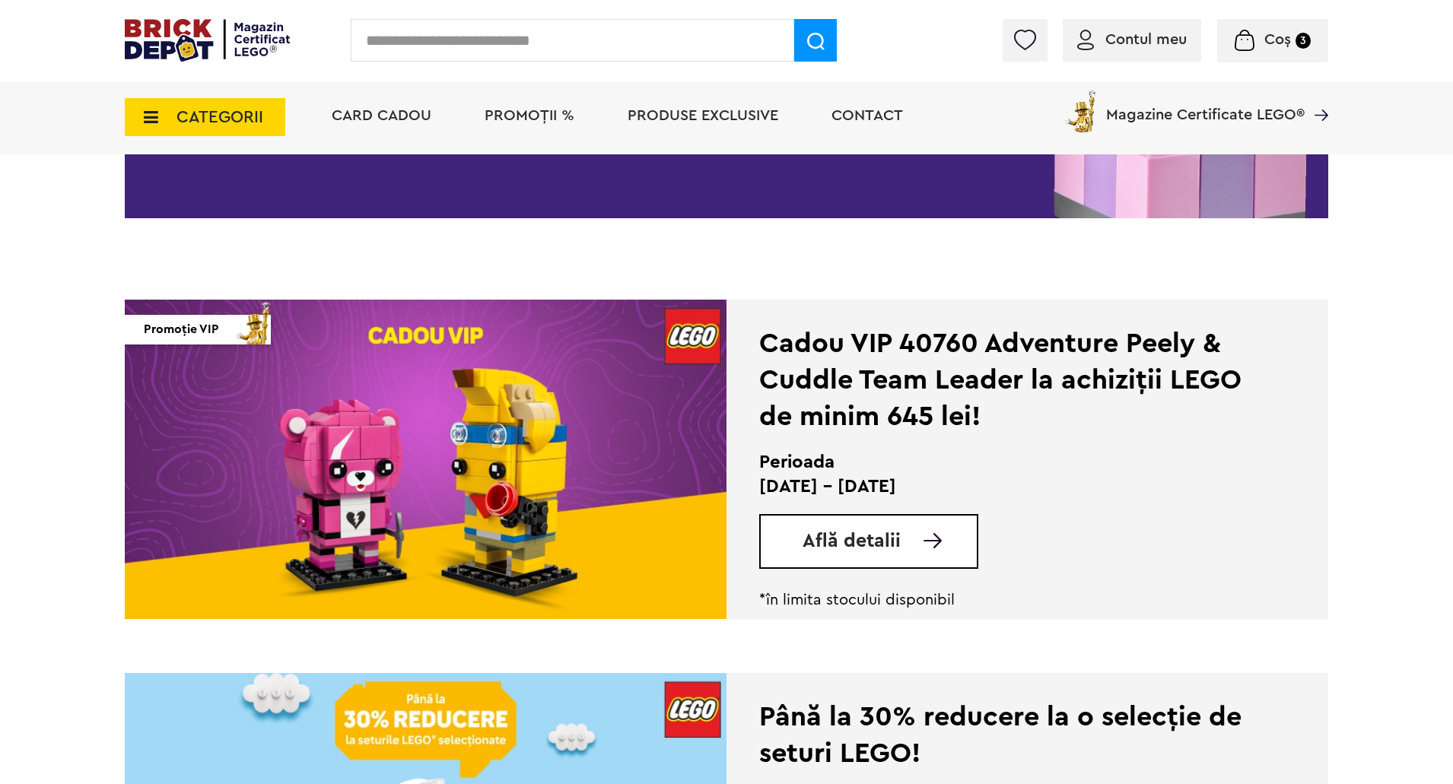
scroll to position [304, 0]
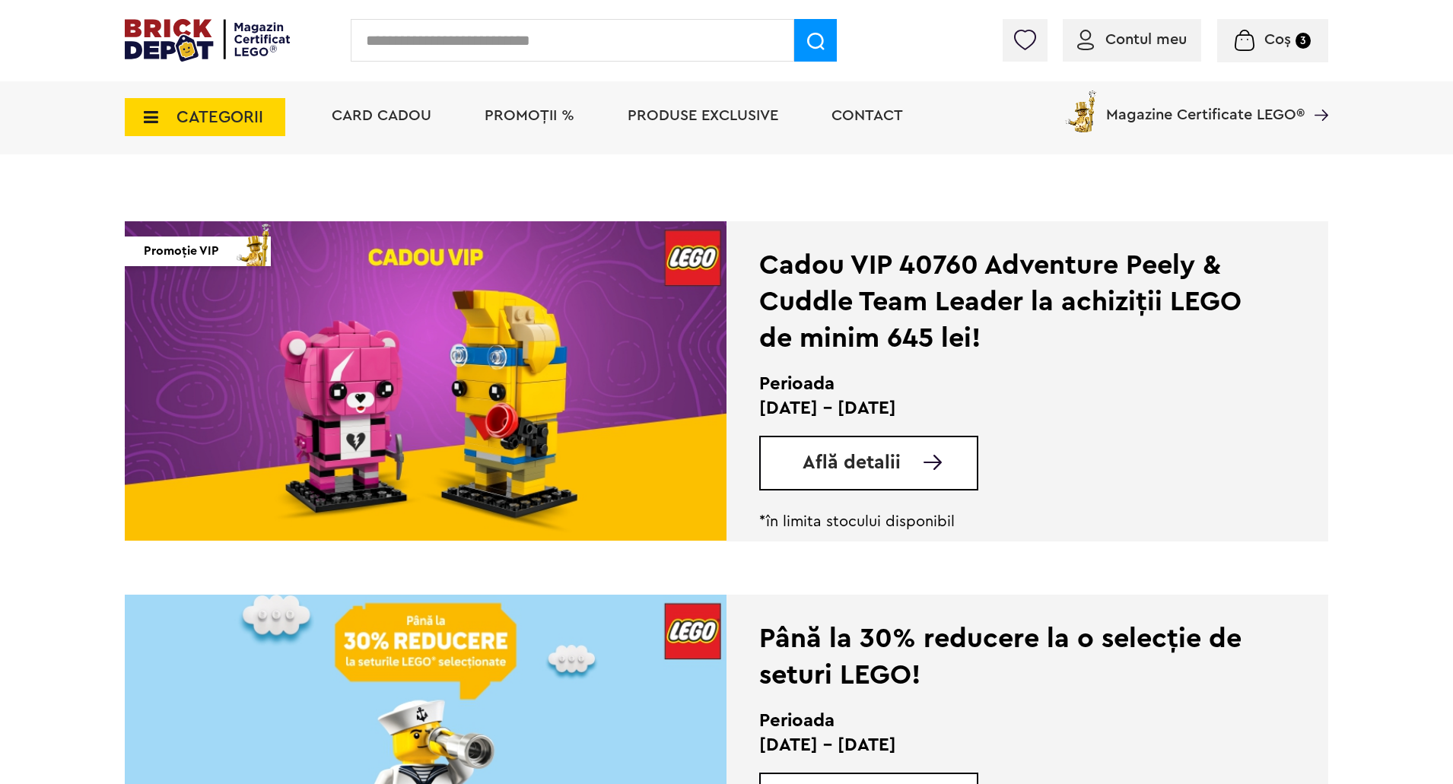
click at [828, 468] on span "Află detalii" at bounding box center [852, 462] width 98 height 19
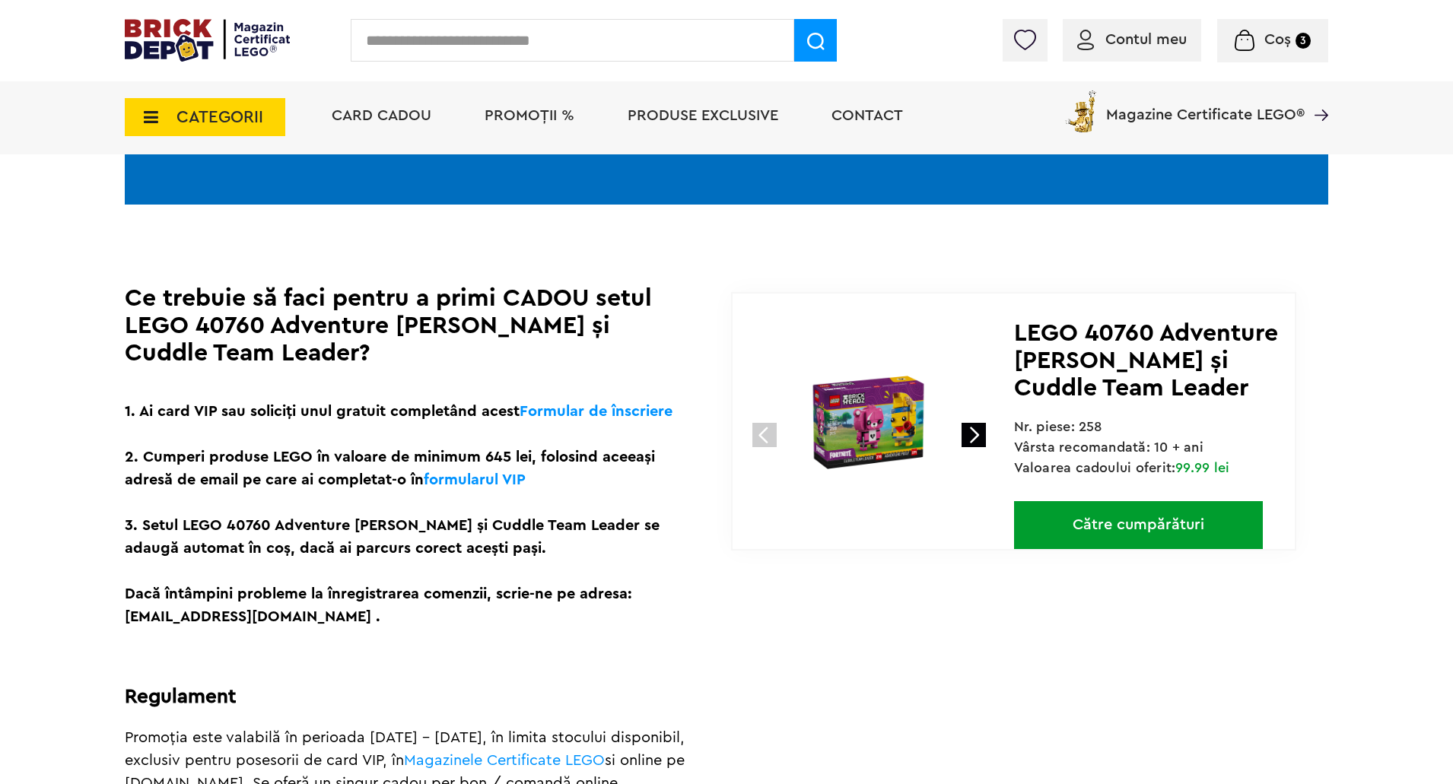
scroll to position [228, 0]
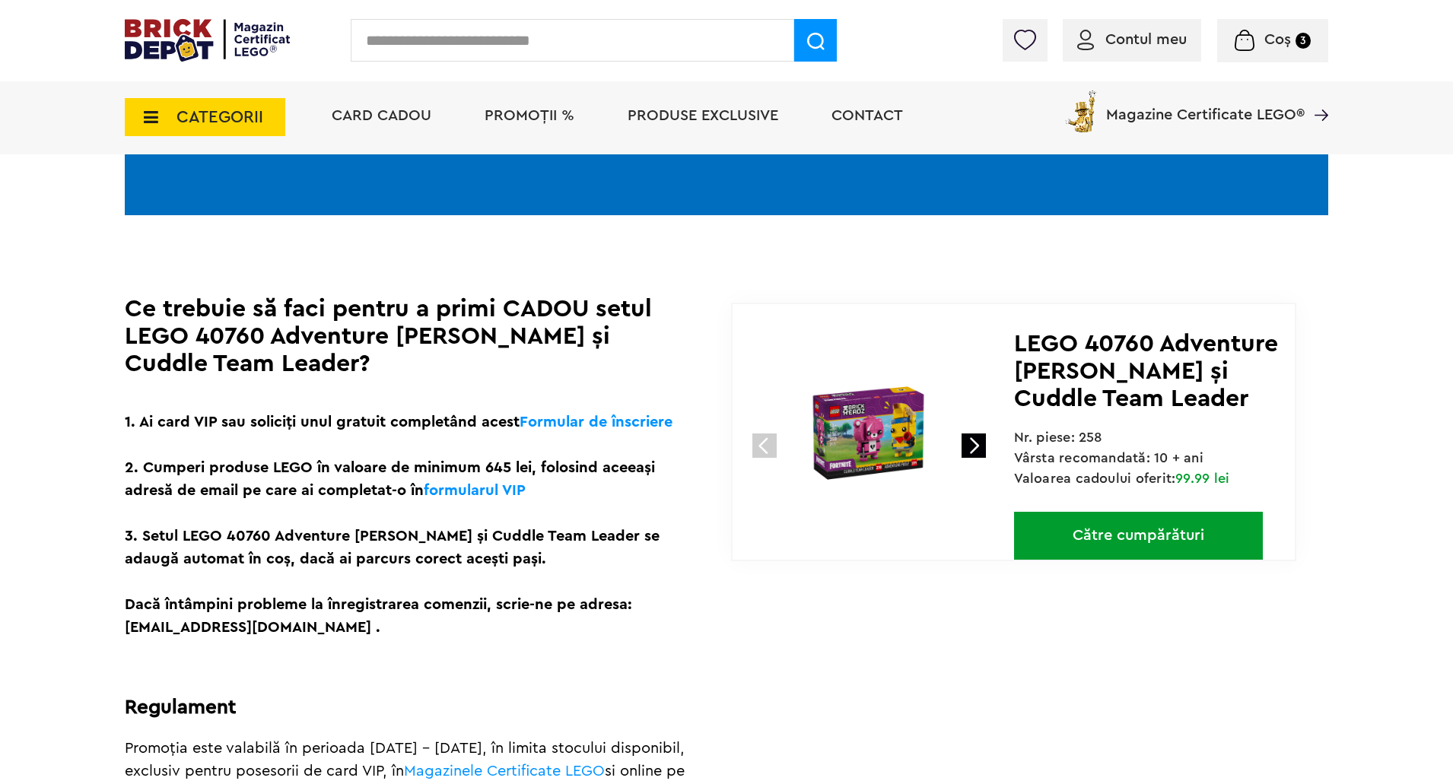
click at [899, 446] on img at bounding box center [868, 433] width 203 height 203
click at [969, 437] on link at bounding box center [974, 446] width 24 height 24
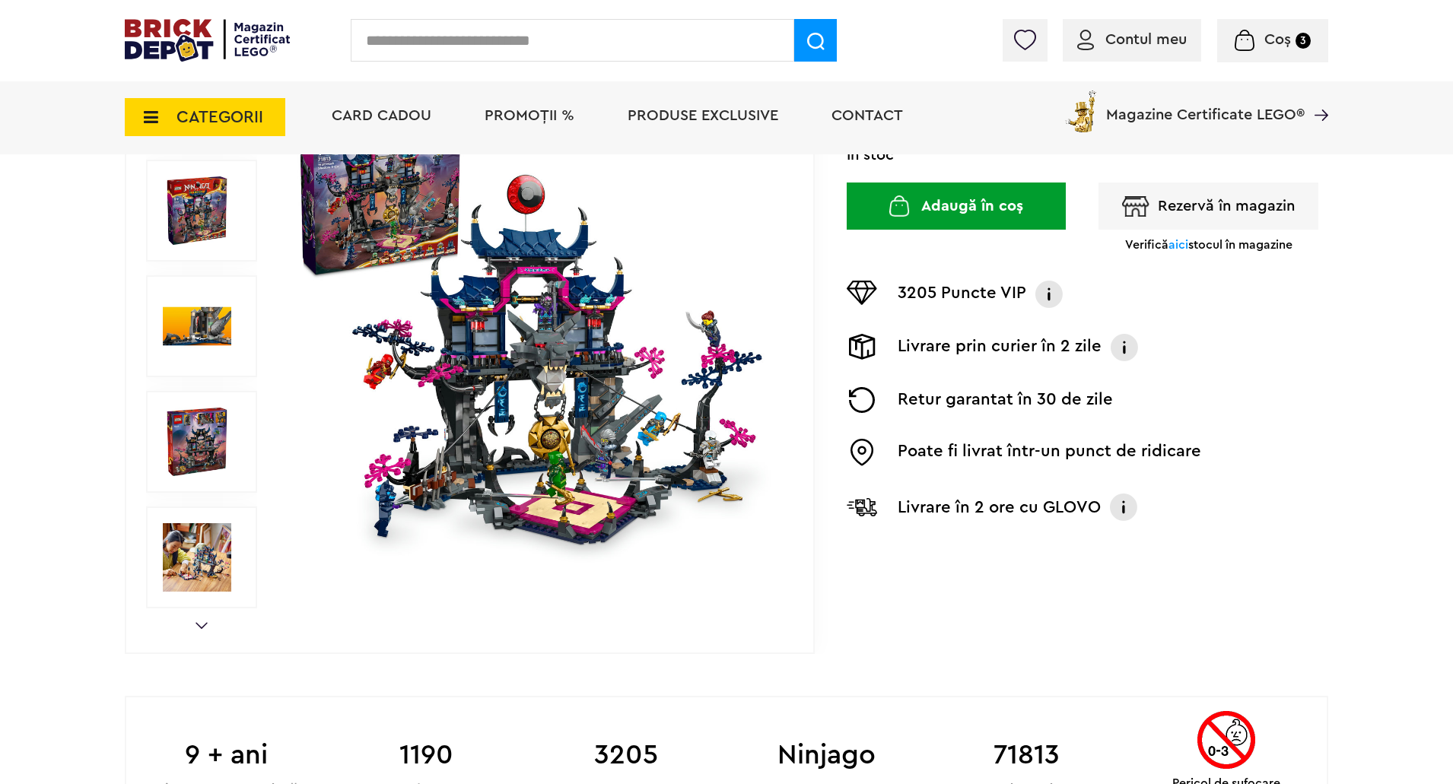
scroll to position [304, 0]
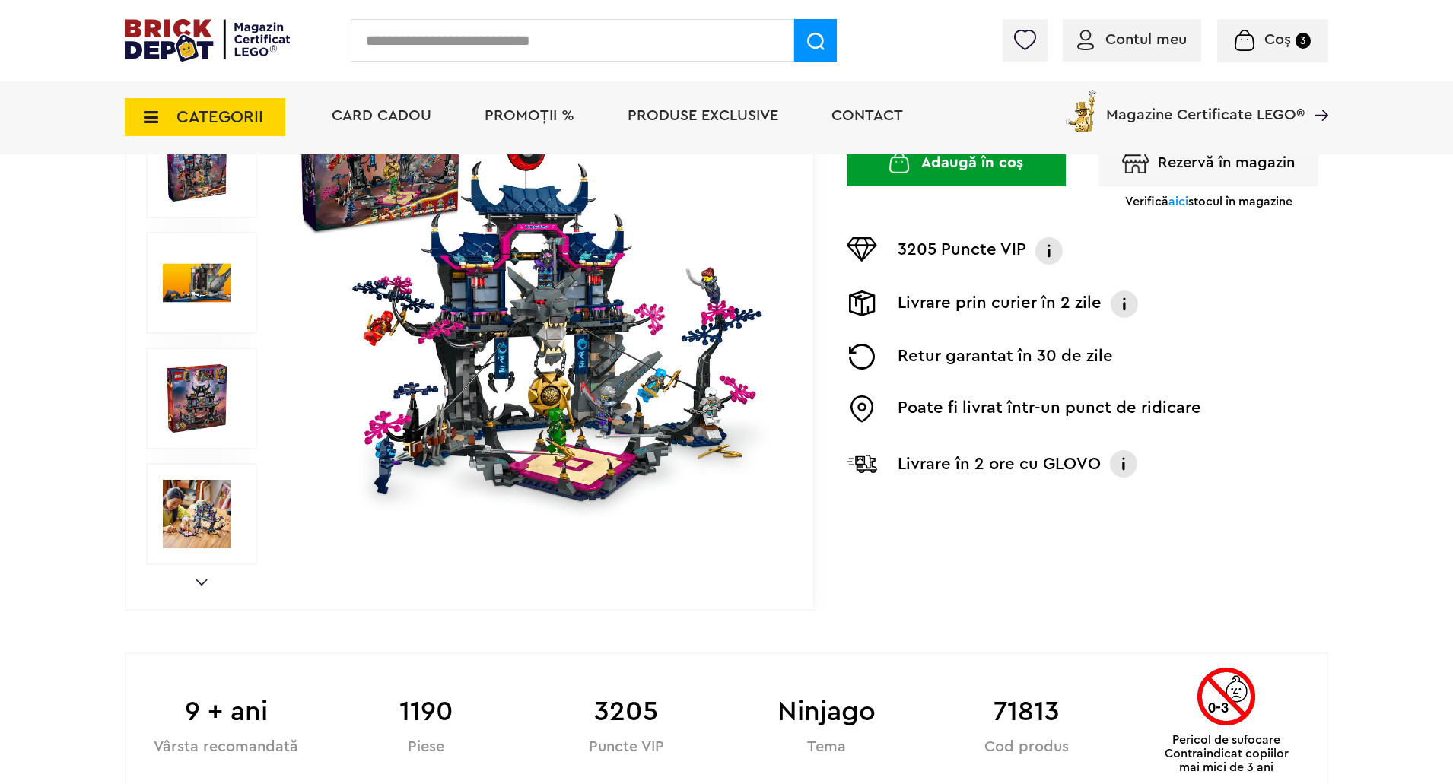
click at [501, 352] on img at bounding box center [536, 283] width 490 height 490
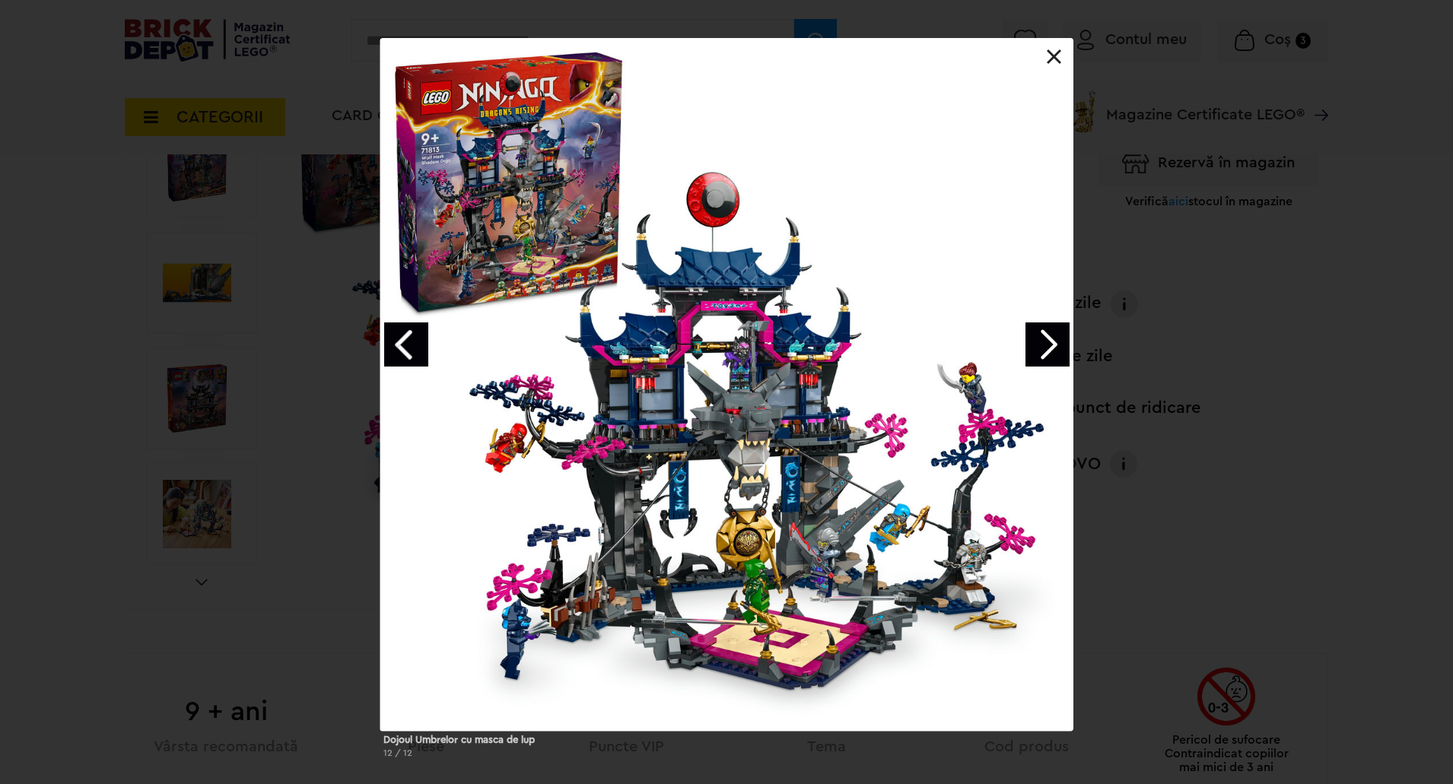
click at [1051, 345] on link "Next image" at bounding box center [1048, 345] width 44 height 44
click at [1050, 345] on link "Next image" at bounding box center [1048, 345] width 44 height 44
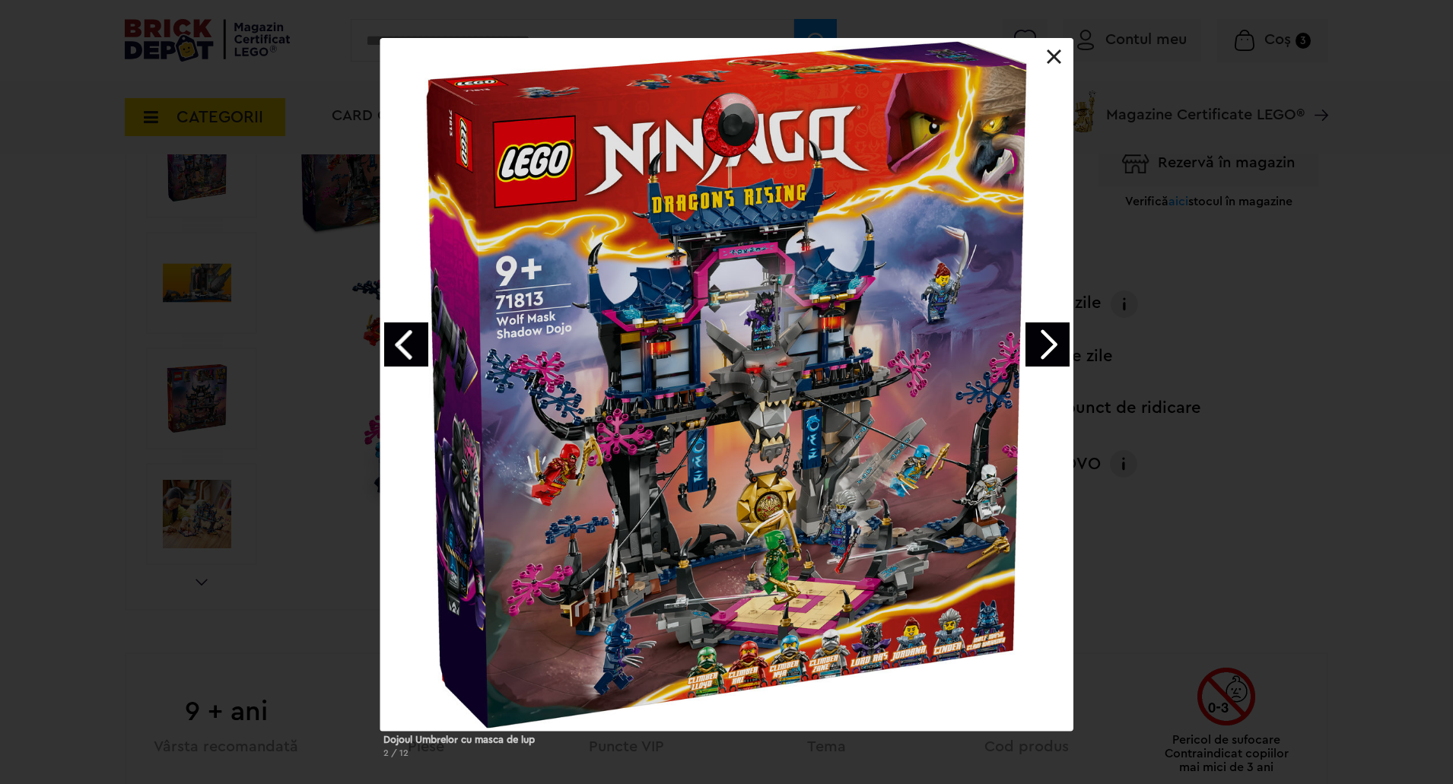
click at [1050, 345] on link "Next image" at bounding box center [1048, 345] width 44 height 44
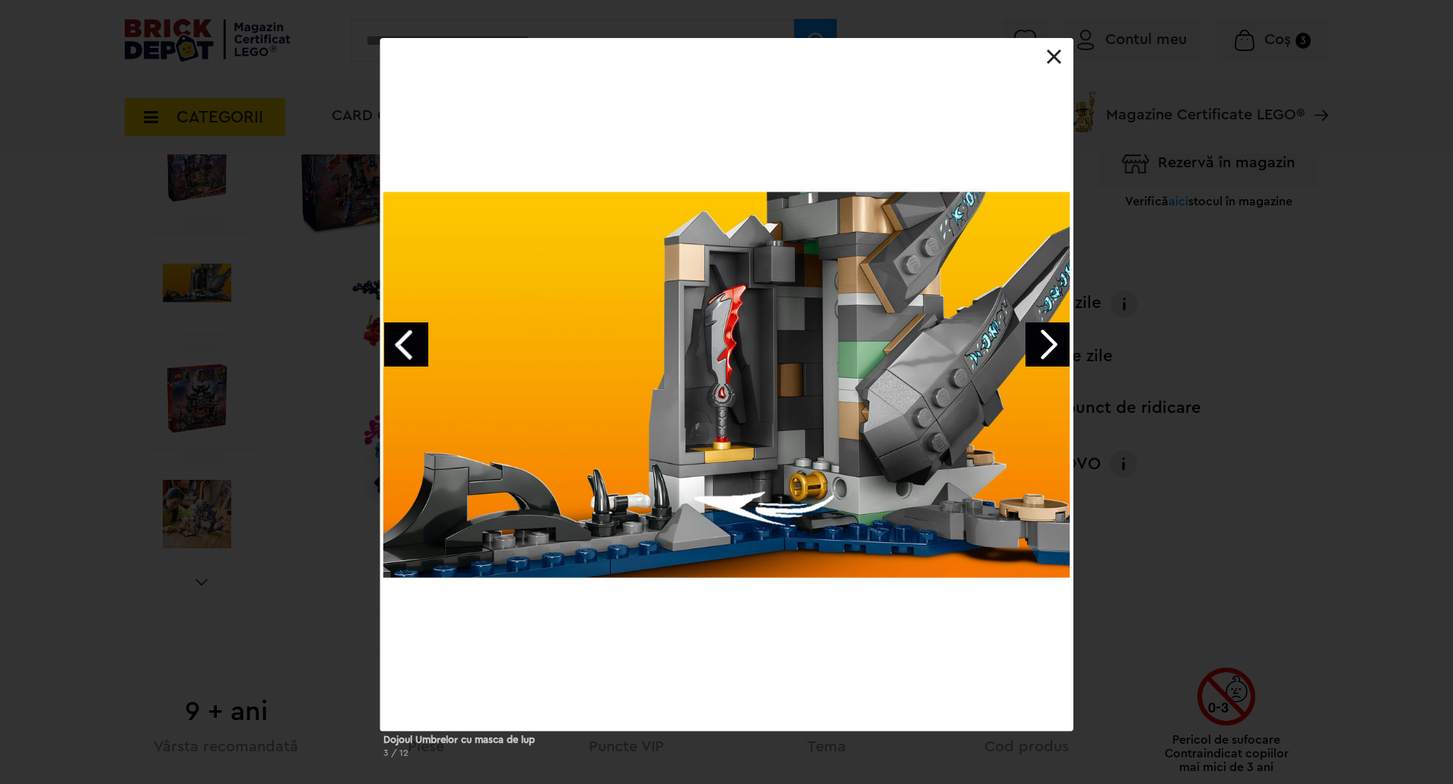
click at [1050, 345] on link "Next image" at bounding box center [1048, 345] width 44 height 44
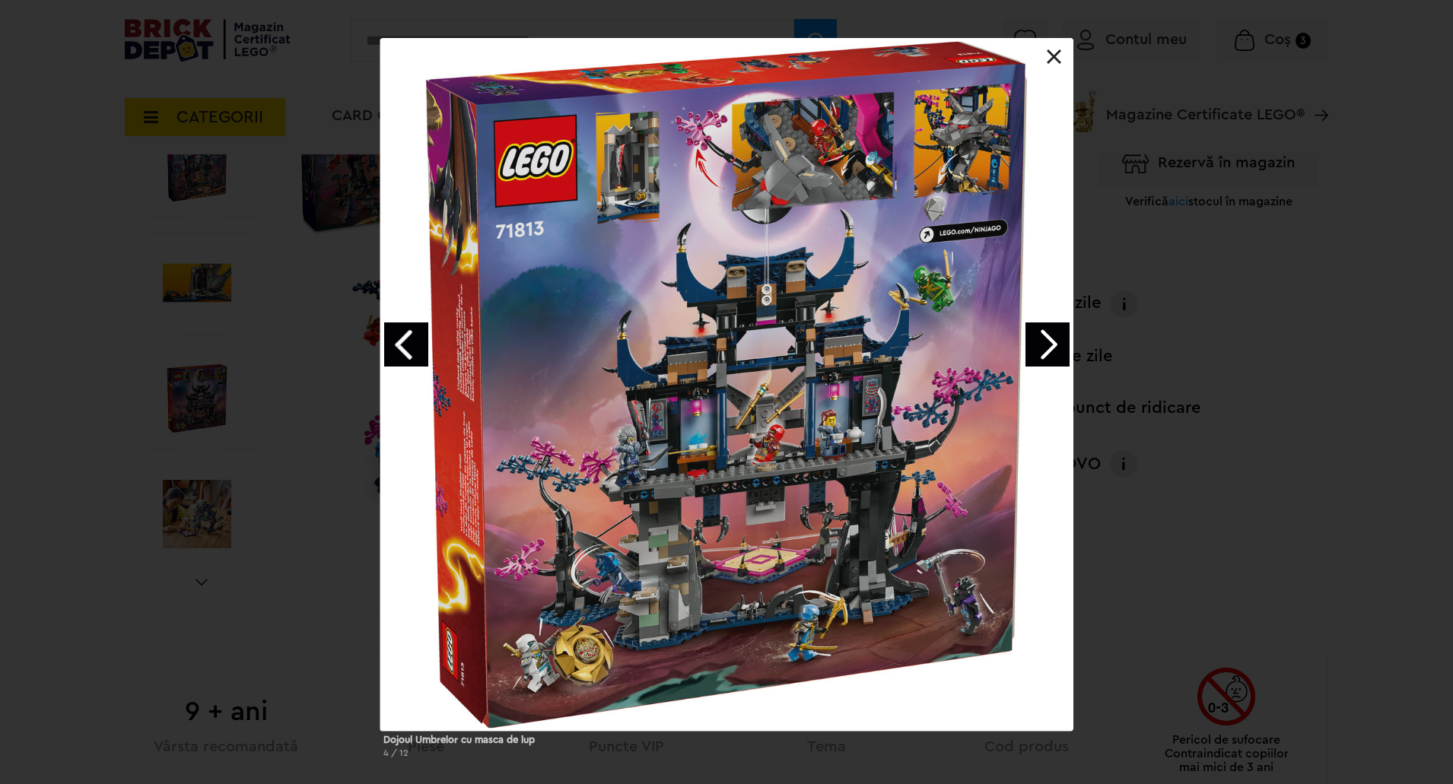
click at [1050, 345] on link "Next image" at bounding box center [1048, 345] width 44 height 44
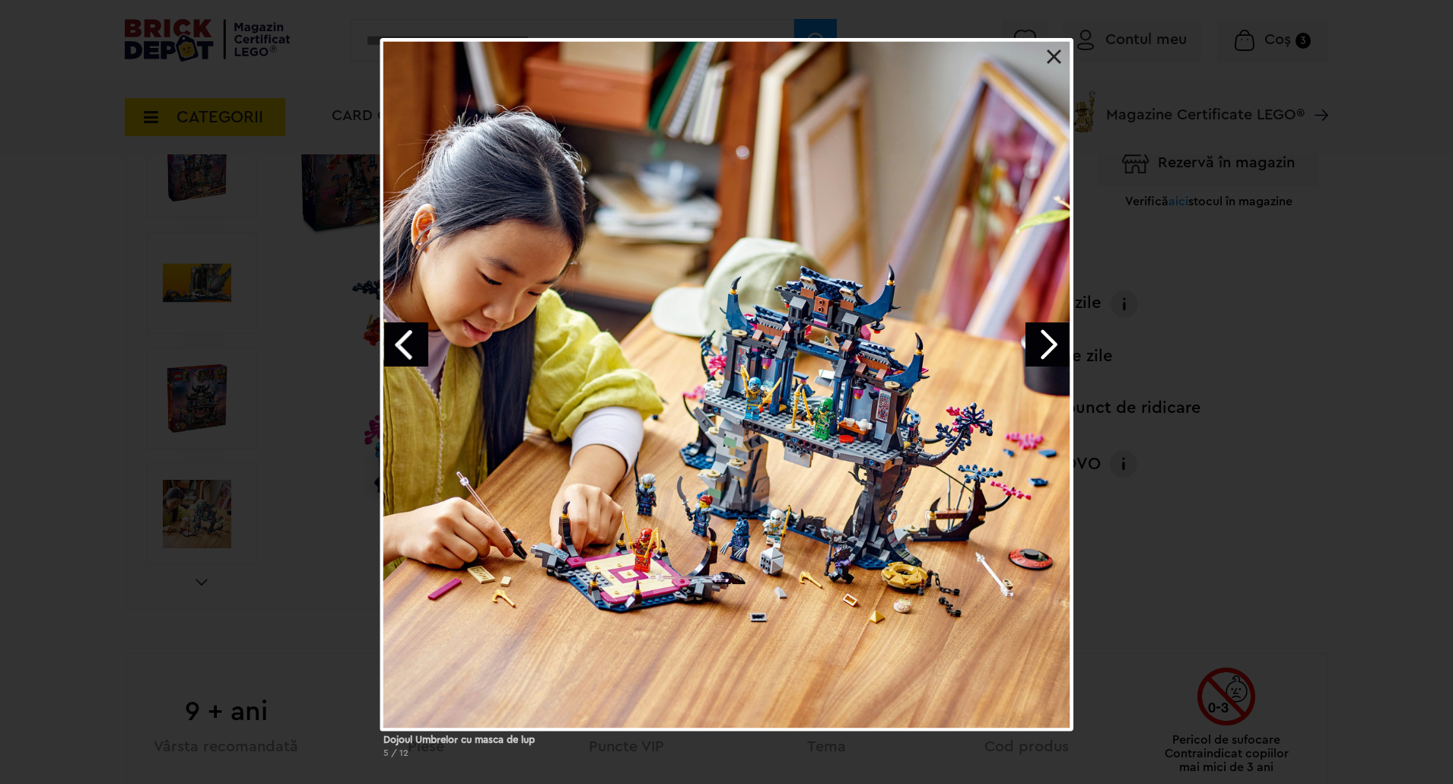
click at [1057, 55] on link at bounding box center [1054, 56] width 15 height 15
